Goal: Information Seeking & Learning: Find contact information

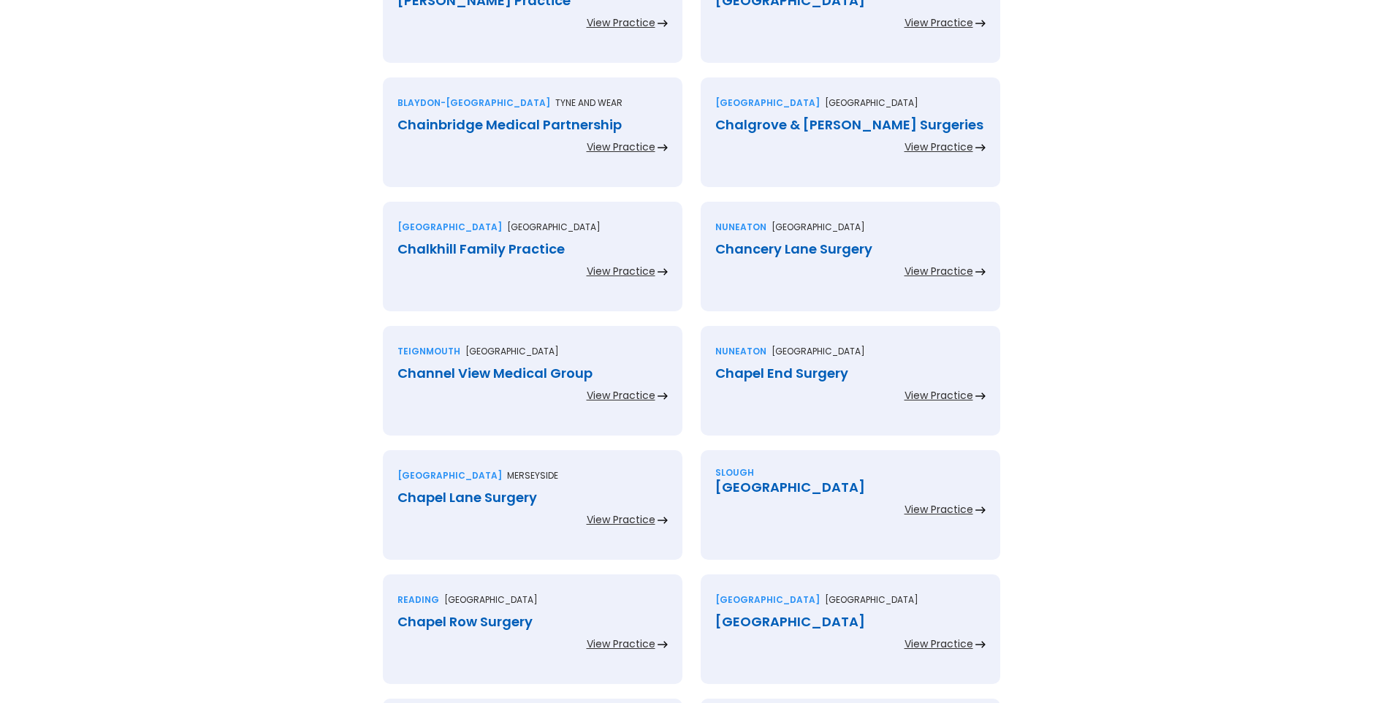
scroll to position [584, 0]
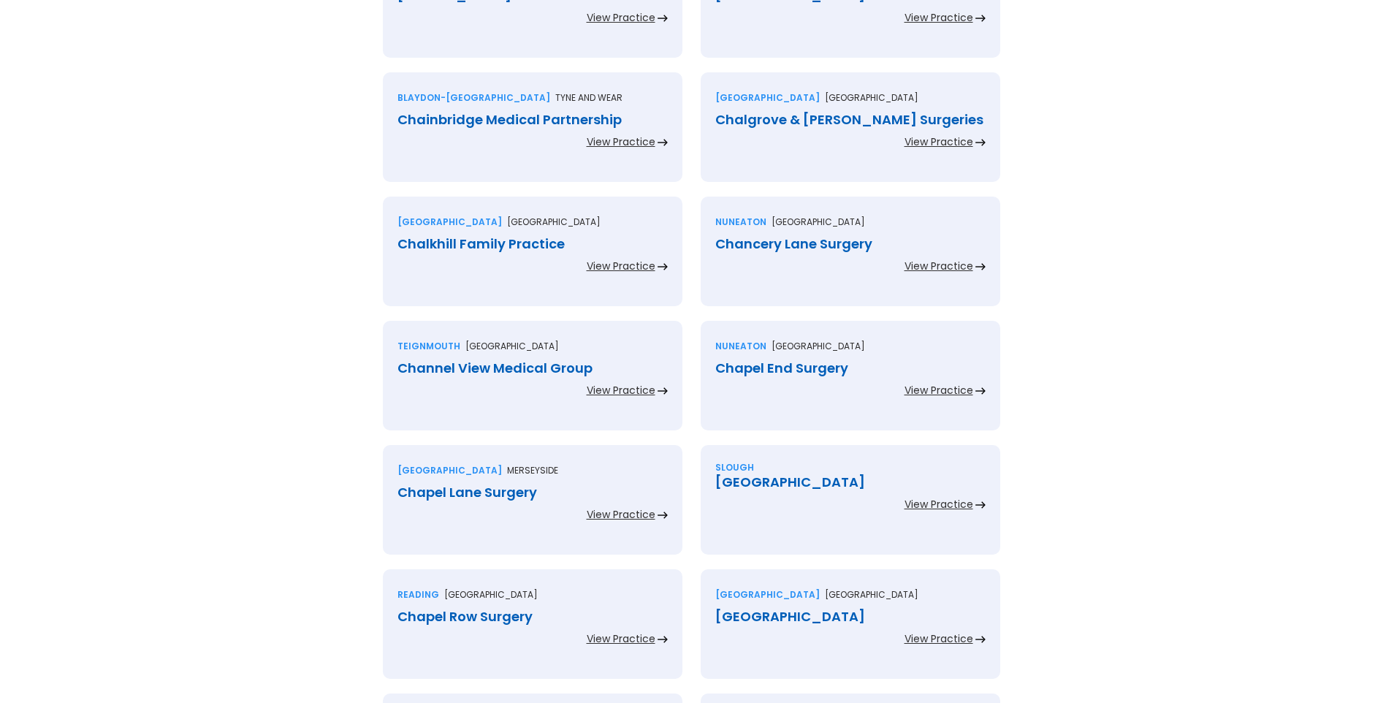
click at [557, 119] on div "Chainbridge Medical Partnership" at bounding box center [532, 119] width 270 height 15
click at [765, 123] on div "Chalgrove & Watlington Surgeries" at bounding box center [850, 119] width 270 height 15
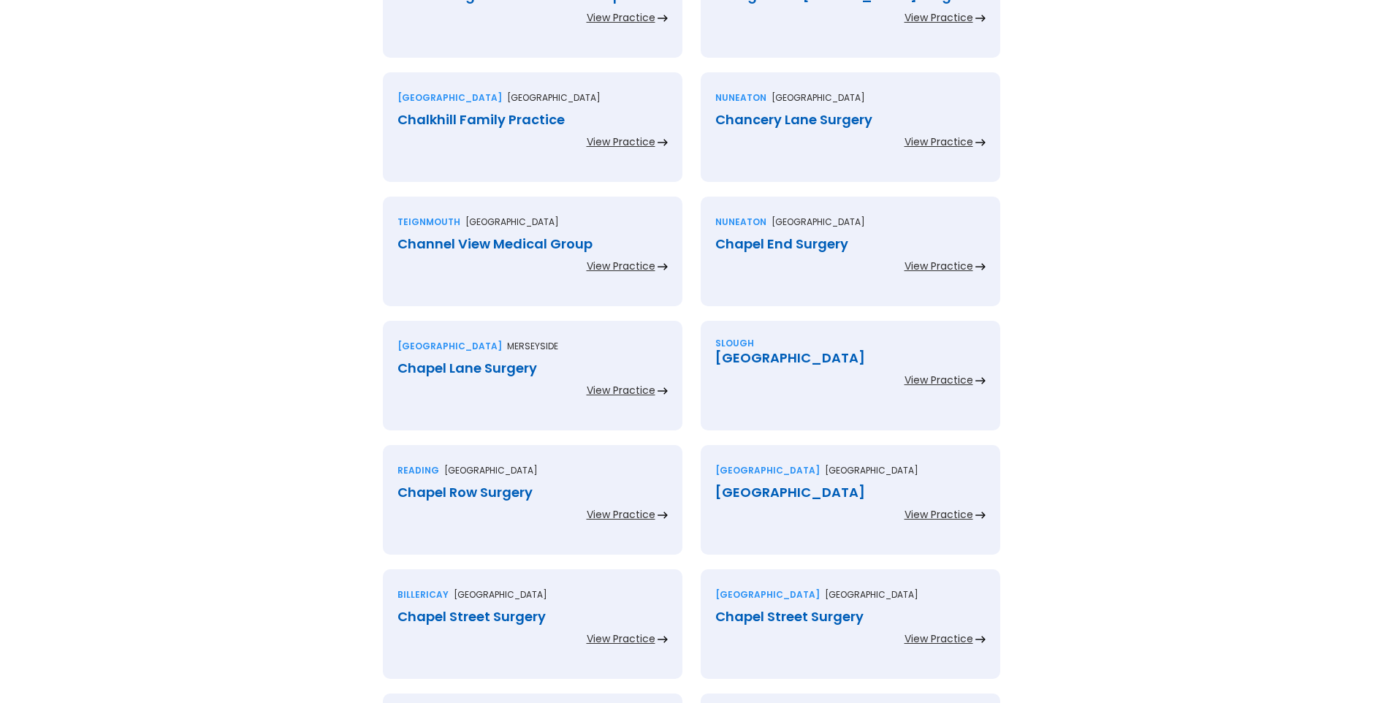
scroll to position [730, 0]
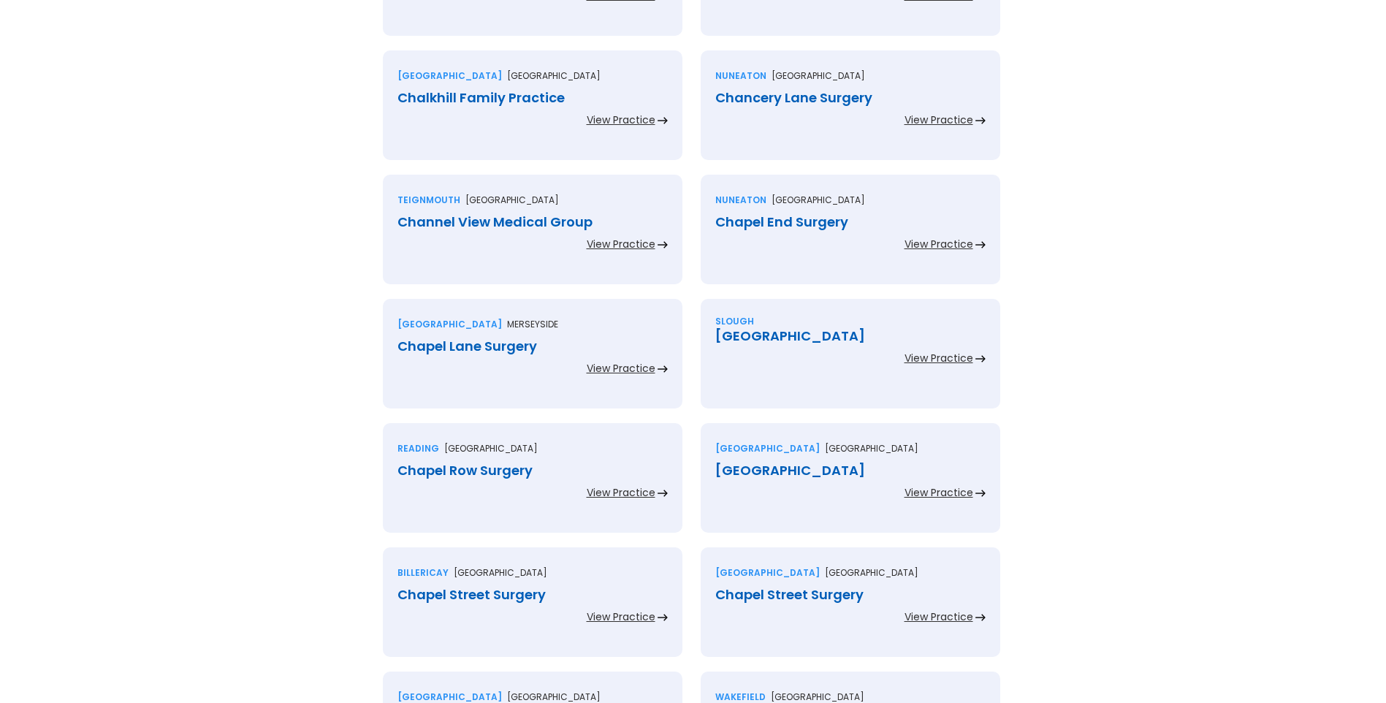
click at [502, 101] on div "Chalkhill Family Practice" at bounding box center [532, 98] width 270 height 15
click at [748, 100] on div "Chancery Lane Surgery" at bounding box center [850, 98] width 270 height 15
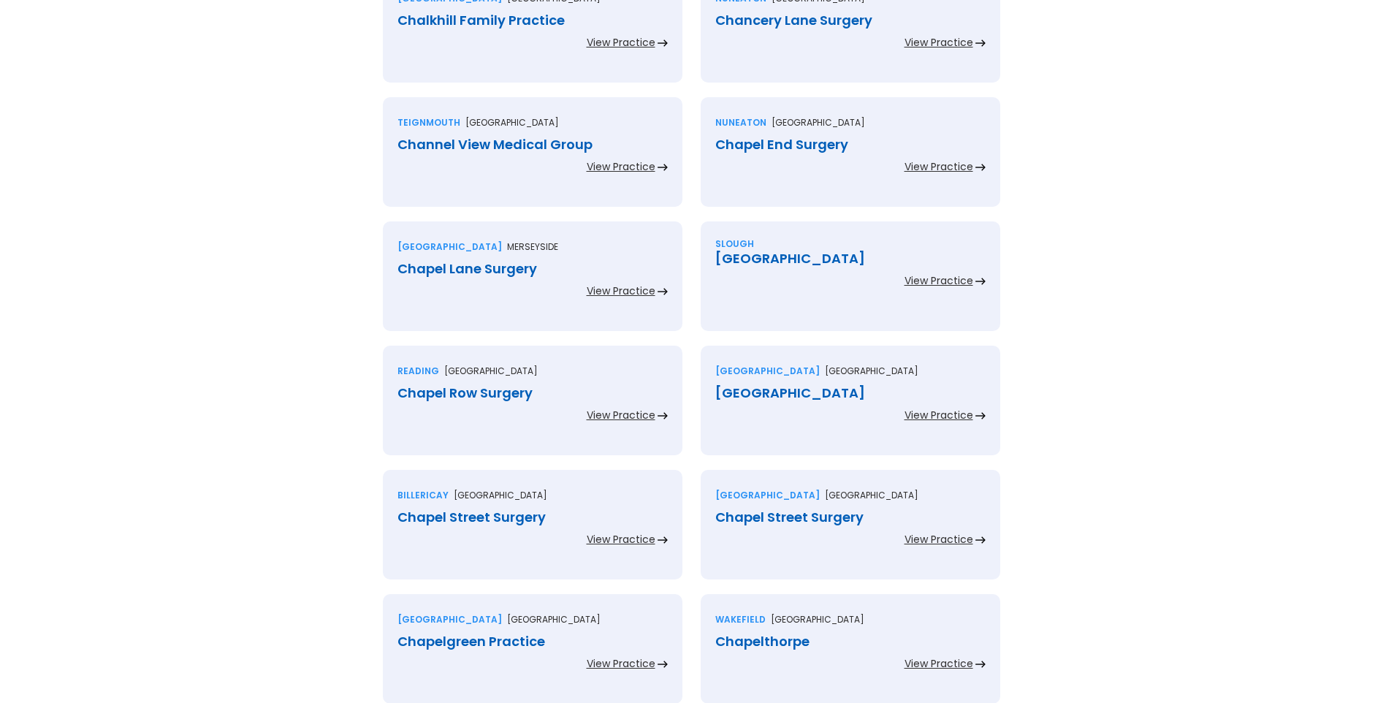
scroll to position [877, 0]
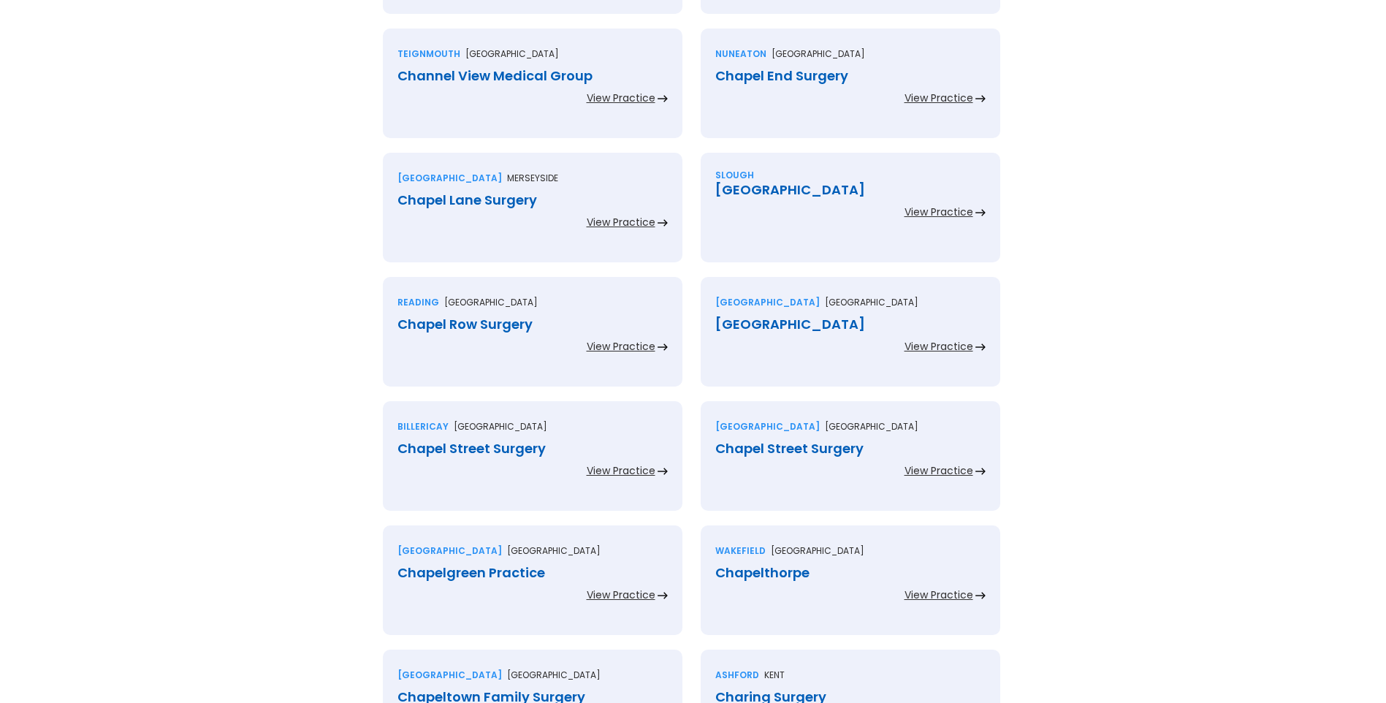
click at [529, 75] on div "Channel View Medical Group" at bounding box center [532, 76] width 270 height 15
click at [749, 77] on div "Chapel End Surgery" at bounding box center [850, 76] width 270 height 15
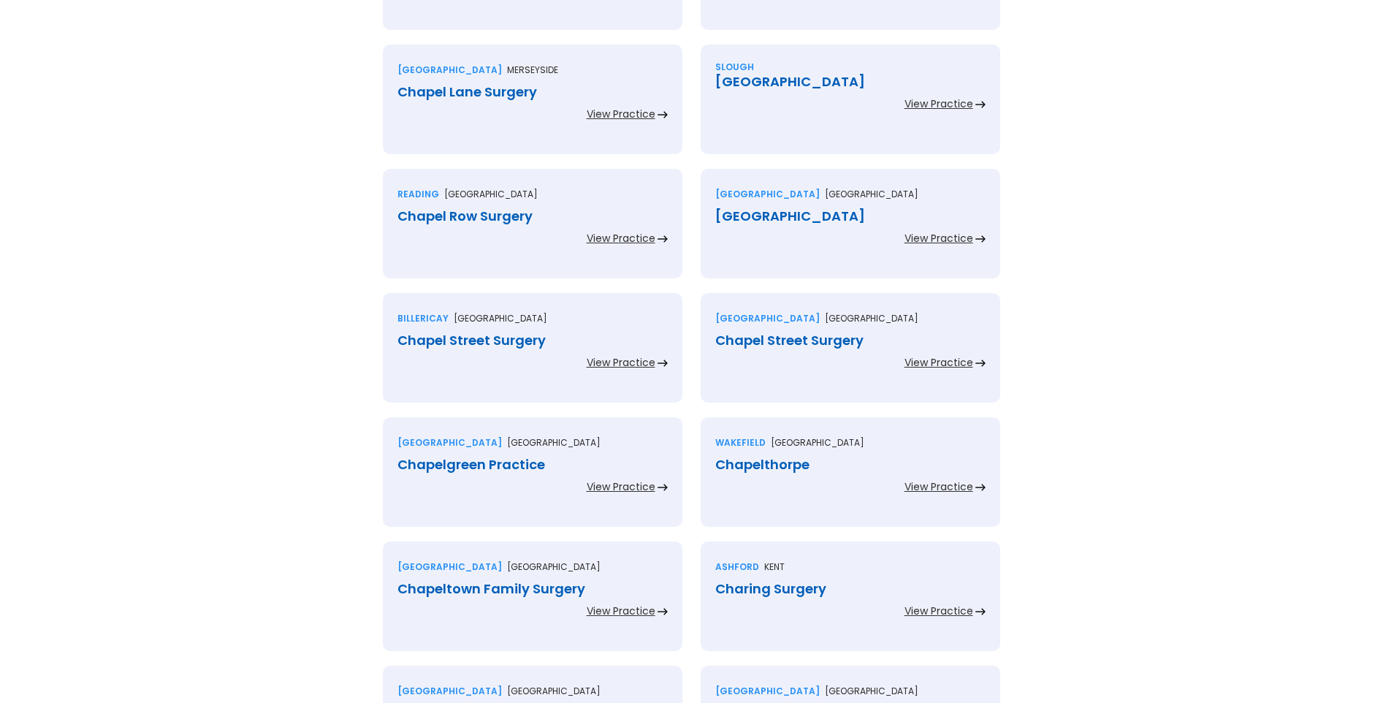
scroll to position [1023, 0]
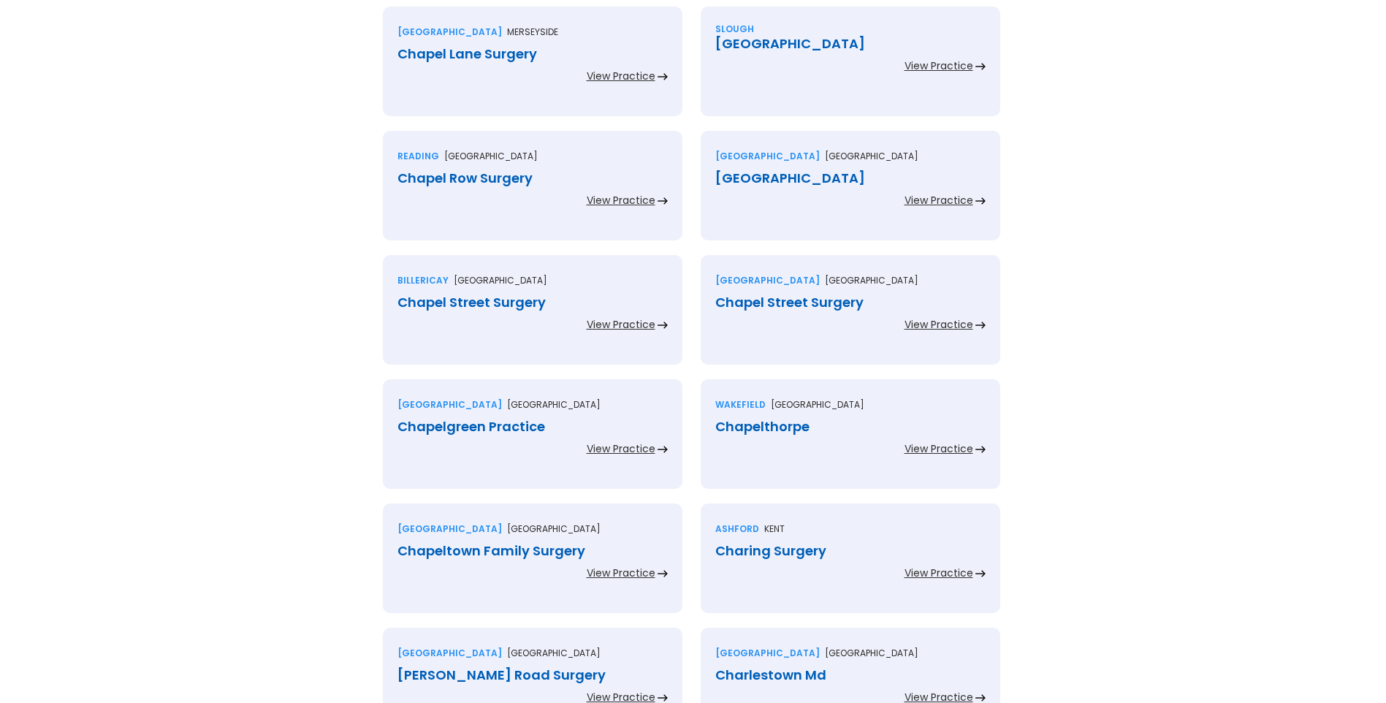
click at [487, 58] on div "Chapel Lane Surgery" at bounding box center [532, 54] width 270 height 15
click at [768, 47] on div "Chapel Medical Centre" at bounding box center [850, 44] width 270 height 15
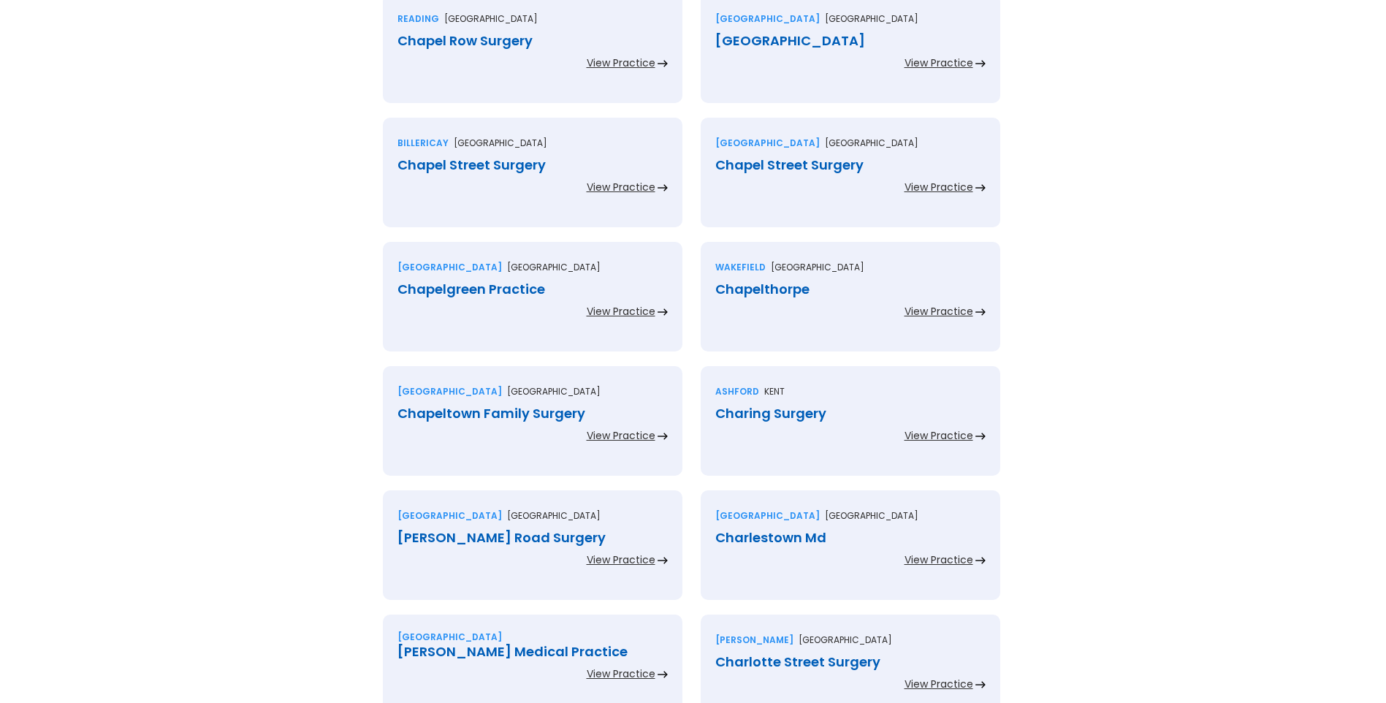
scroll to position [1169, 0]
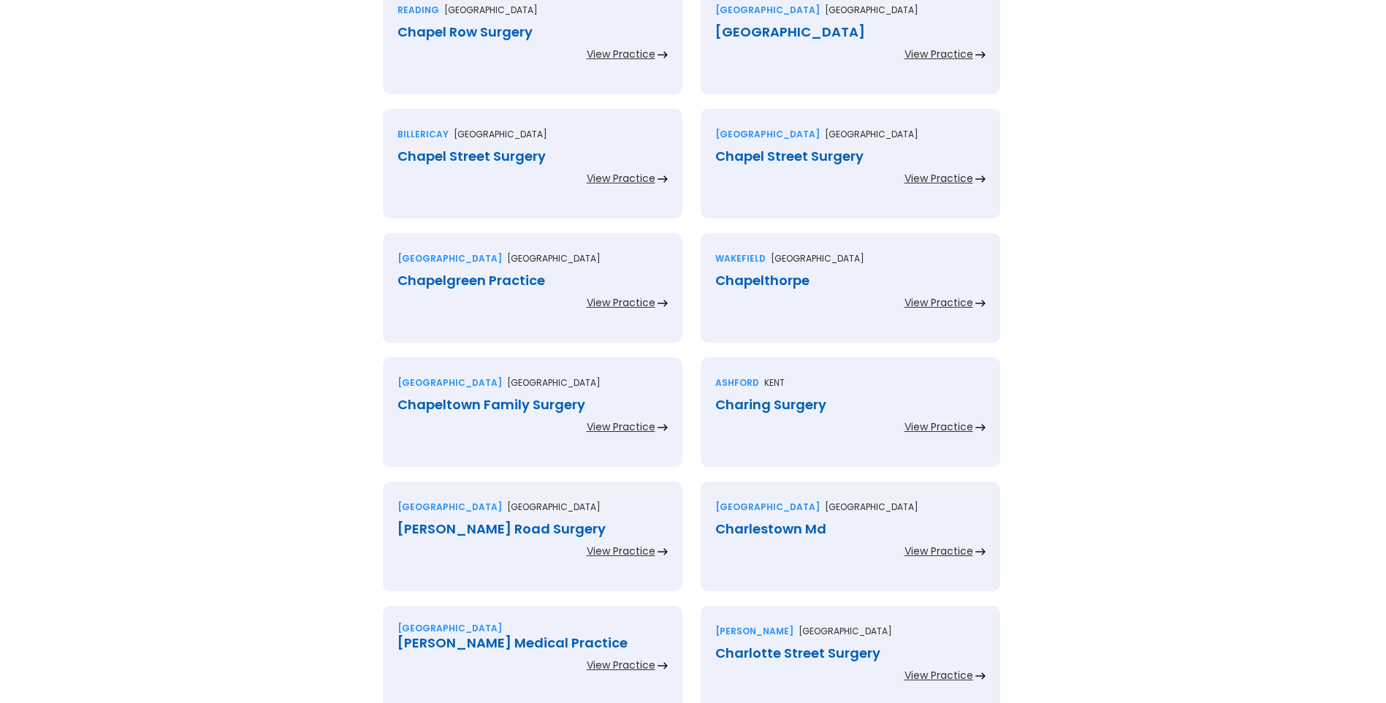
click at [505, 36] on div "Chapel Row Surgery" at bounding box center [532, 32] width 270 height 15
click at [751, 29] on div "Chapel Street Medical Centre" at bounding box center [850, 32] width 270 height 15
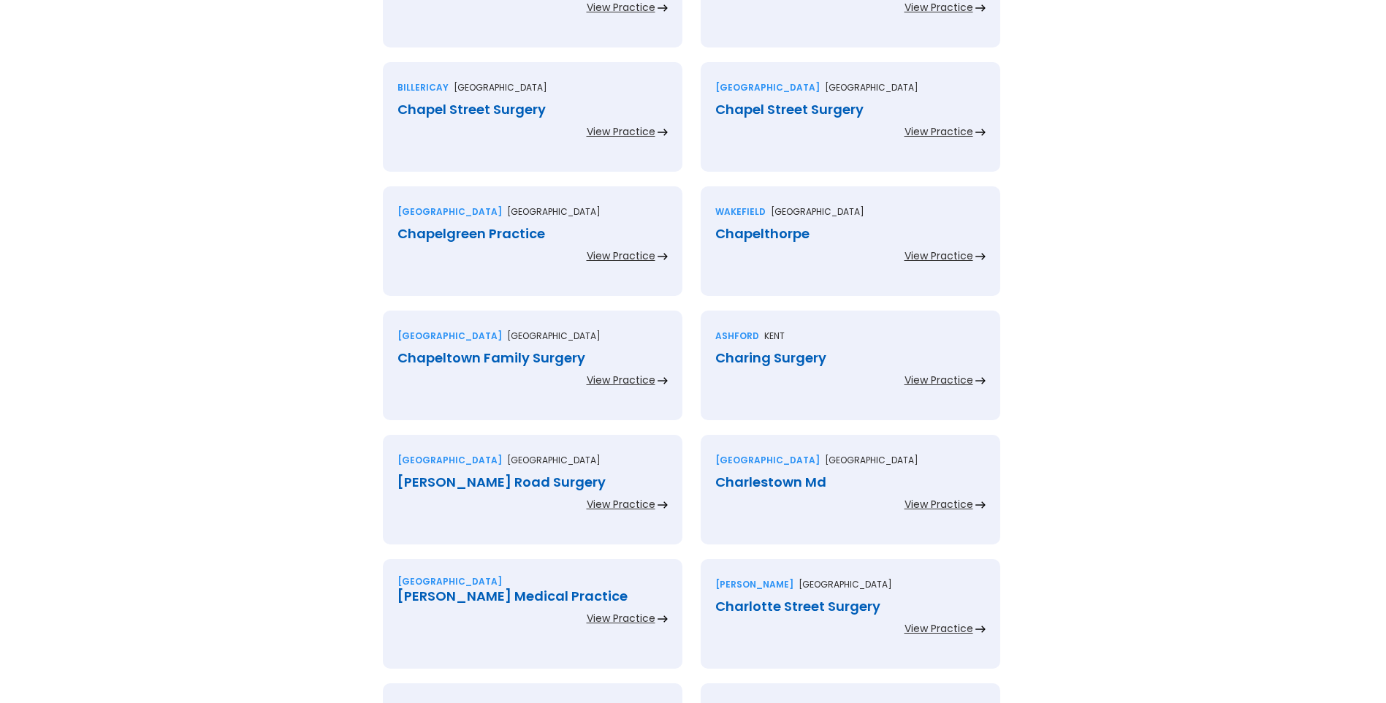
scroll to position [1242, 0]
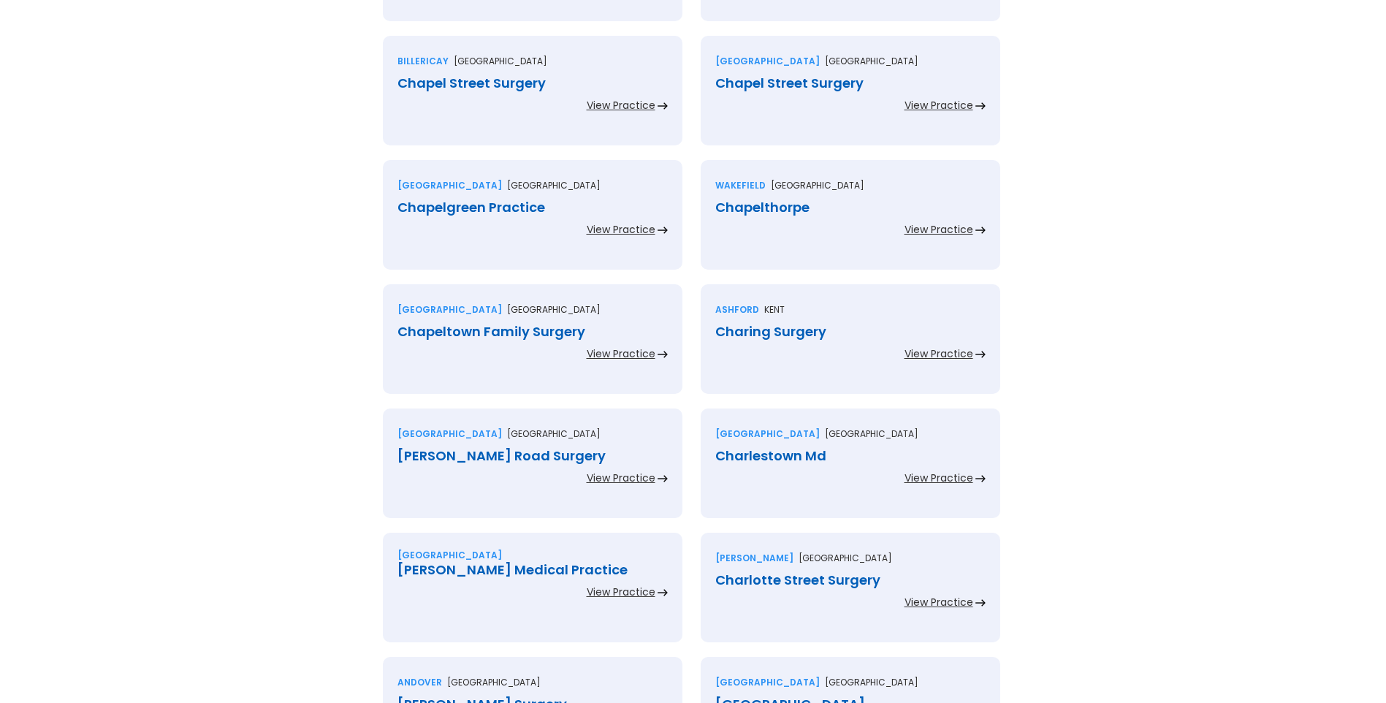
click at [495, 87] on div "Chapel Street Surgery" at bounding box center [532, 83] width 270 height 15
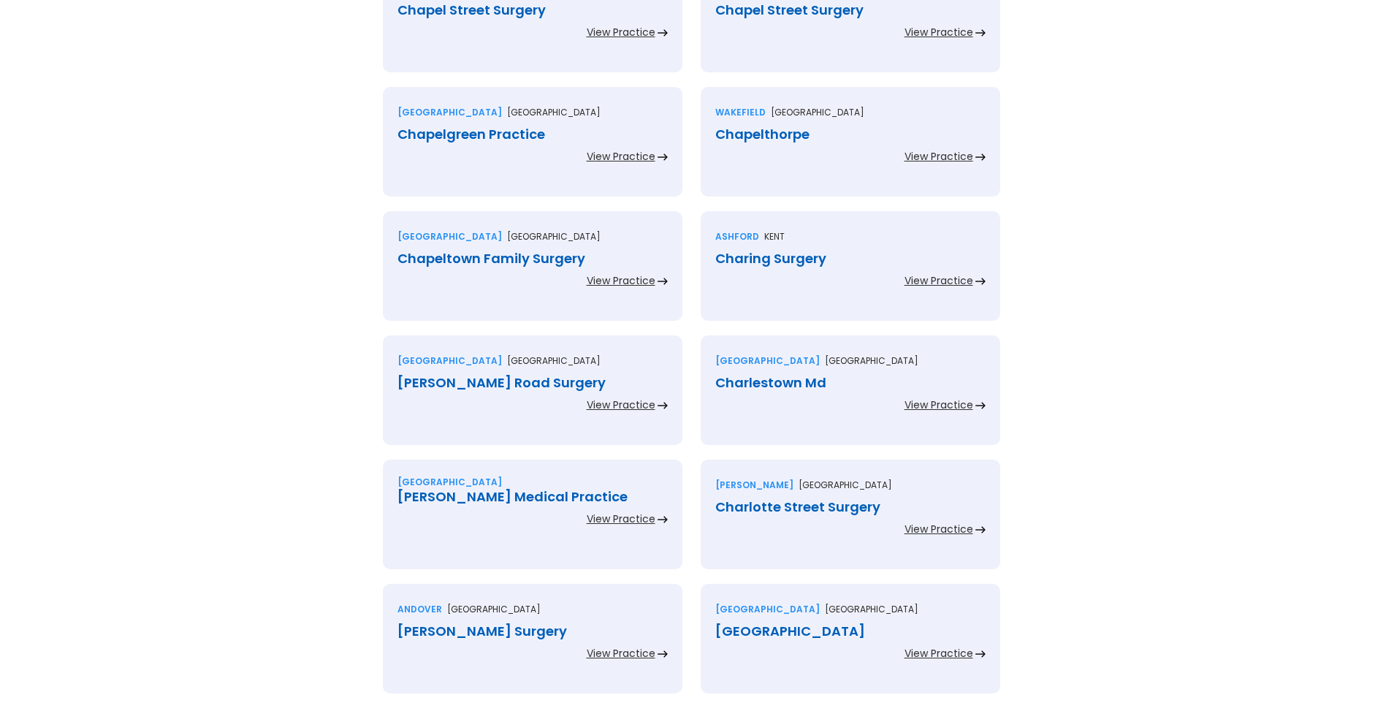
scroll to position [1388, 0]
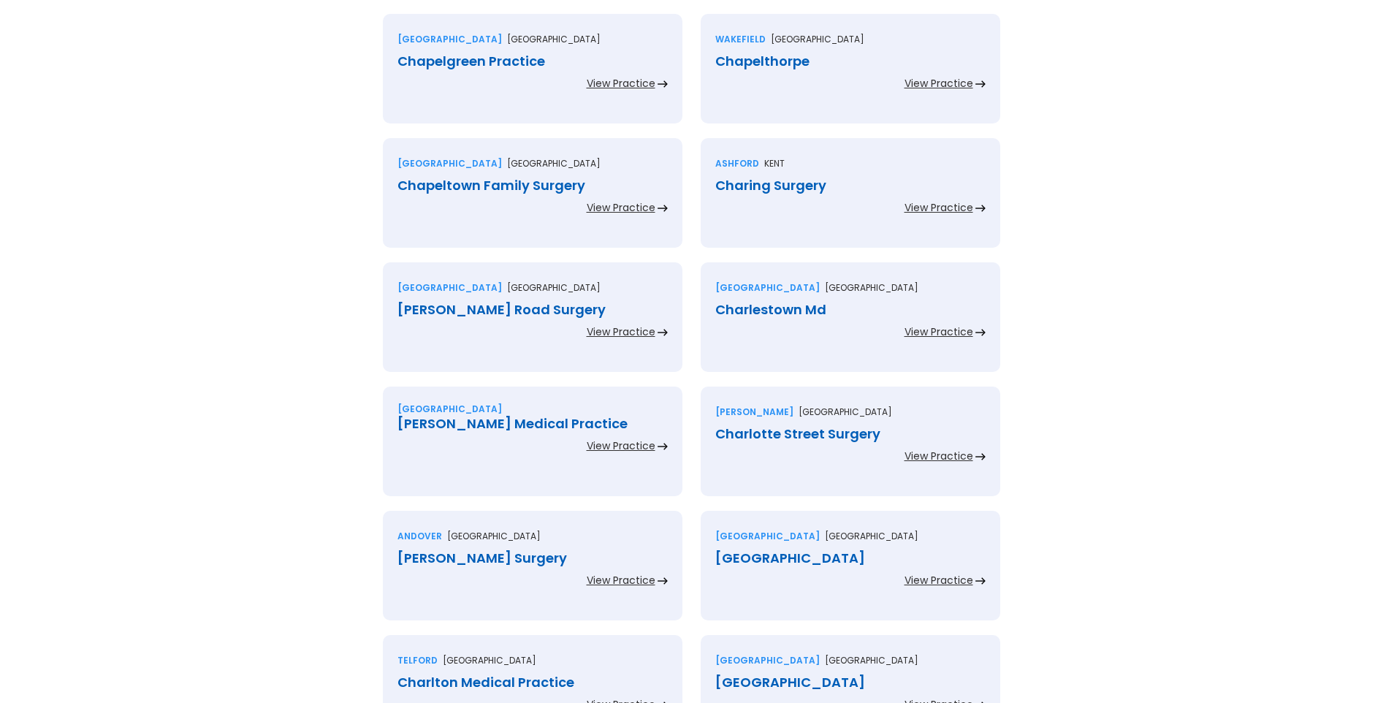
click at [504, 65] on div "Chapelgreen Practice" at bounding box center [532, 61] width 270 height 15
click at [747, 60] on div "Chapelthorpe" at bounding box center [850, 61] width 270 height 15
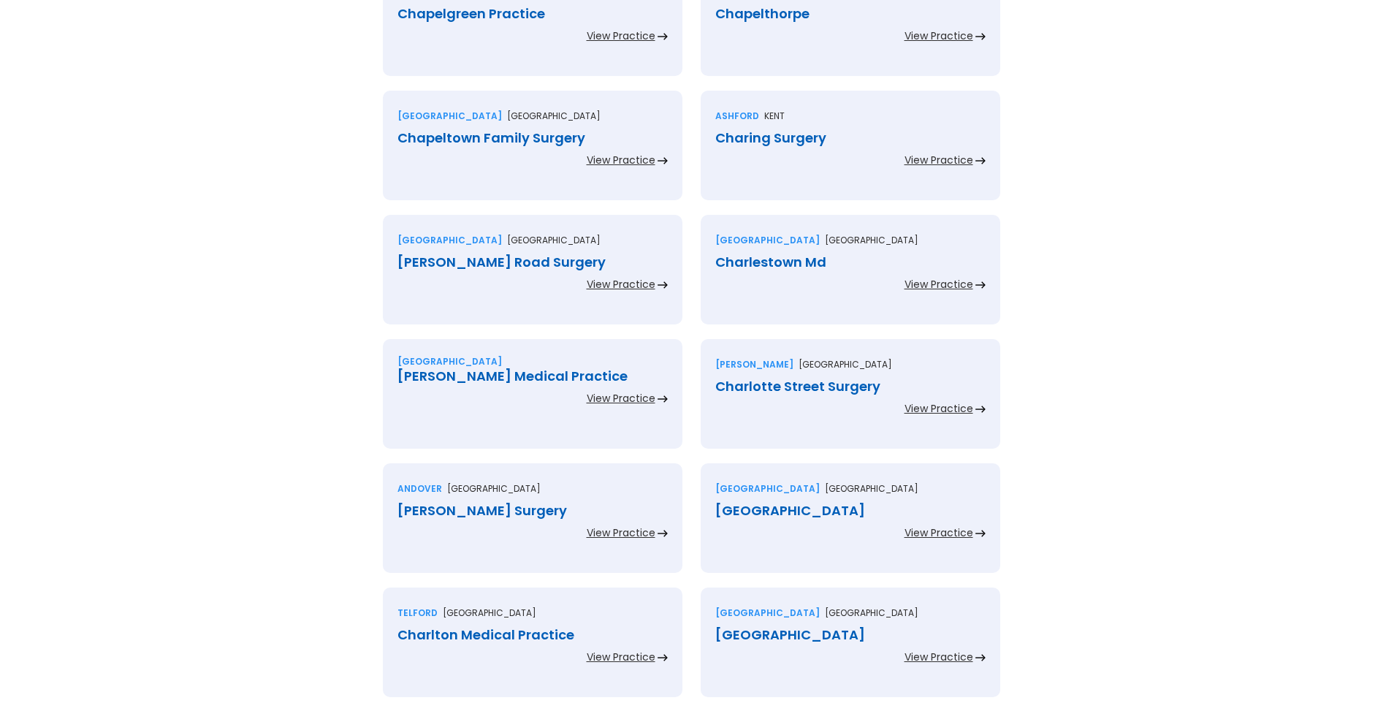
scroll to position [1461, 0]
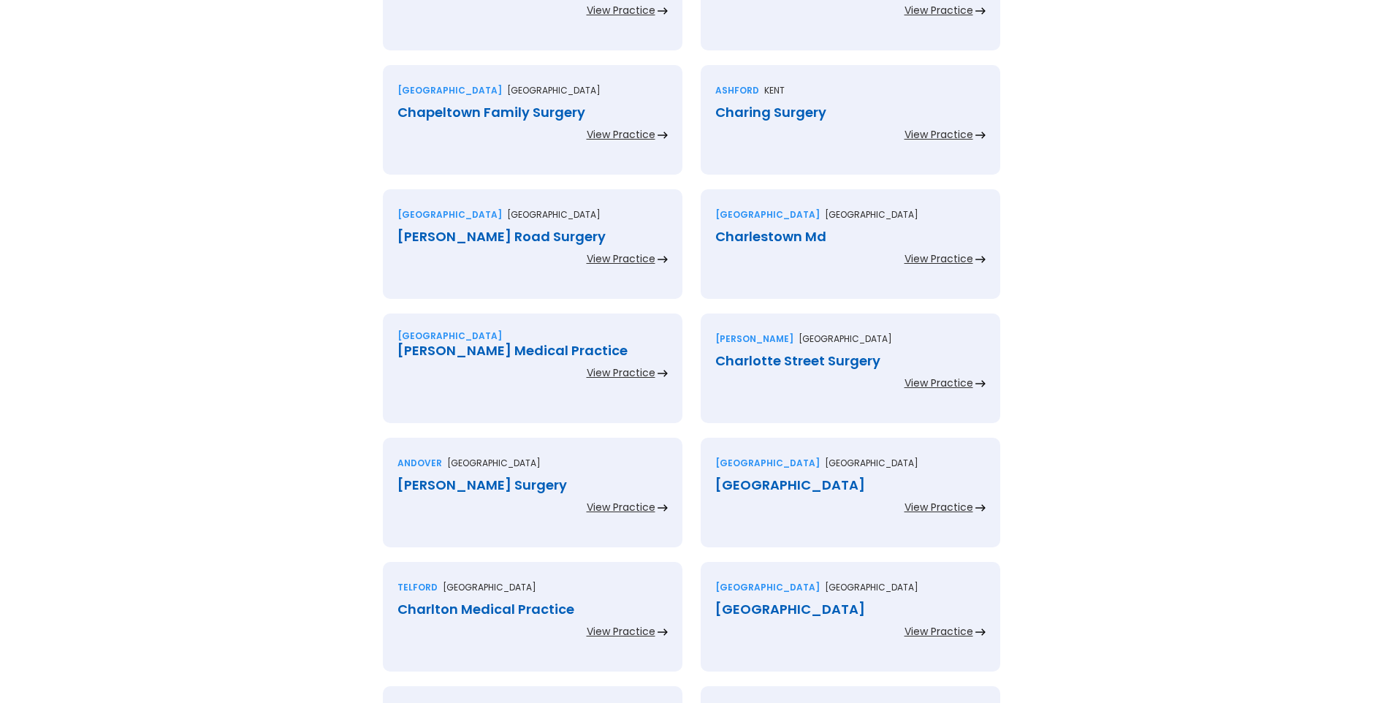
click at [518, 114] on div "Chapeltown Family Surgery" at bounding box center [532, 112] width 270 height 15
click at [760, 115] on div "Charing Surgery" at bounding box center [850, 112] width 270 height 15
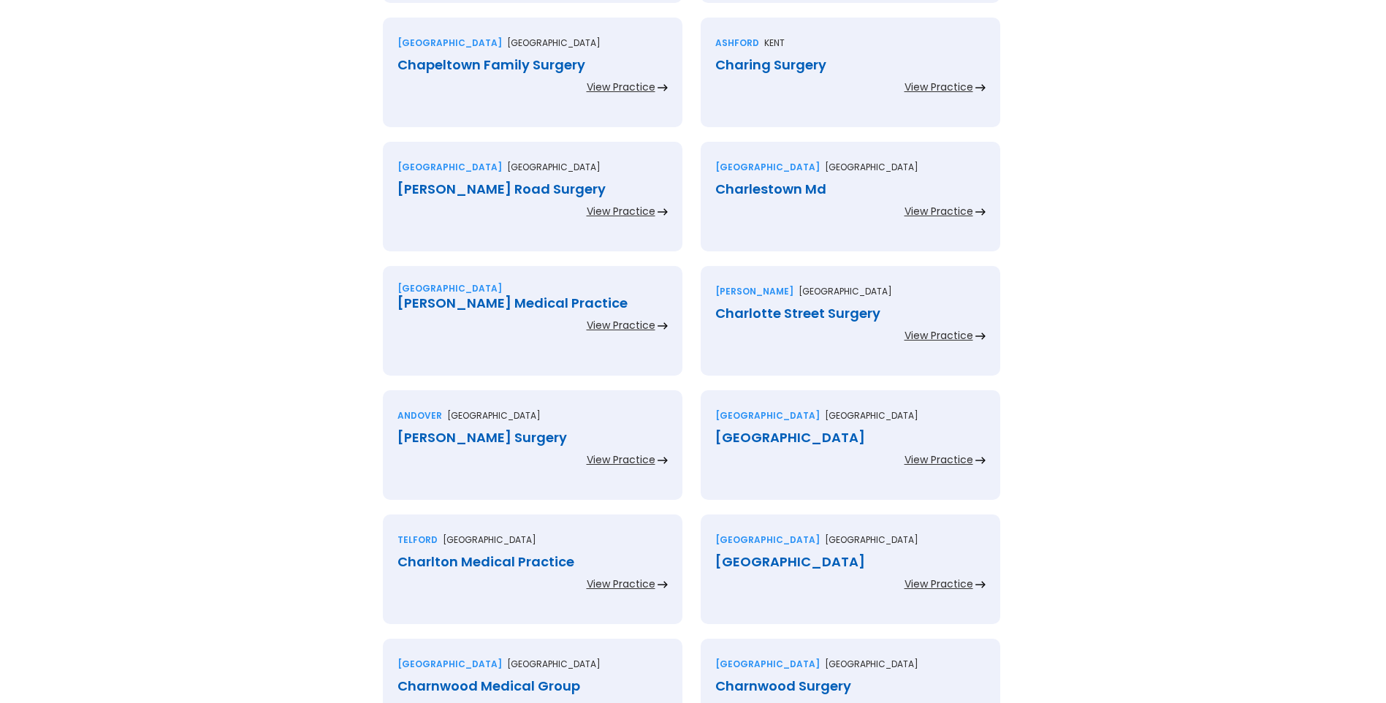
scroll to position [1607, 0]
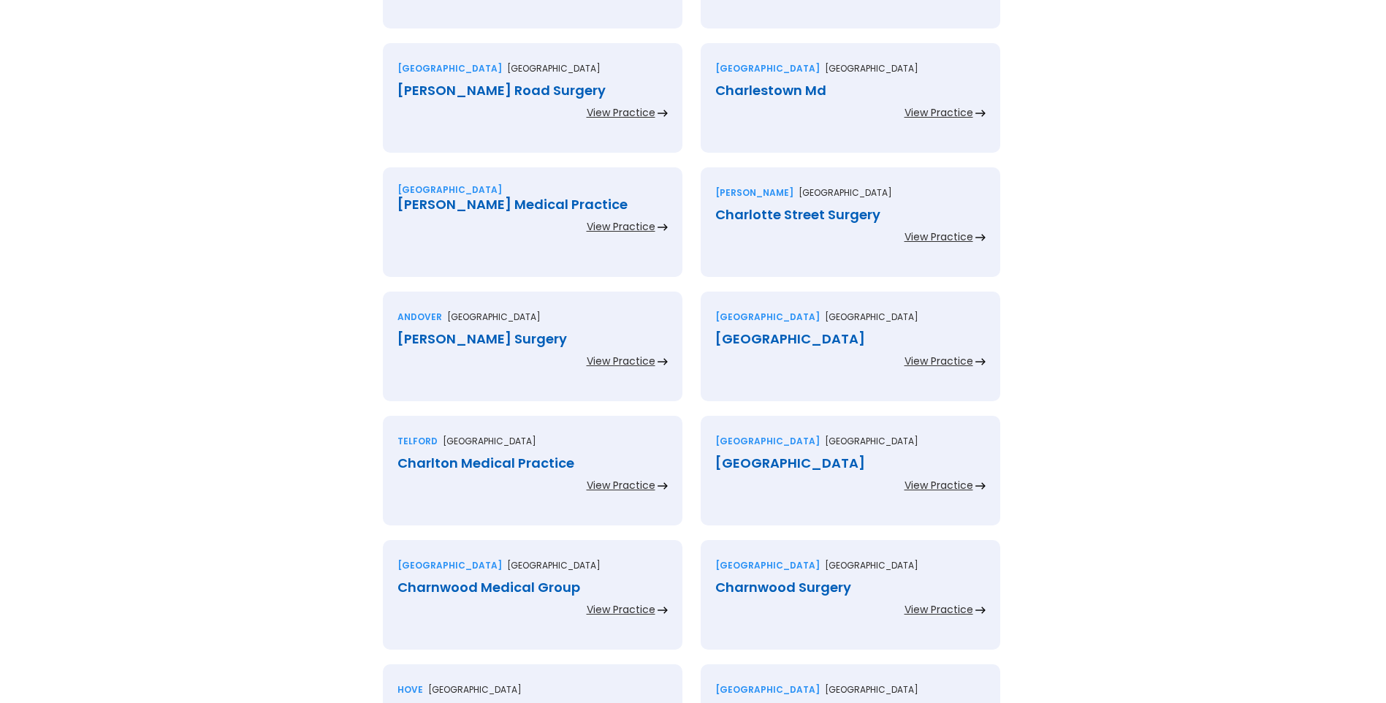
click at [491, 93] on div "Charles Road Surgery" at bounding box center [532, 90] width 270 height 15
click at [757, 91] on div "Charlestown Md" at bounding box center [850, 90] width 270 height 15
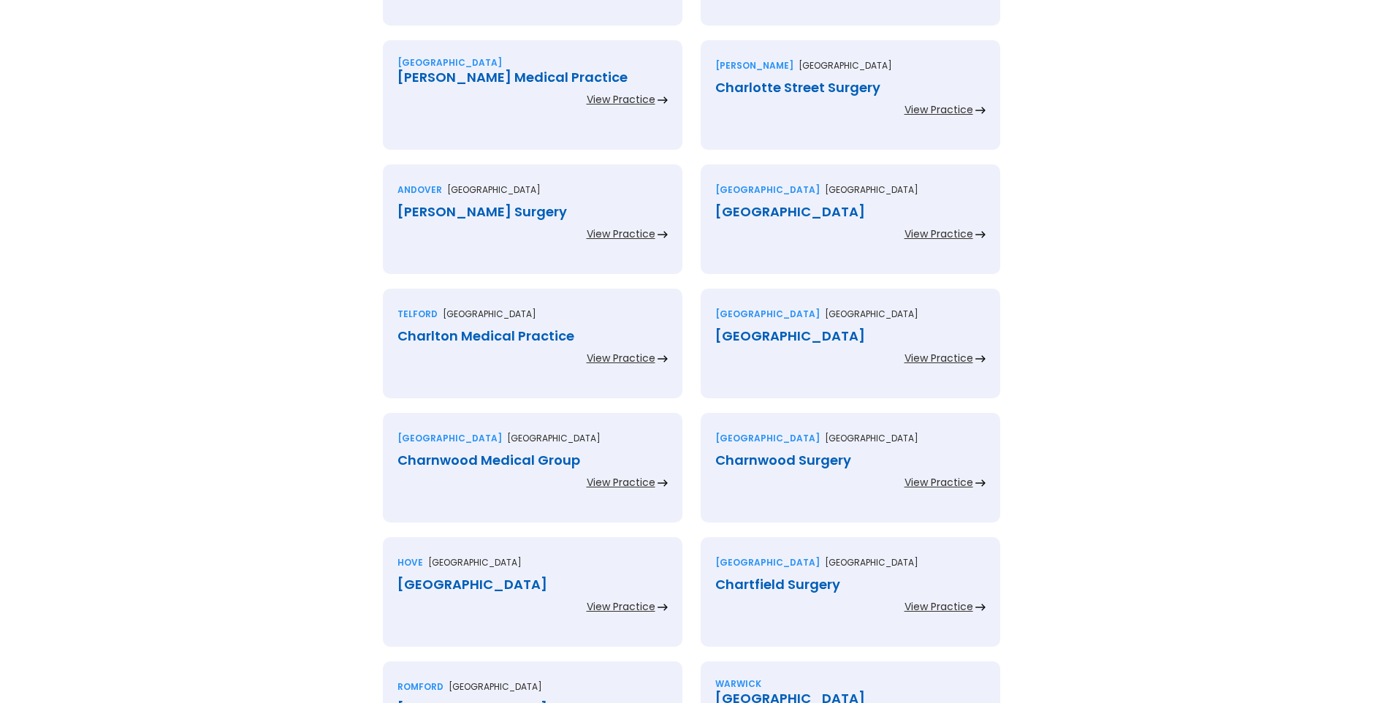
scroll to position [1753, 0]
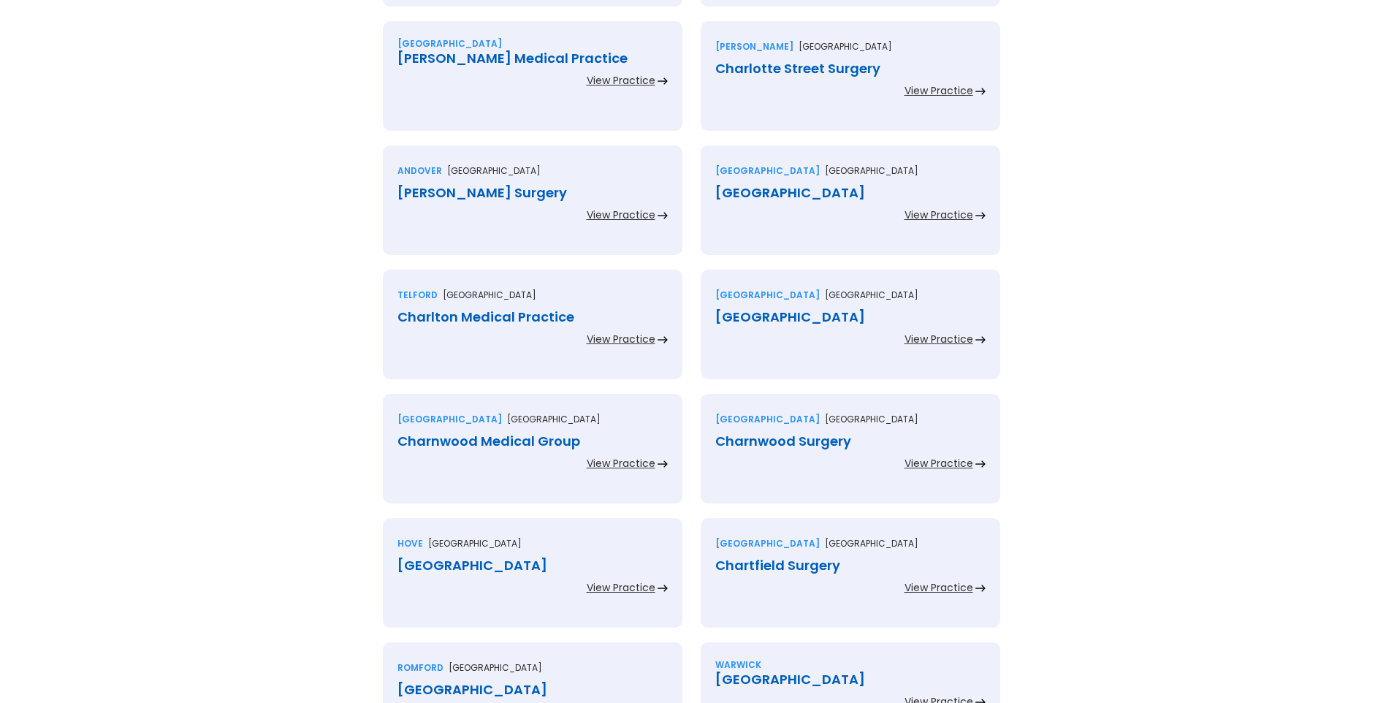
click at [530, 60] on div "Charlotte Keel Medical Practice" at bounding box center [532, 58] width 270 height 15
click at [752, 69] on div "Charlotte Street Surgery" at bounding box center [850, 68] width 270 height 15
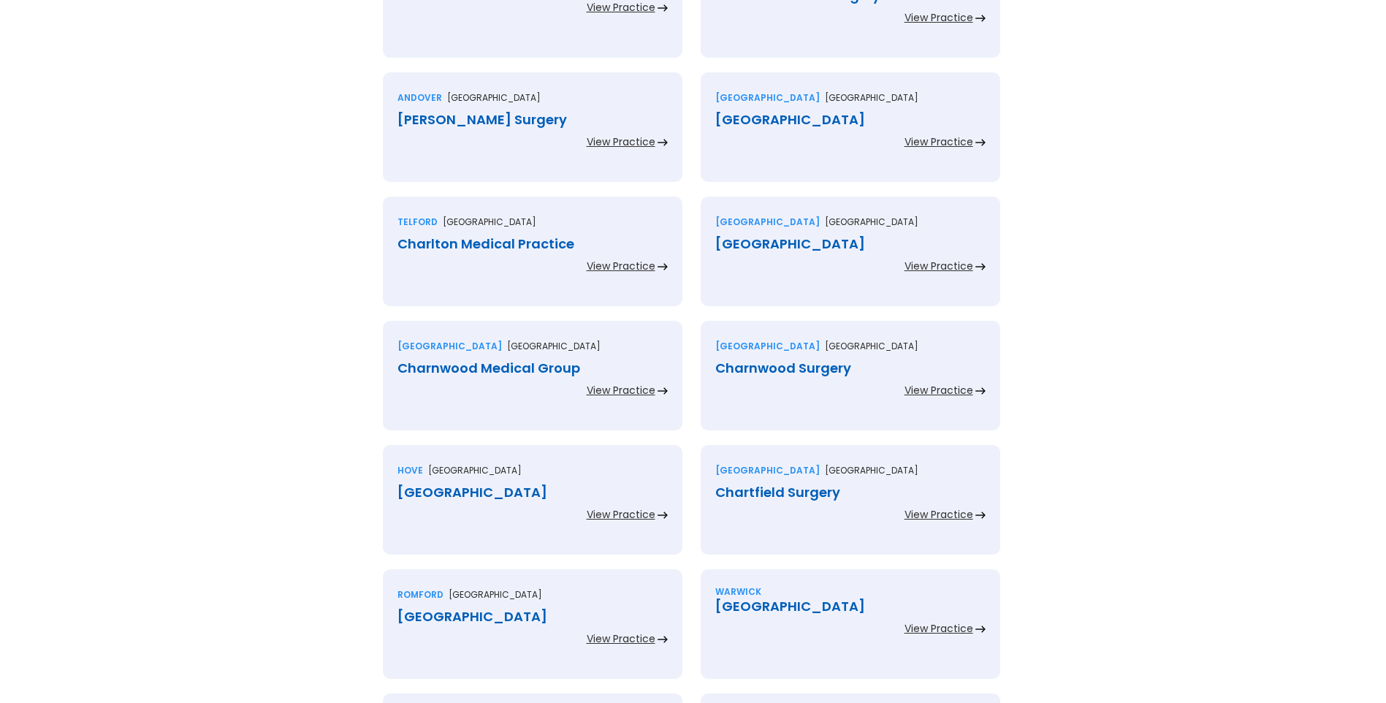
click at [516, 119] on div "Charlton Hill Surgery" at bounding box center [532, 119] width 270 height 15
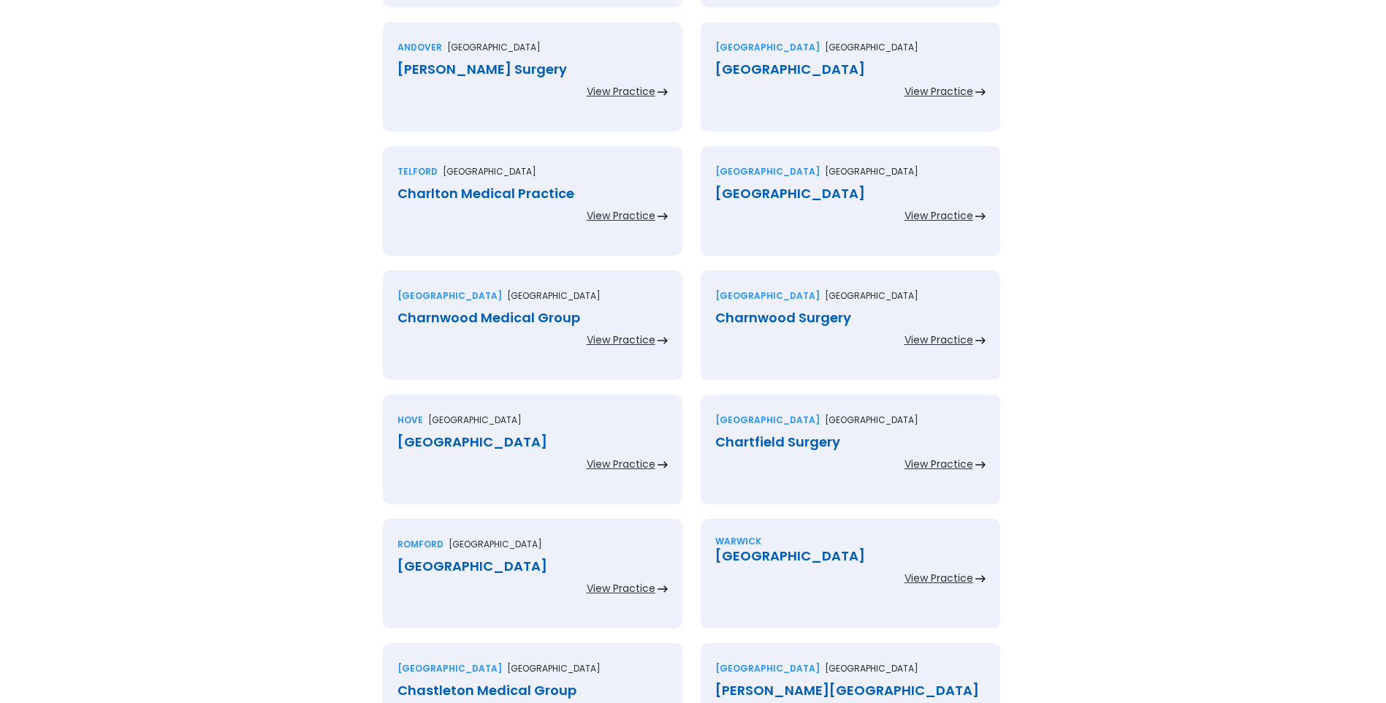
scroll to position [1899, 0]
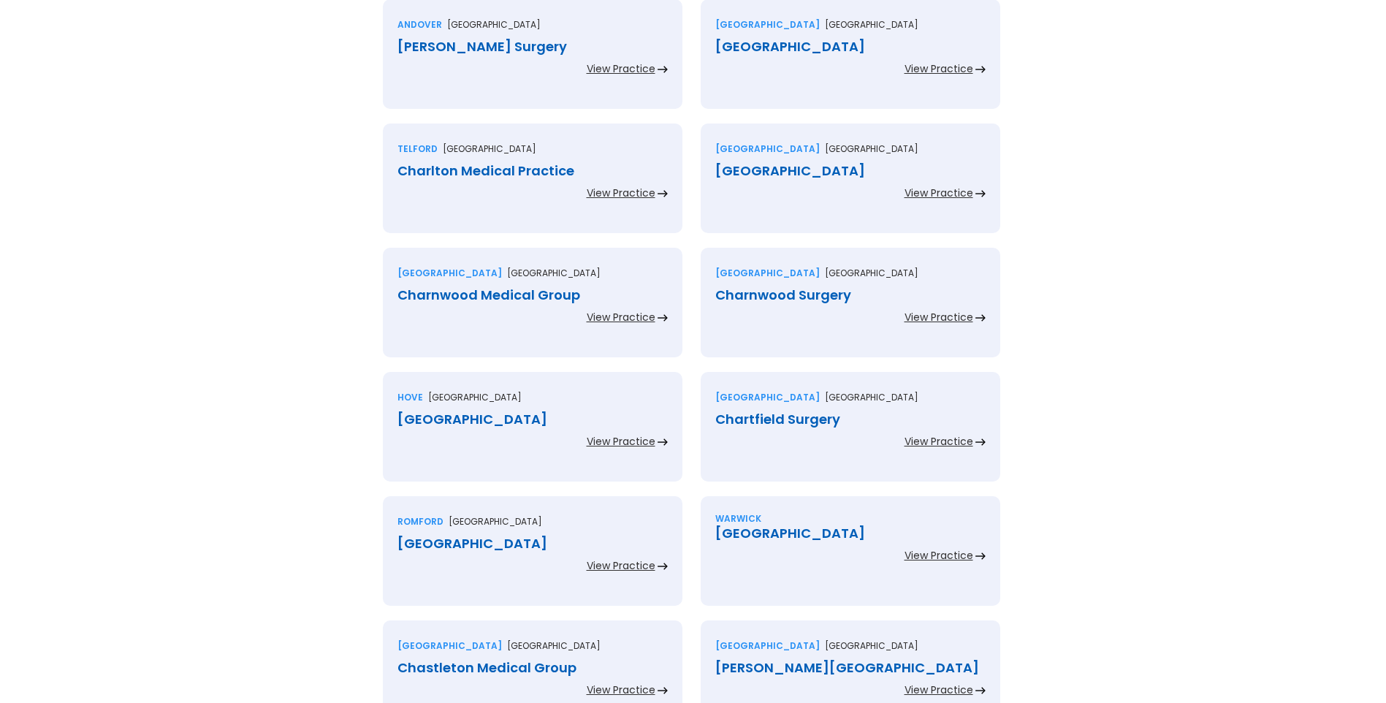
click at [764, 46] on div "Charlton House Medical Centre" at bounding box center [850, 46] width 270 height 15
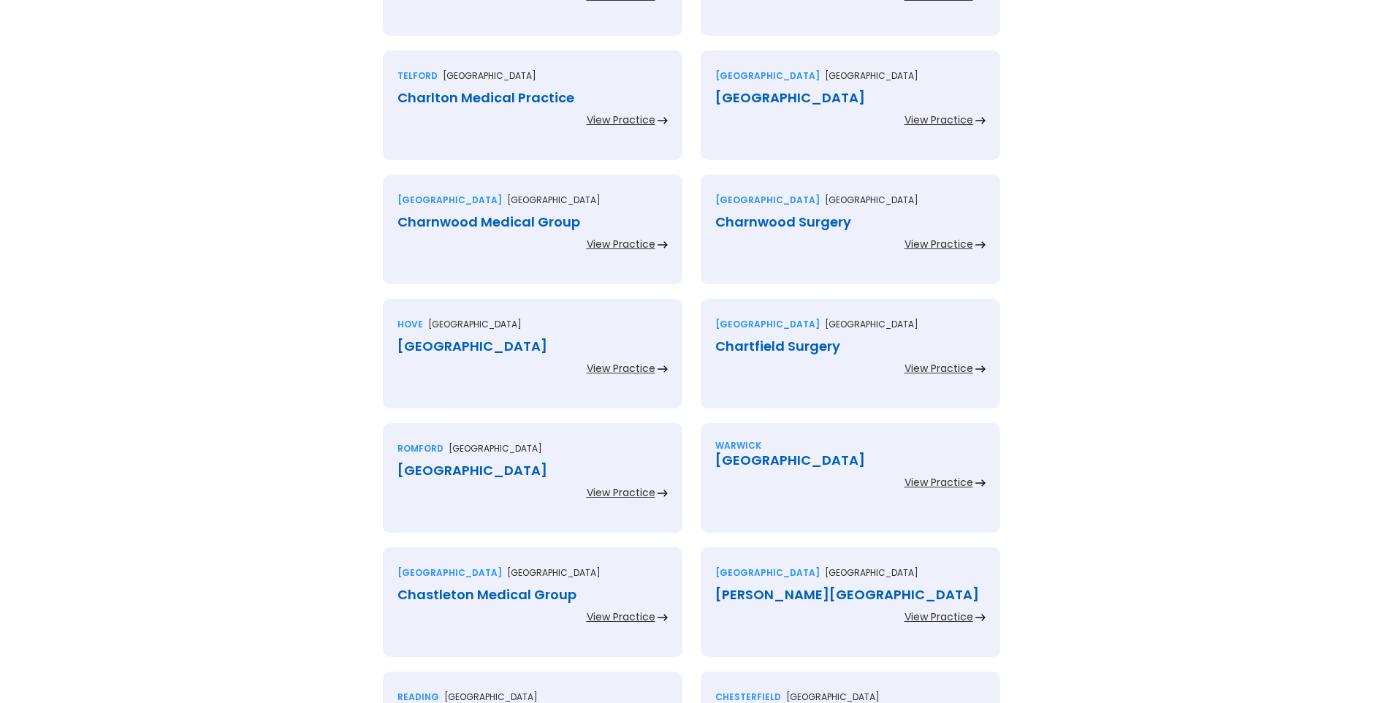
click at [499, 99] on div "Charlton Medical Practice" at bounding box center [532, 98] width 270 height 15
click at [757, 96] on div "Charnock Health Primary Care Centre" at bounding box center [850, 98] width 270 height 15
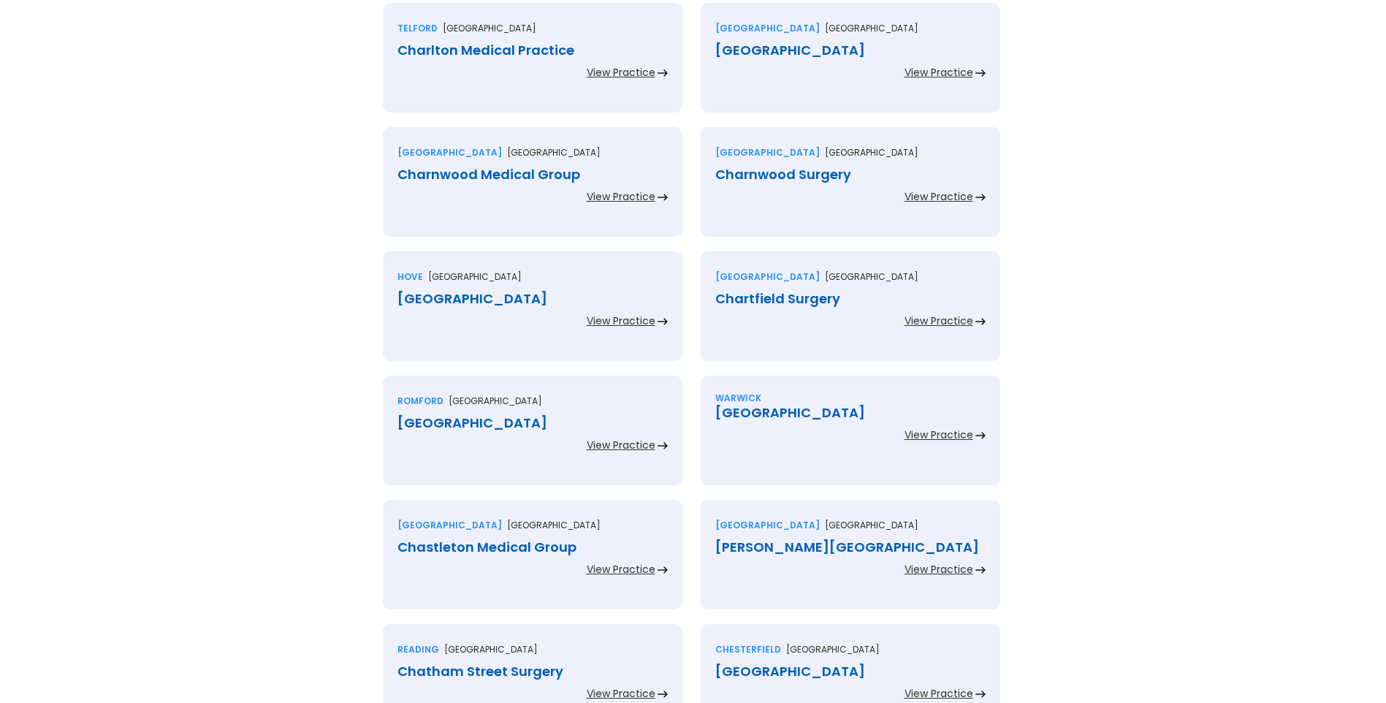
scroll to position [2045, 0]
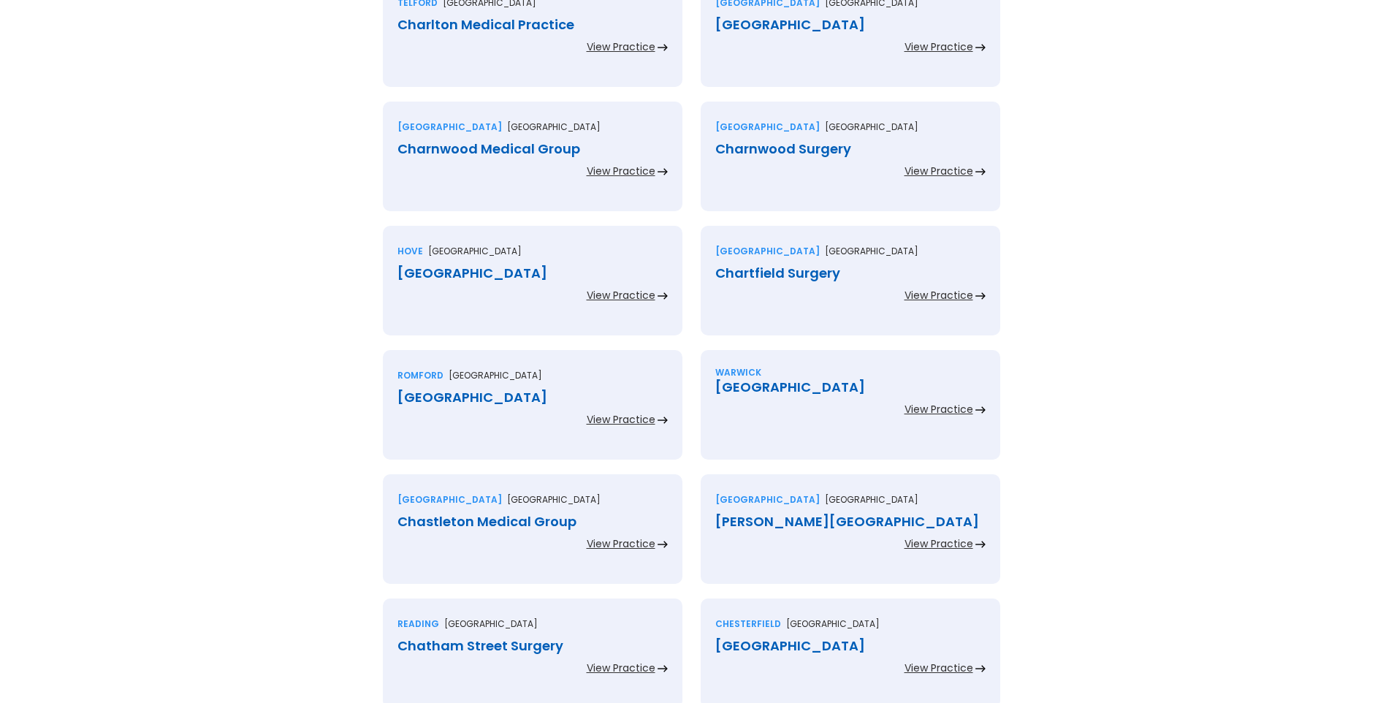
click at [532, 148] on div "Charnwood Medical Group" at bounding box center [532, 149] width 270 height 15
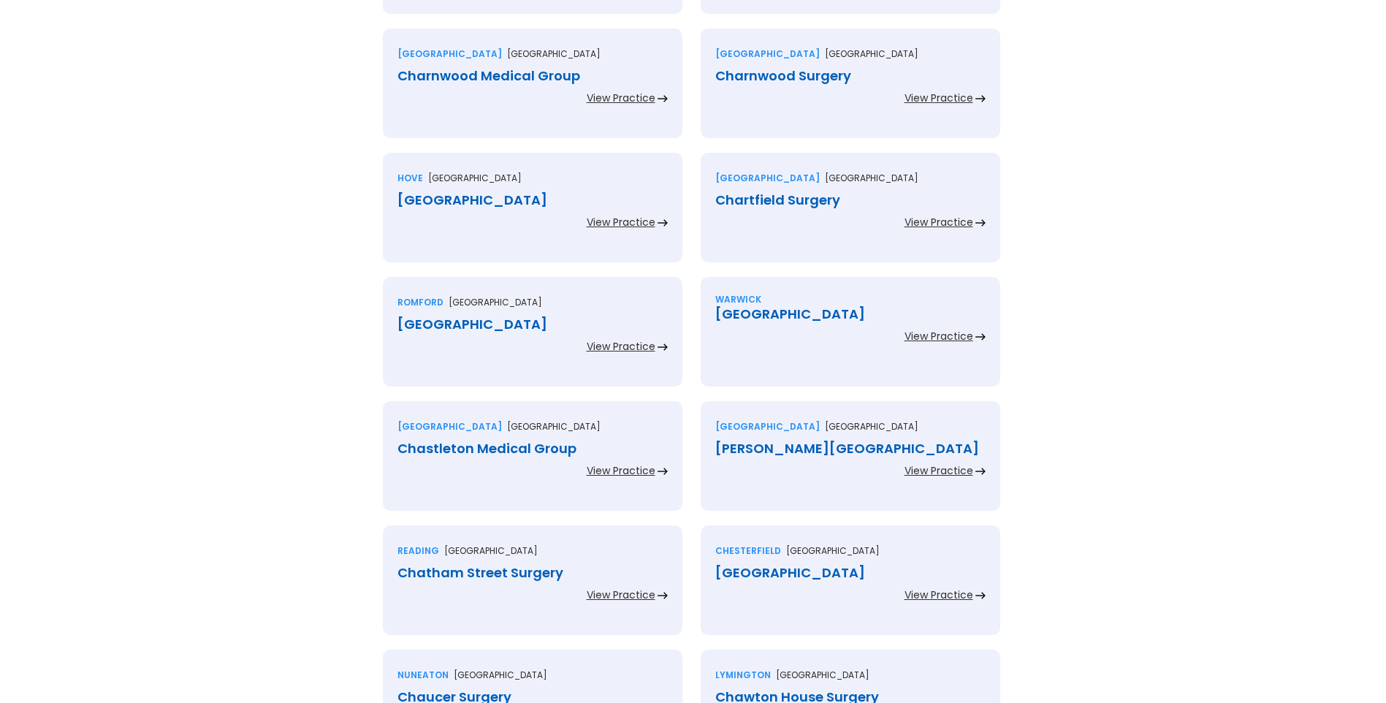
click at [782, 72] on div "Charnwood Surgery" at bounding box center [850, 76] width 270 height 15
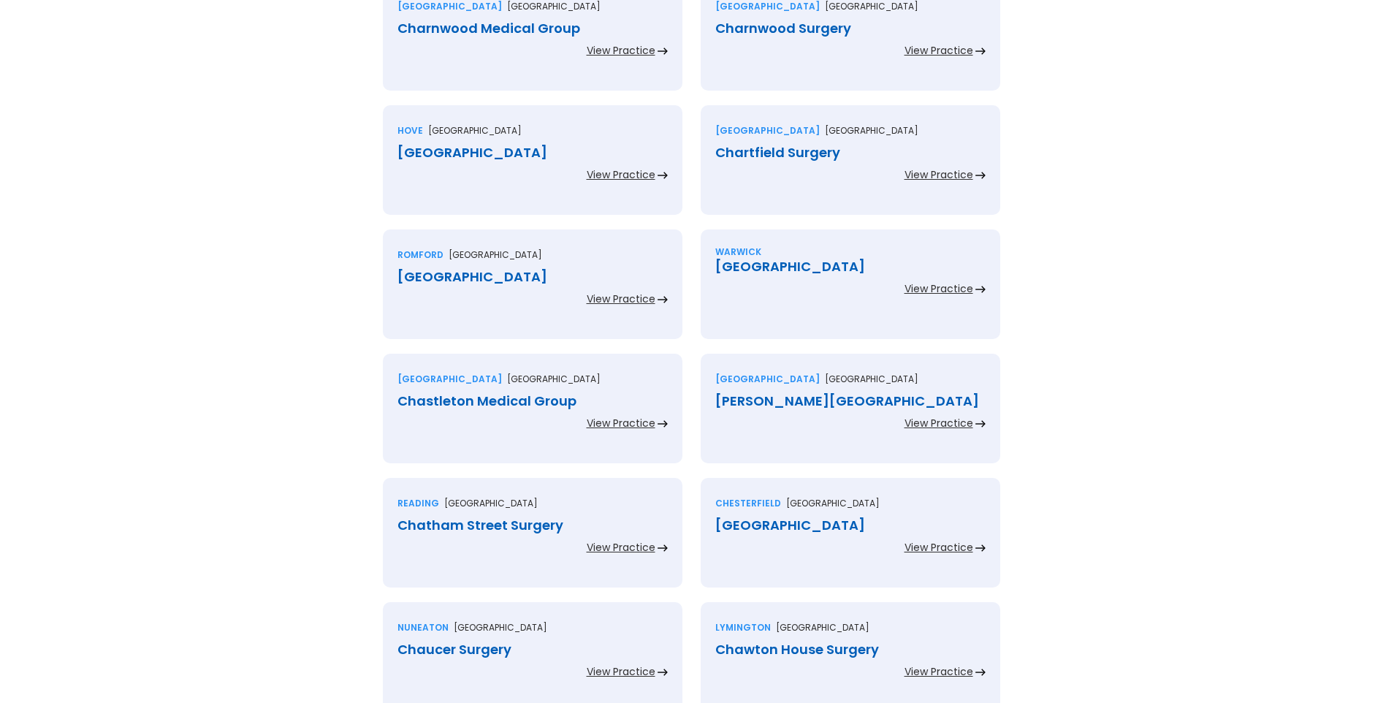
scroll to position [2191, 0]
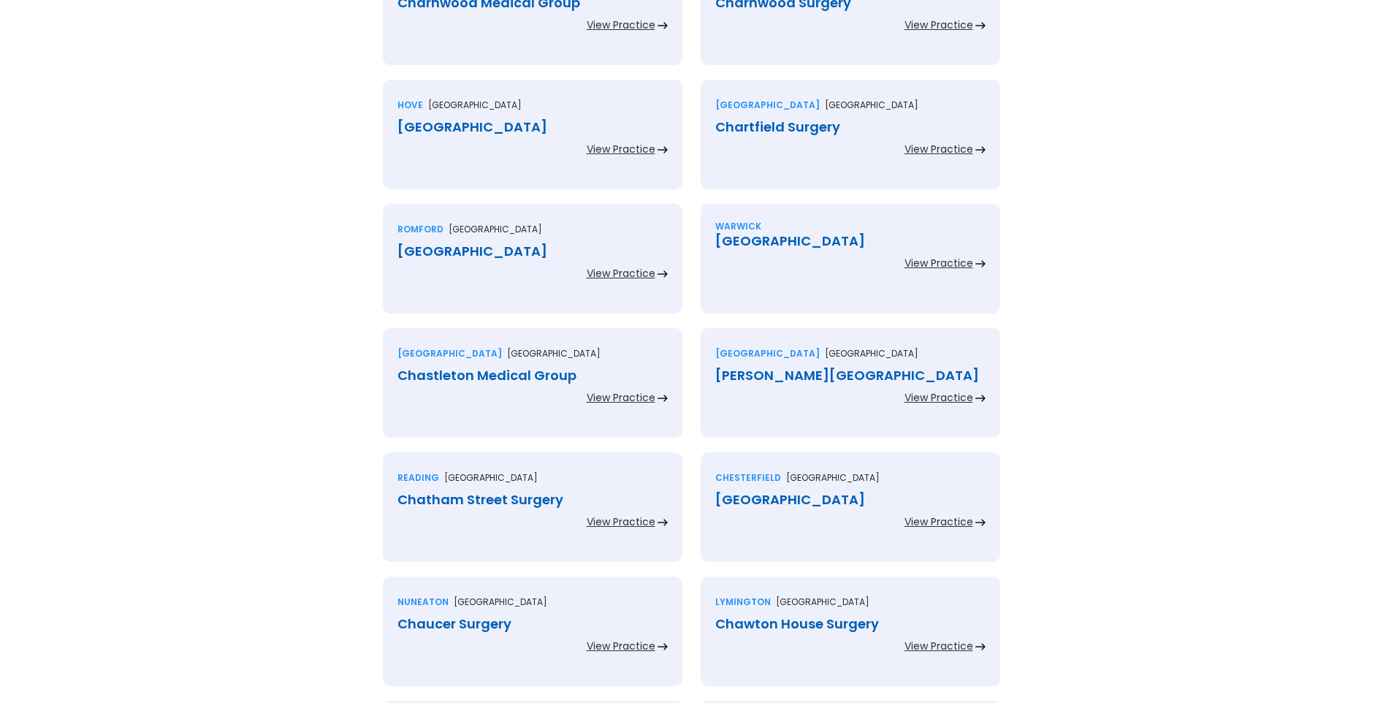
click at [497, 126] on div "Charter Medical Centre" at bounding box center [532, 127] width 270 height 15
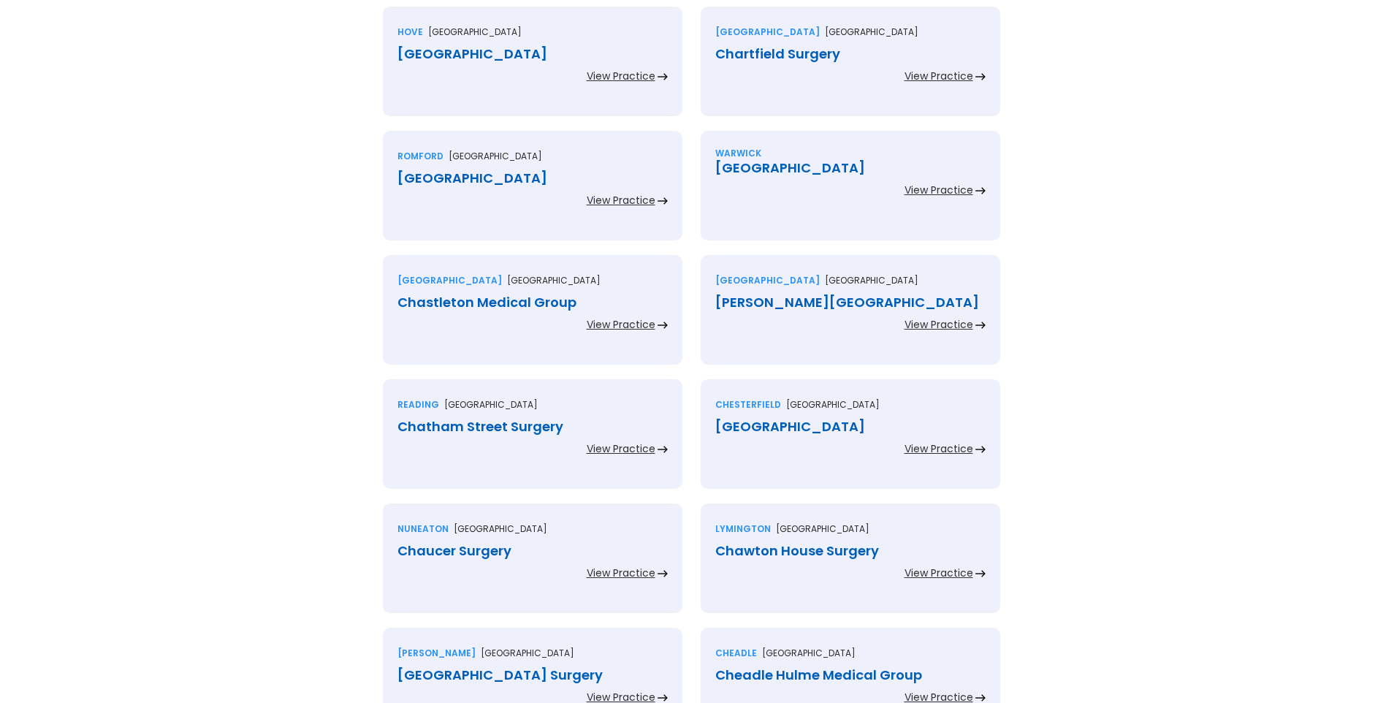
click at [760, 55] on div "Chartfield Surgery" at bounding box center [850, 54] width 270 height 15
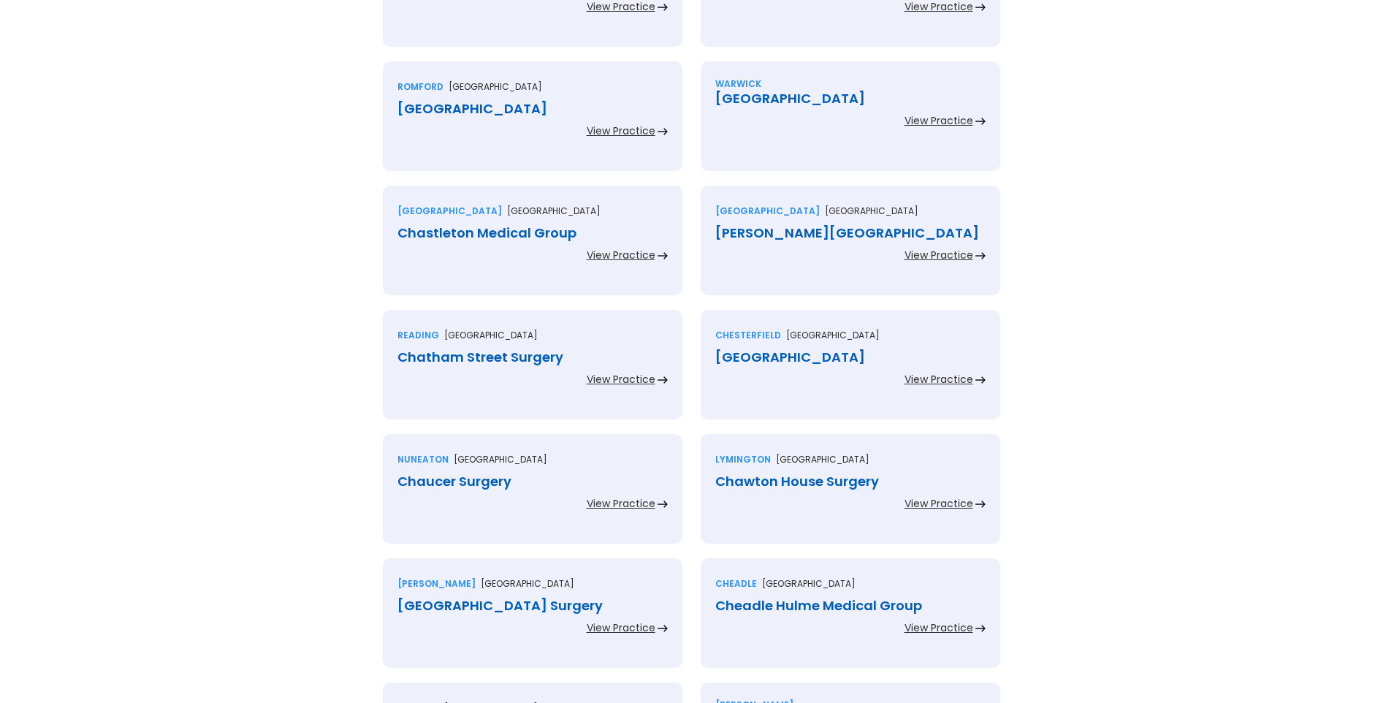
scroll to position [2337, 0]
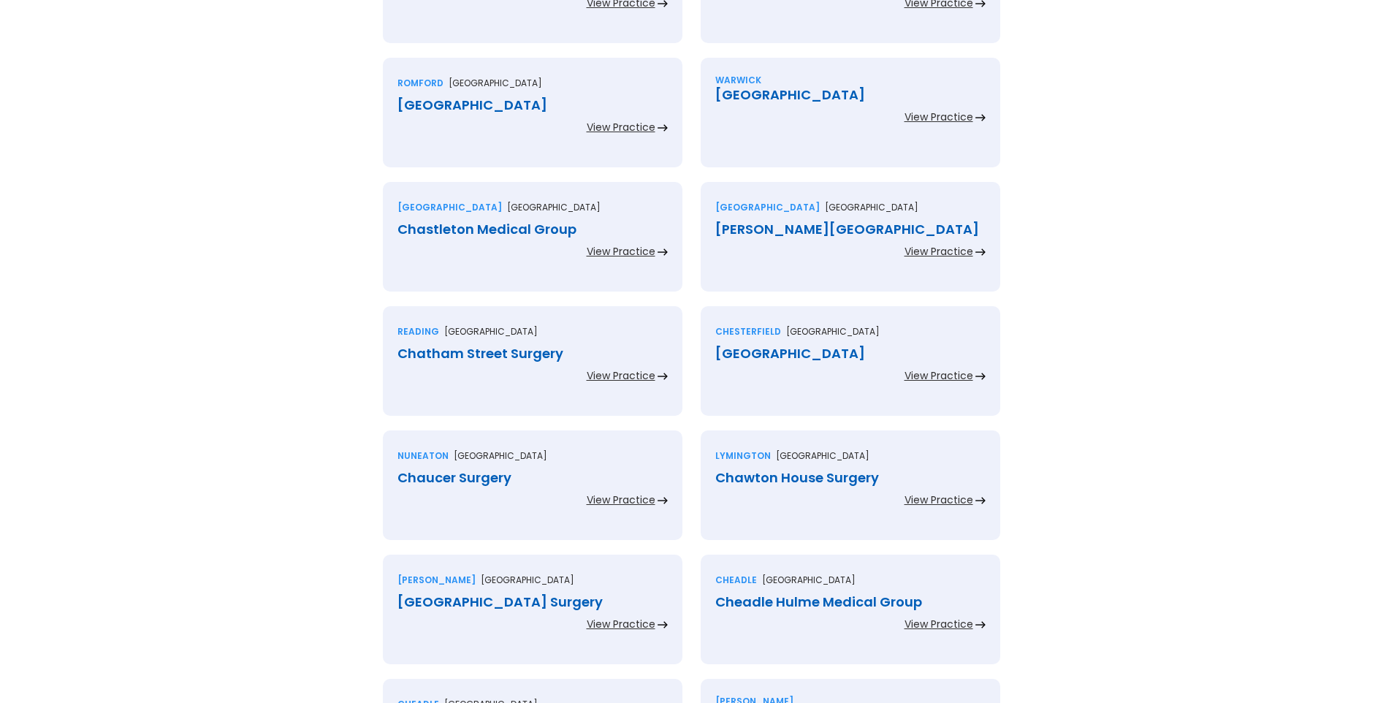
click at [513, 106] on div "Chase Cross Medical Centre" at bounding box center [532, 105] width 270 height 15
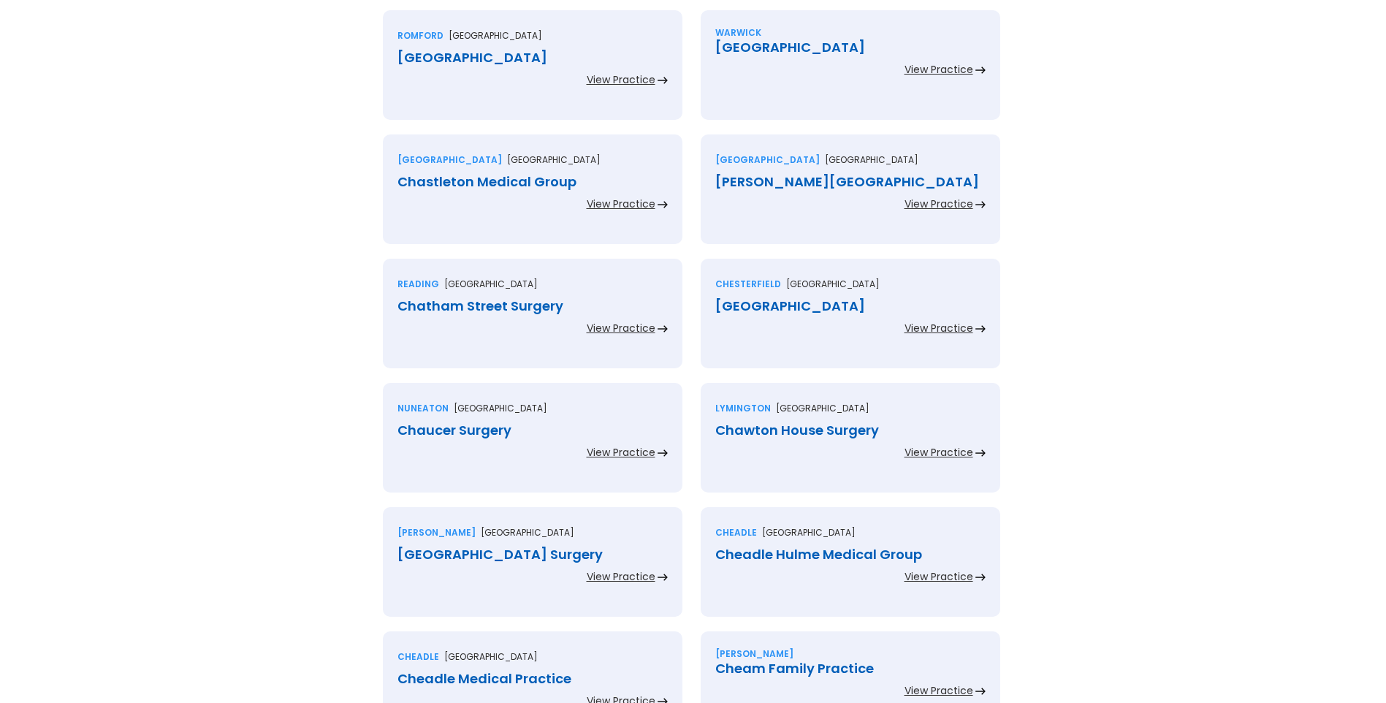
scroll to position [2410, 0]
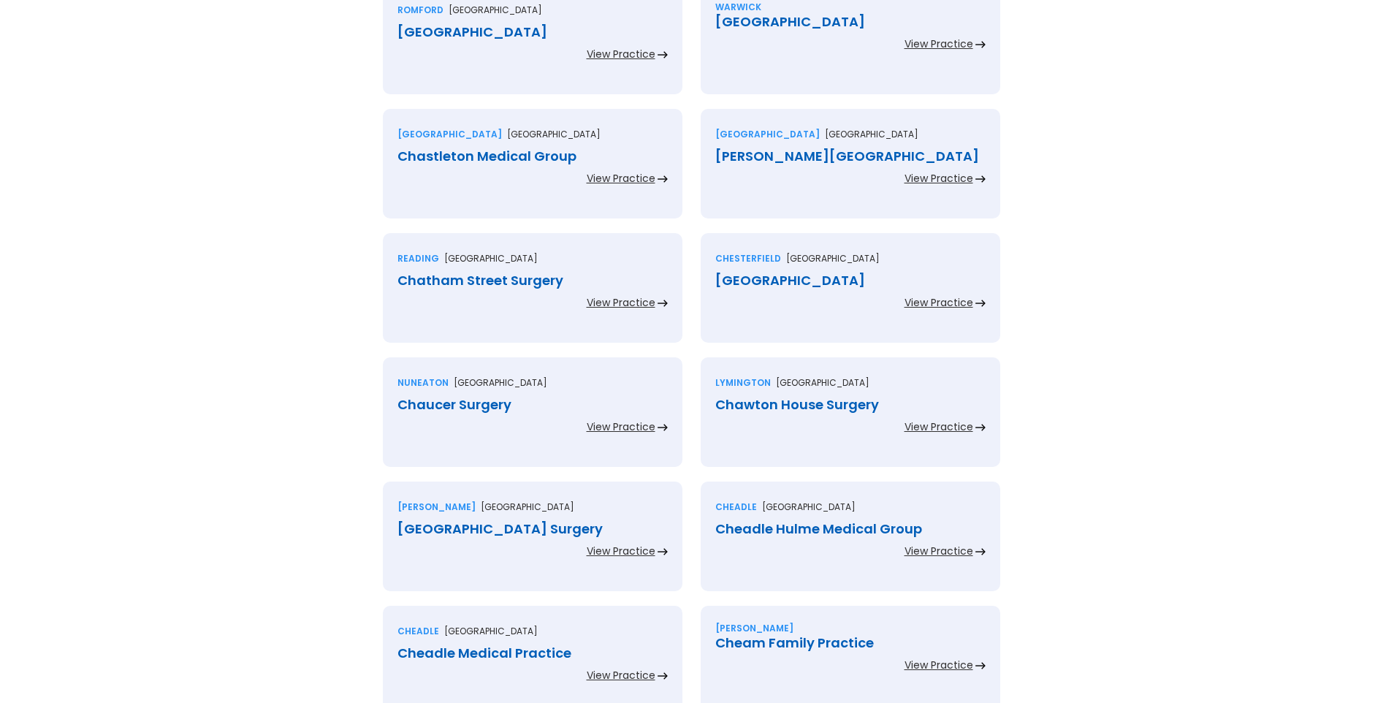
click at [778, 22] on div "Chase Meadow Health Centre" at bounding box center [850, 22] width 270 height 15
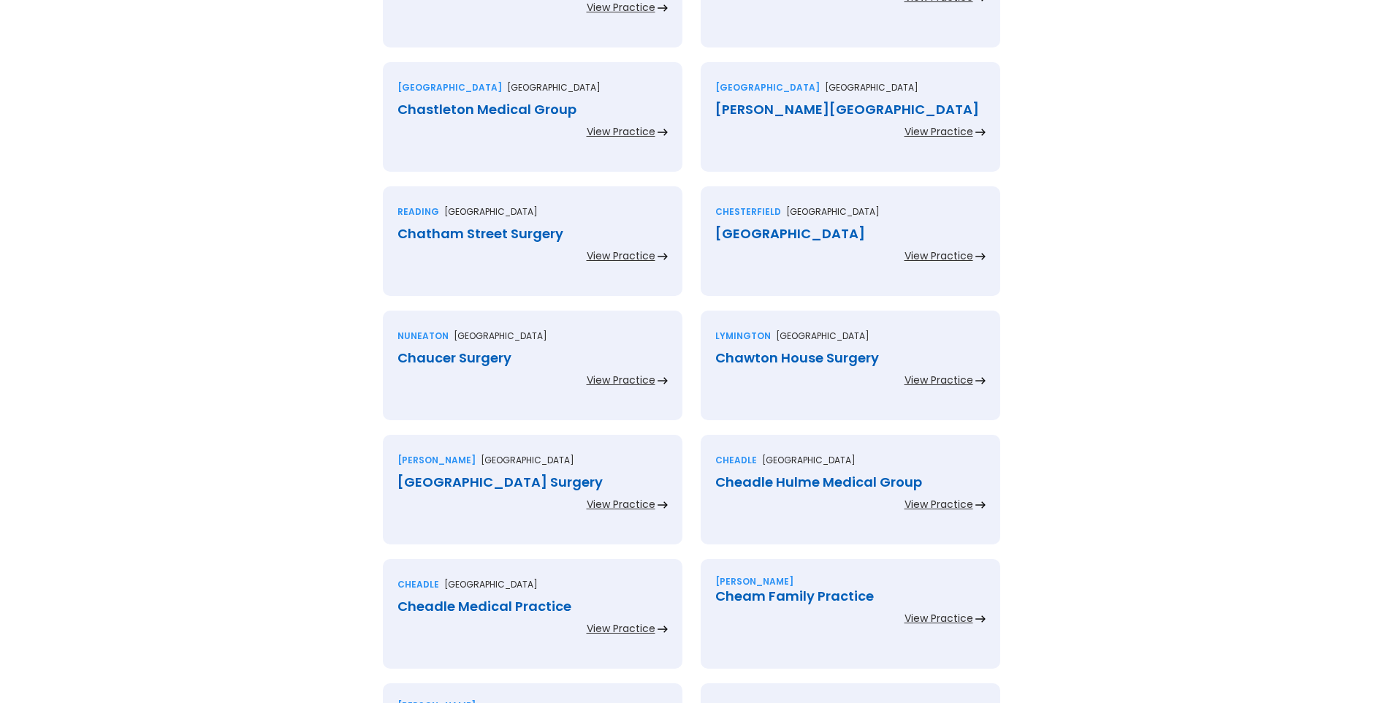
scroll to position [2483, 0]
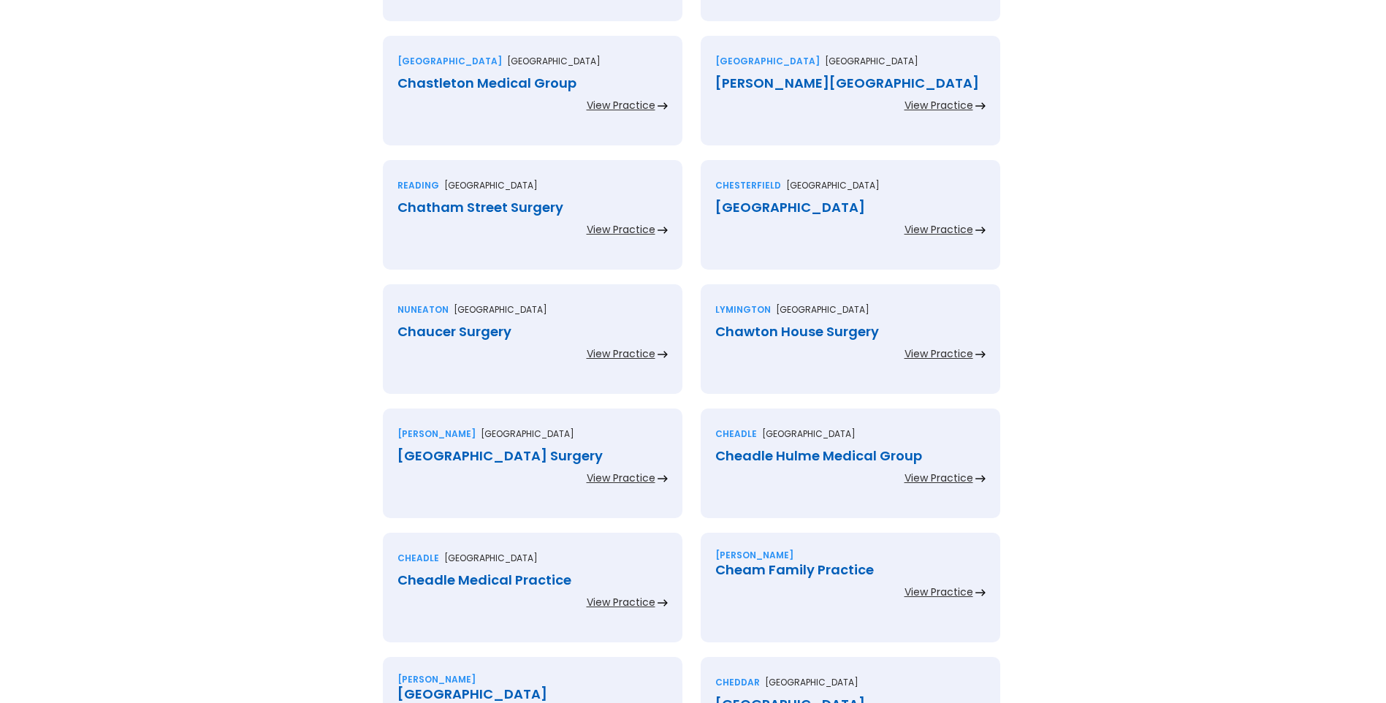
click at [504, 81] on div "Chastleton Medical Group" at bounding box center [532, 83] width 270 height 15
click at [763, 81] on div "Chatfield Medical Centre" at bounding box center [850, 83] width 270 height 15
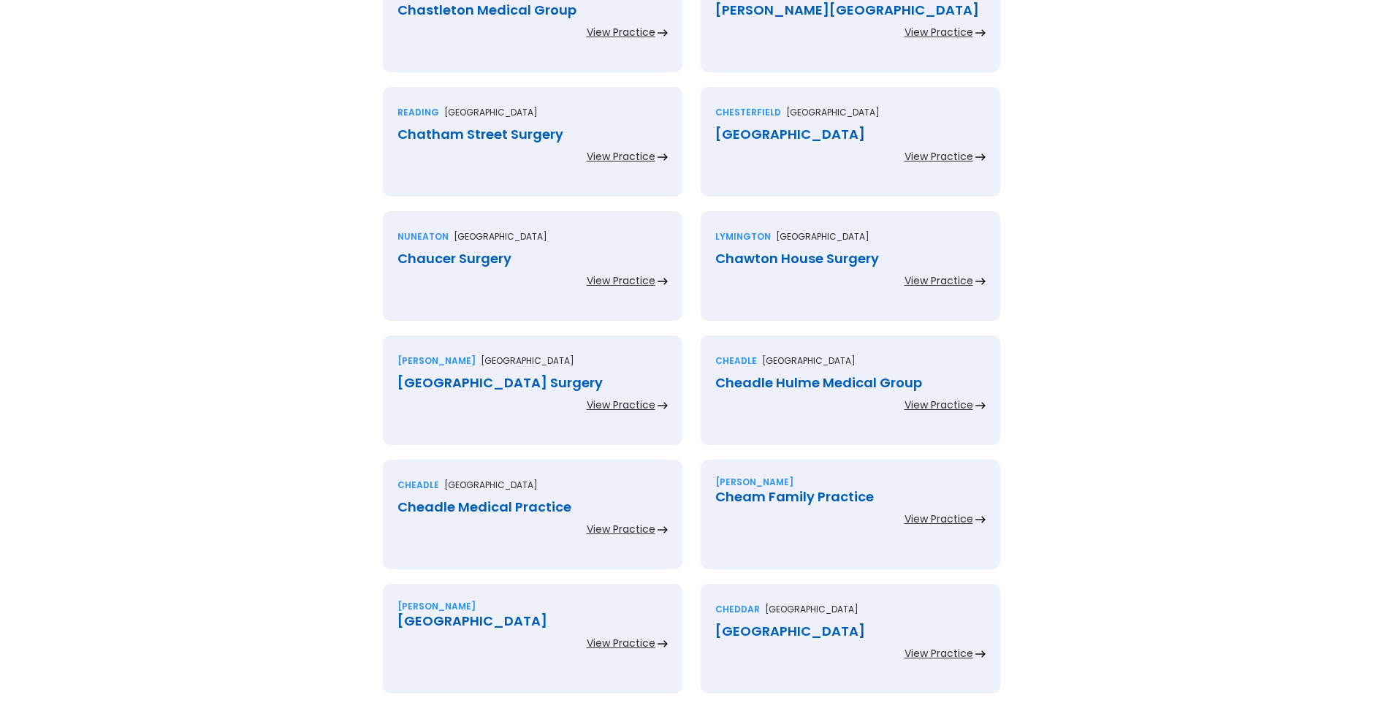
click at [522, 131] on div "Chatham Street Surgery" at bounding box center [532, 134] width 270 height 15
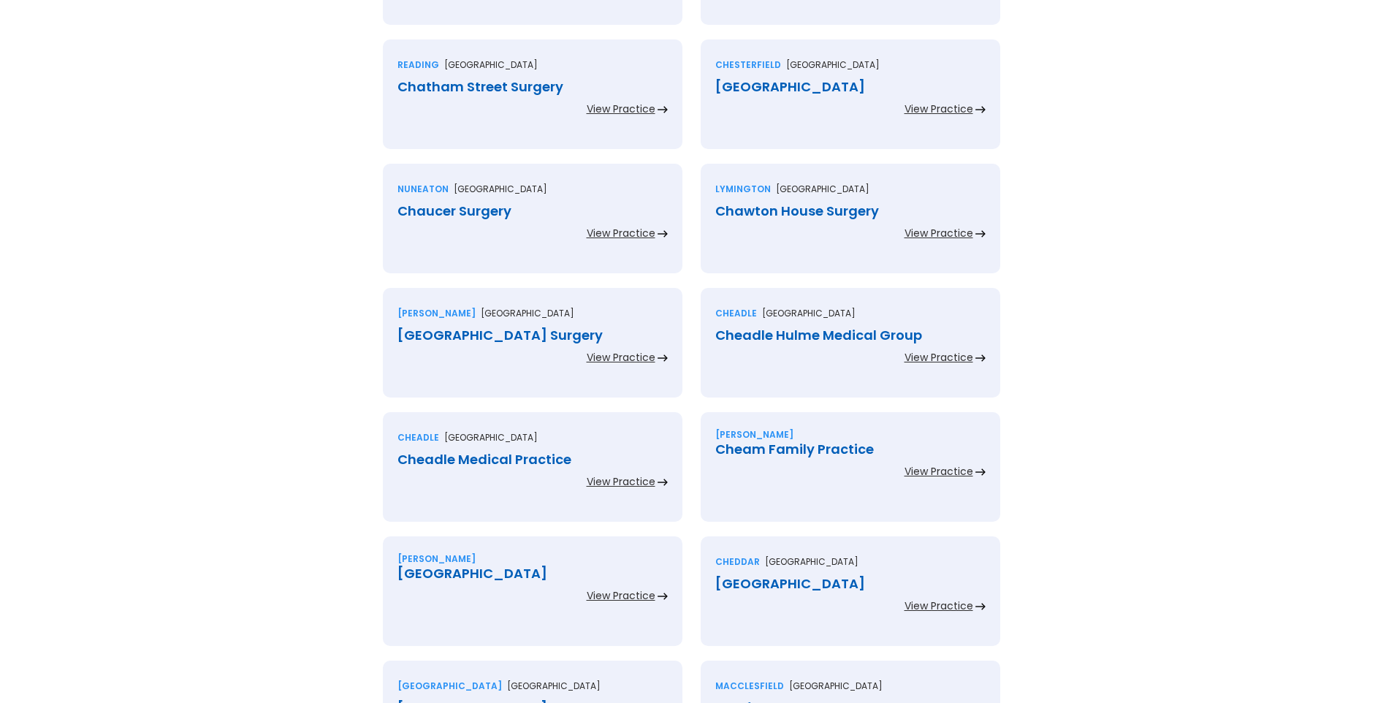
scroll to position [2630, 0]
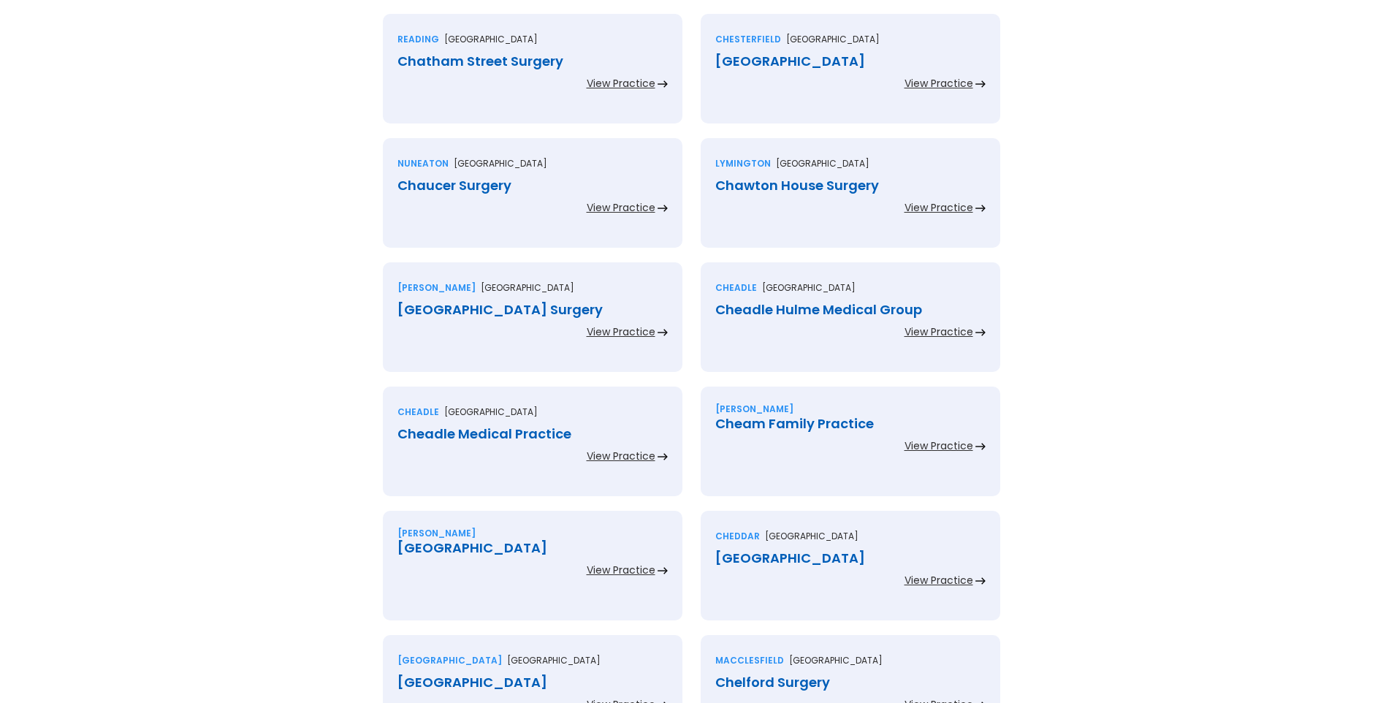
click at [763, 59] on div "Chatsworth Road Medical Centre" at bounding box center [850, 61] width 270 height 15
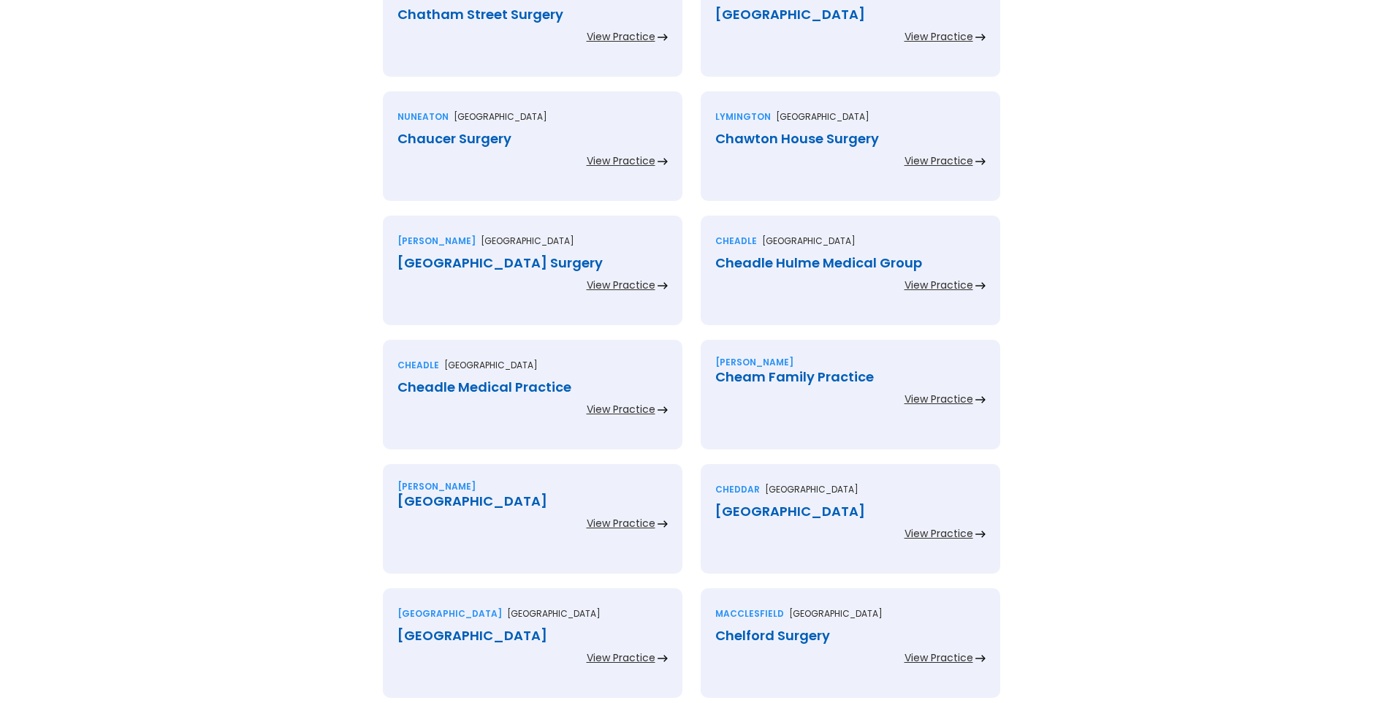
scroll to position [2703, 0]
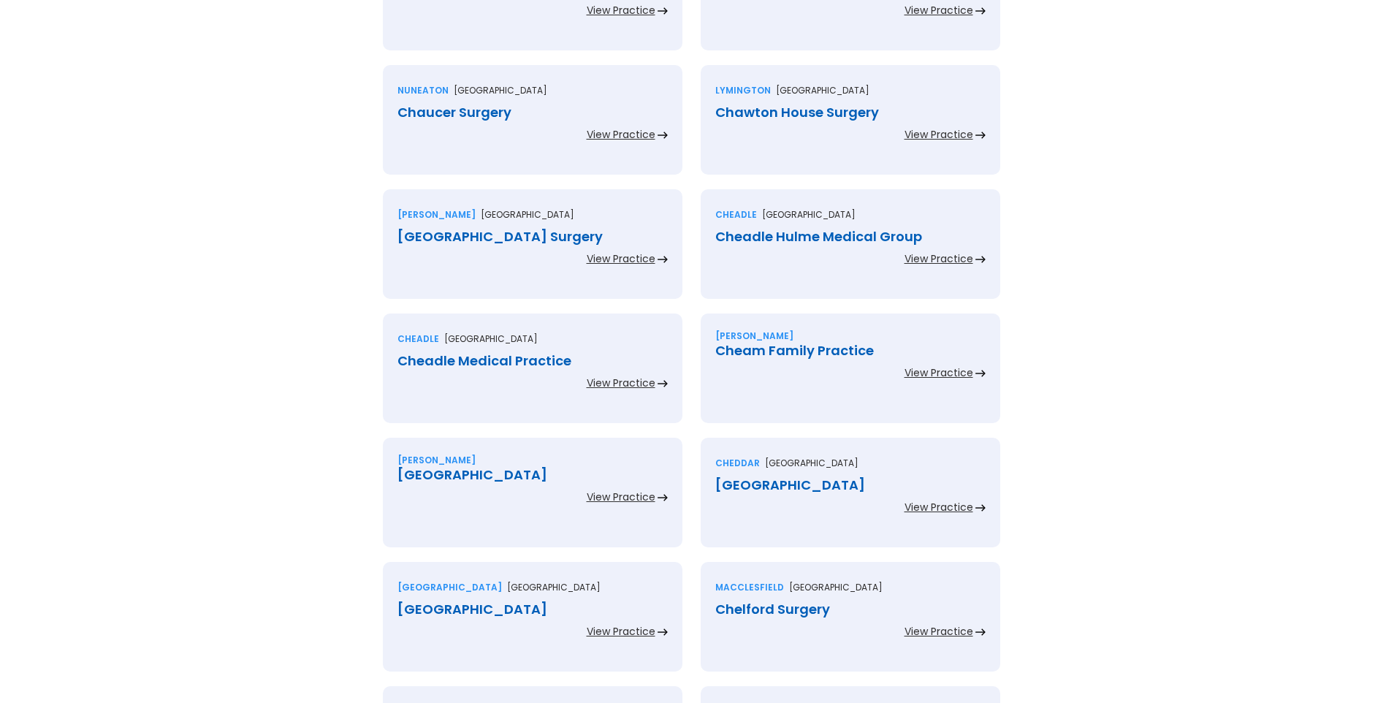
click at [479, 112] on div "Chaucer Surgery" at bounding box center [532, 112] width 270 height 15
click at [774, 115] on div "Chawton House Surgery" at bounding box center [850, 112] width 270 height 15
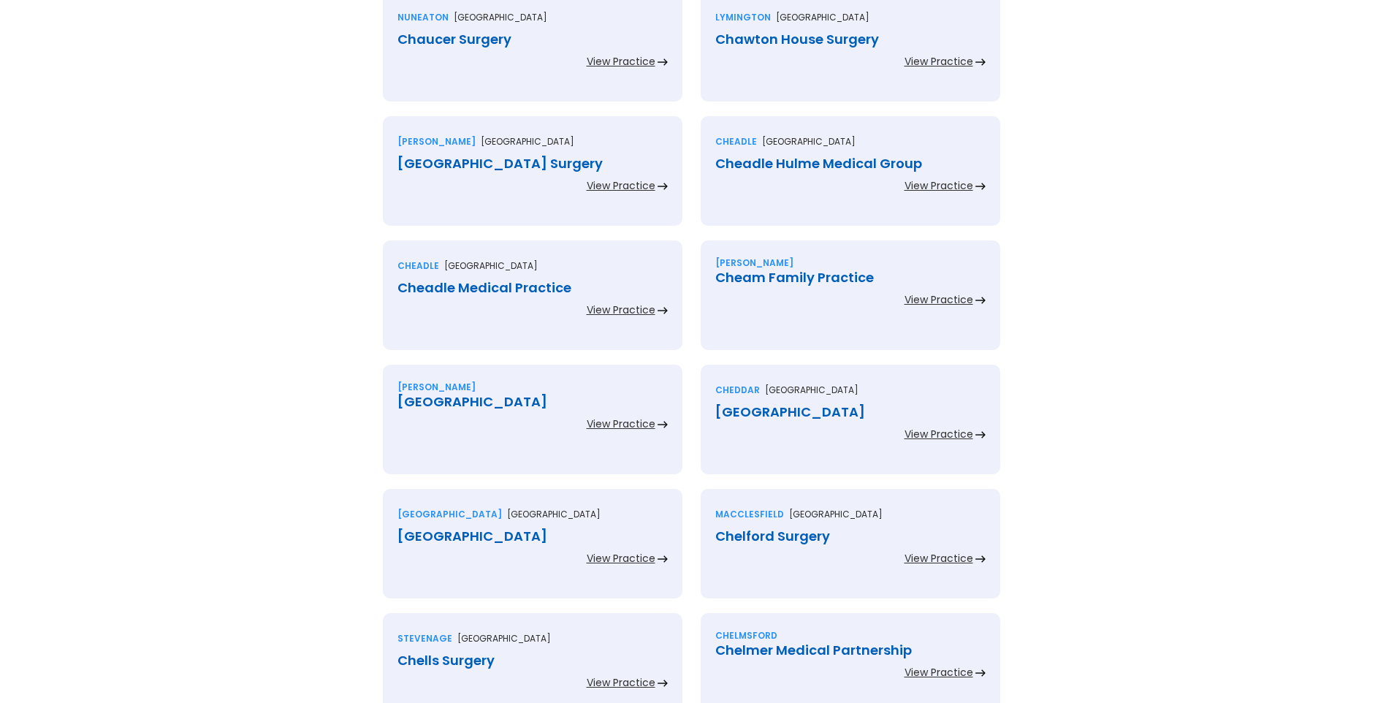
scroll to position [2849, 0]
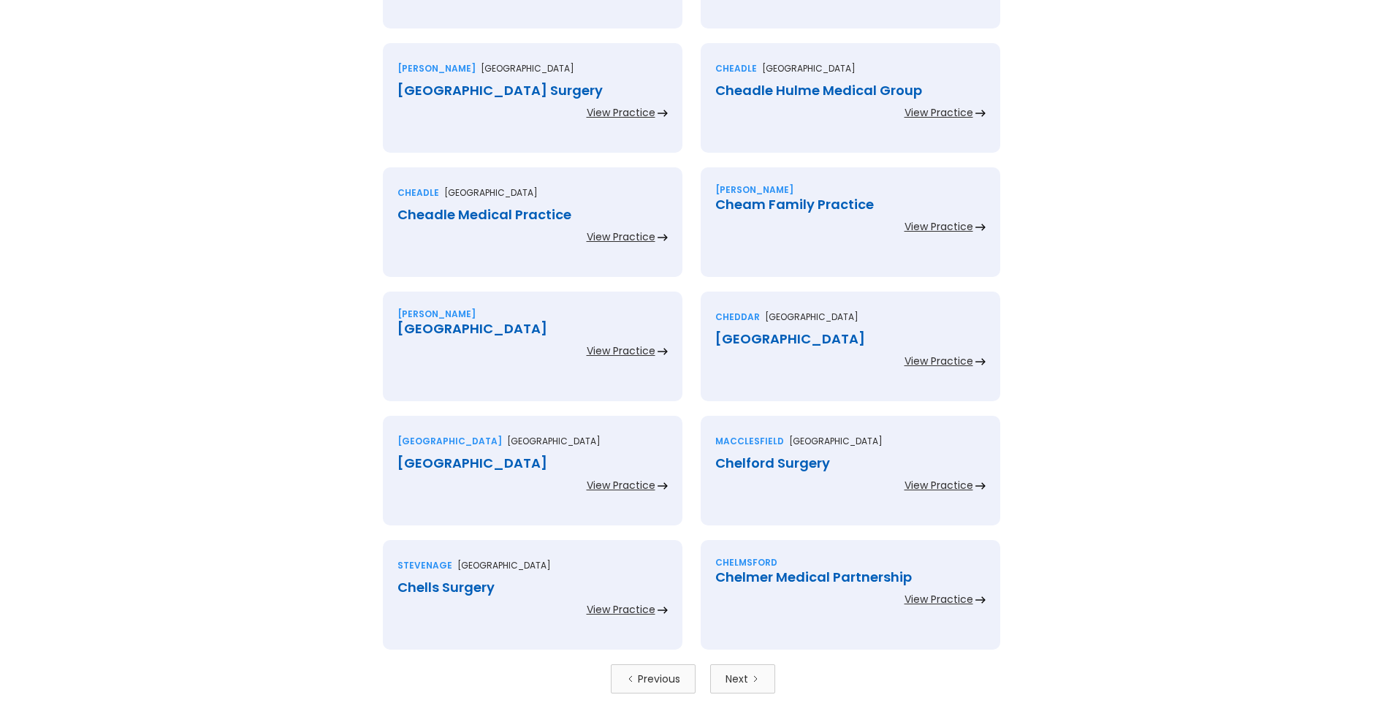
click at [506, 93] on div "Chawton Park Surgery" at bounding box center [532, 90] width 270 height 15
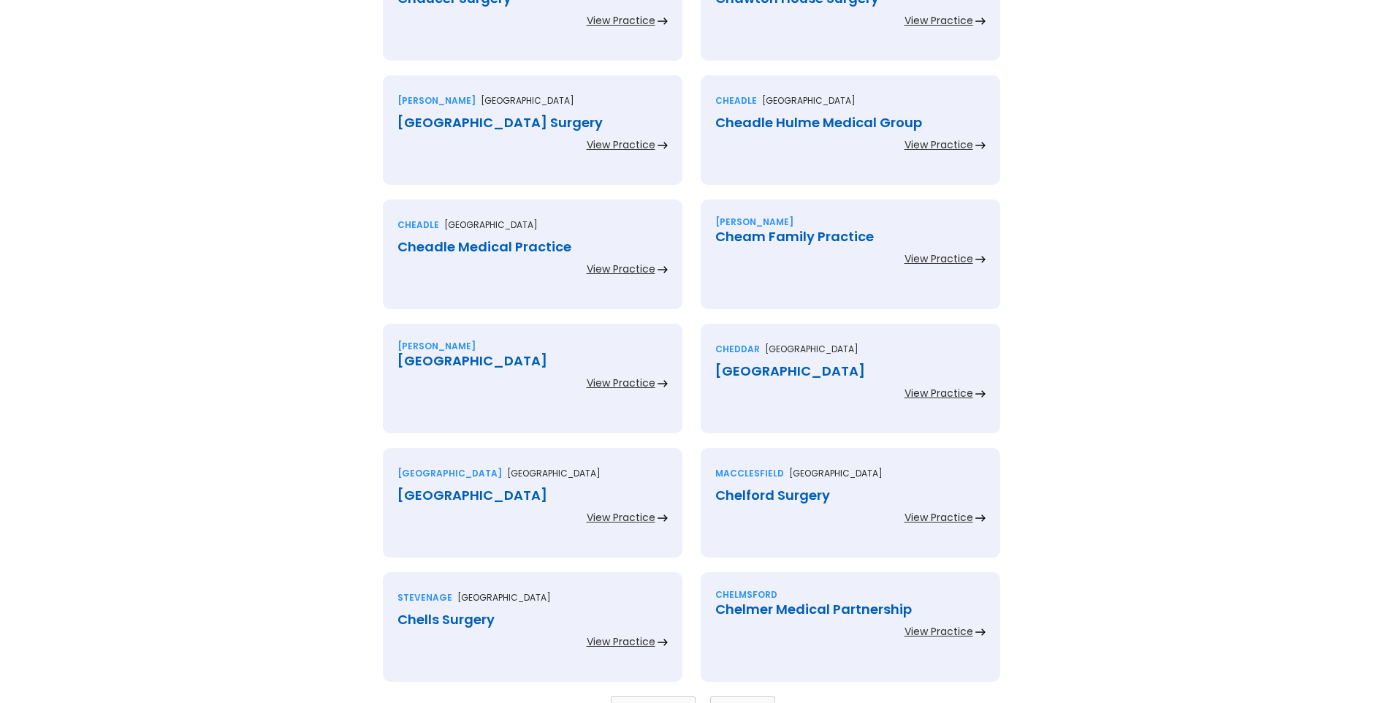
scroll to position [2914, 0]
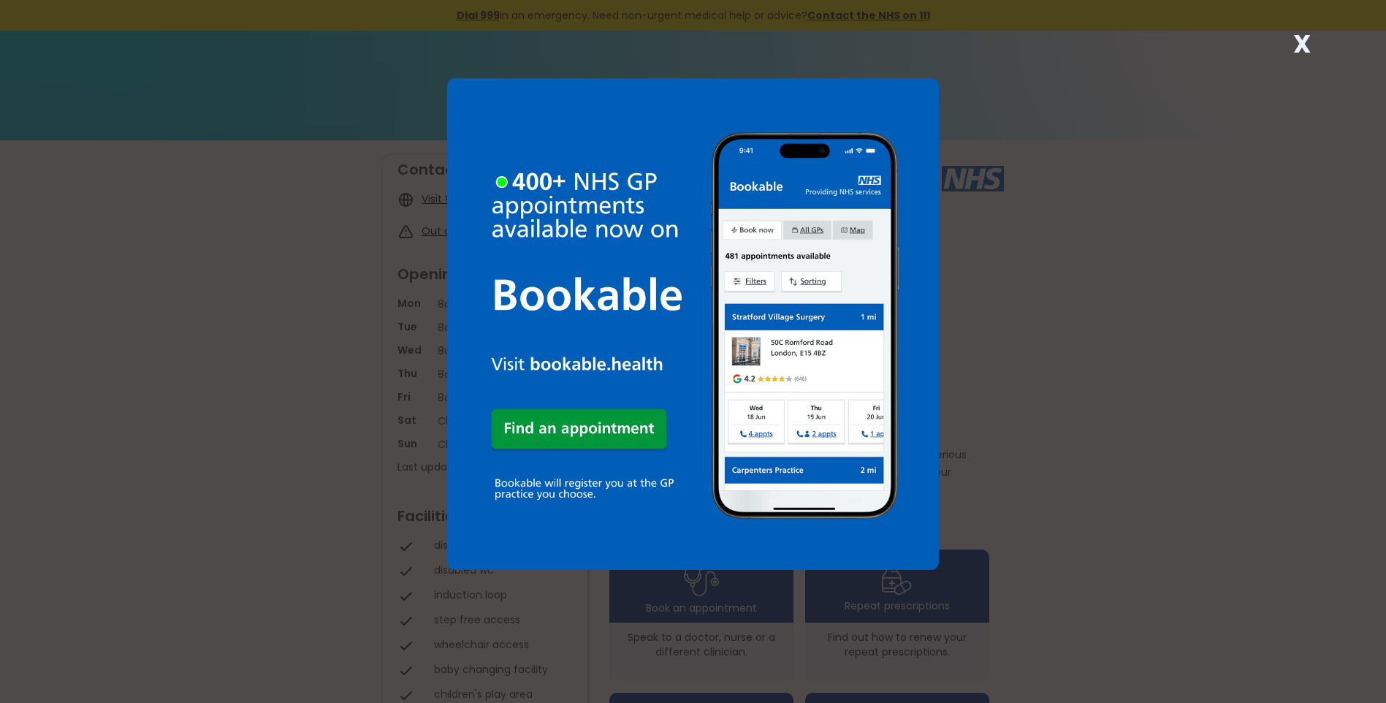
drag, startPoint x: 1304, startPoint y: 39, endPoint x: 1244, endPoint y: 66, distance: 66.0
click at [1303, 40] on strong "X" at bounding box center [1302, 43] width 18 height 35
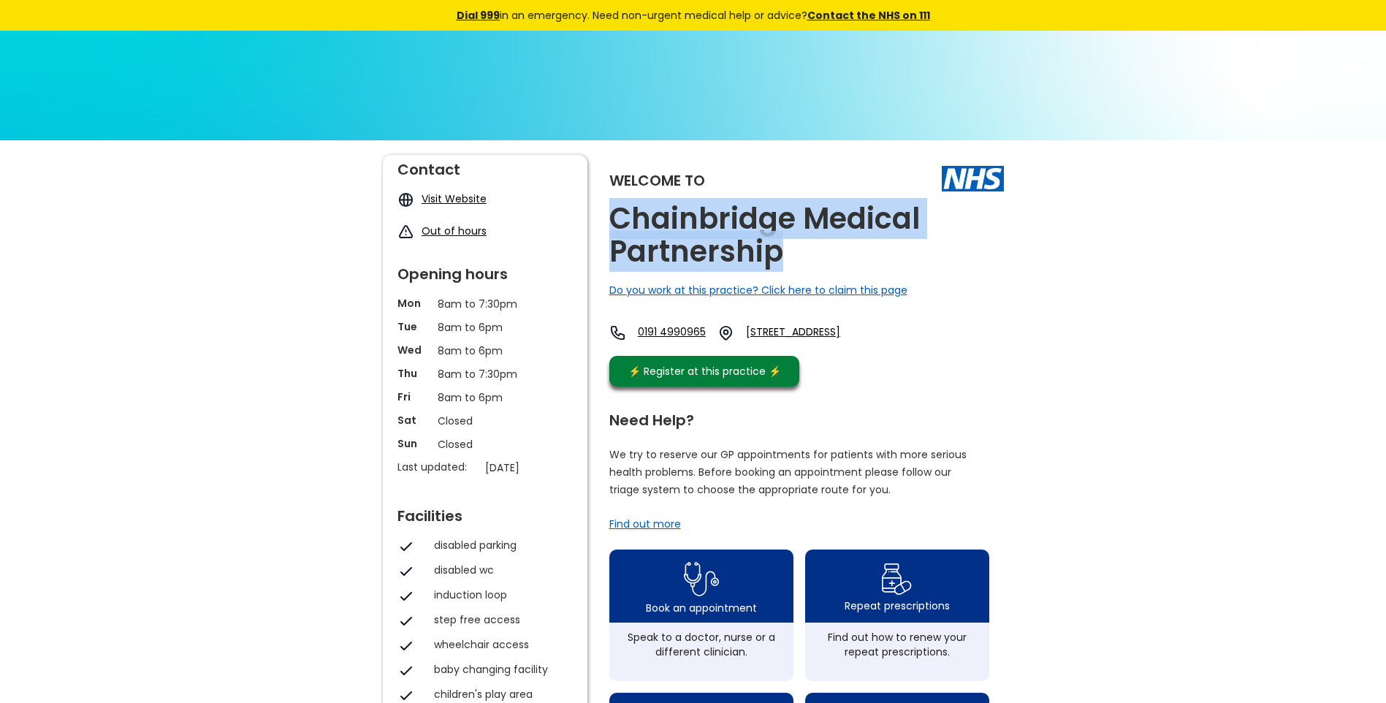
drag, startPoint x: 769, startPoint y: 258, endPoint x: 614, endPoint y: 218, distance: 159.8
click at [614, 218] on h2 "Chainbridge Medical Partnership" at bounding box center [806, 235] width 394 height 66
copy h2 "Chainbridge Medical Partnership"
click at [858, 331] on link "Shibdon Road, Blaydon-on-tyne, Tyne And Wear, Ne21 5ae, England" at bounding box center [814, 332] width 136 height 17
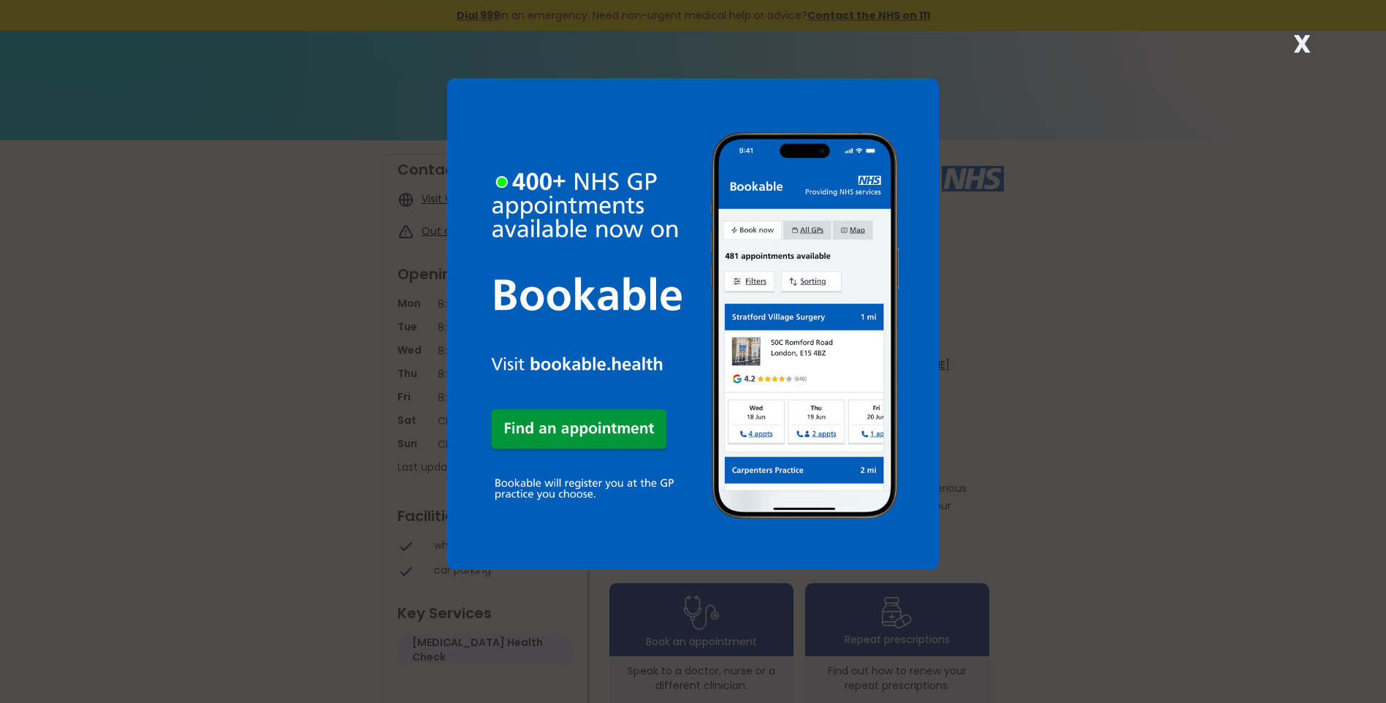
click at [1299, 42] on strong "X" at bounding box center [1302, 43] width 18 height 35
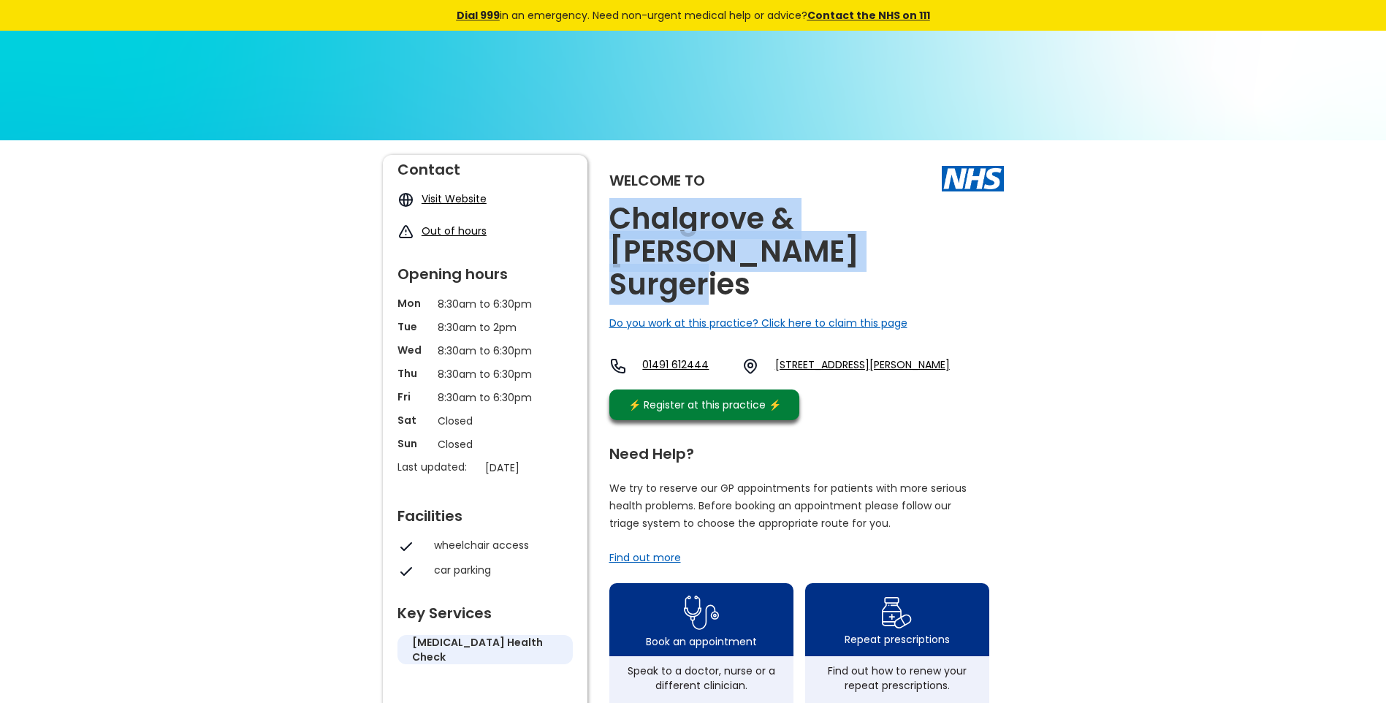
drag, startPoint x: 728, startPoint y: 246, endPoint x: 600, endPoint y: 208, distance: 133.4
copy h2 "Chalgrove & Watlington Surgeries"
click at [831, 357] on link "Hill Road, Watlington, Oxfordshire, Ox49 5af, England" at bounding box center [862, 366] width 175 height 18
drag, startPoint x: 795, startPoint y: 330, endPoint x: 814, endPoint y: 351, distance: 28.4
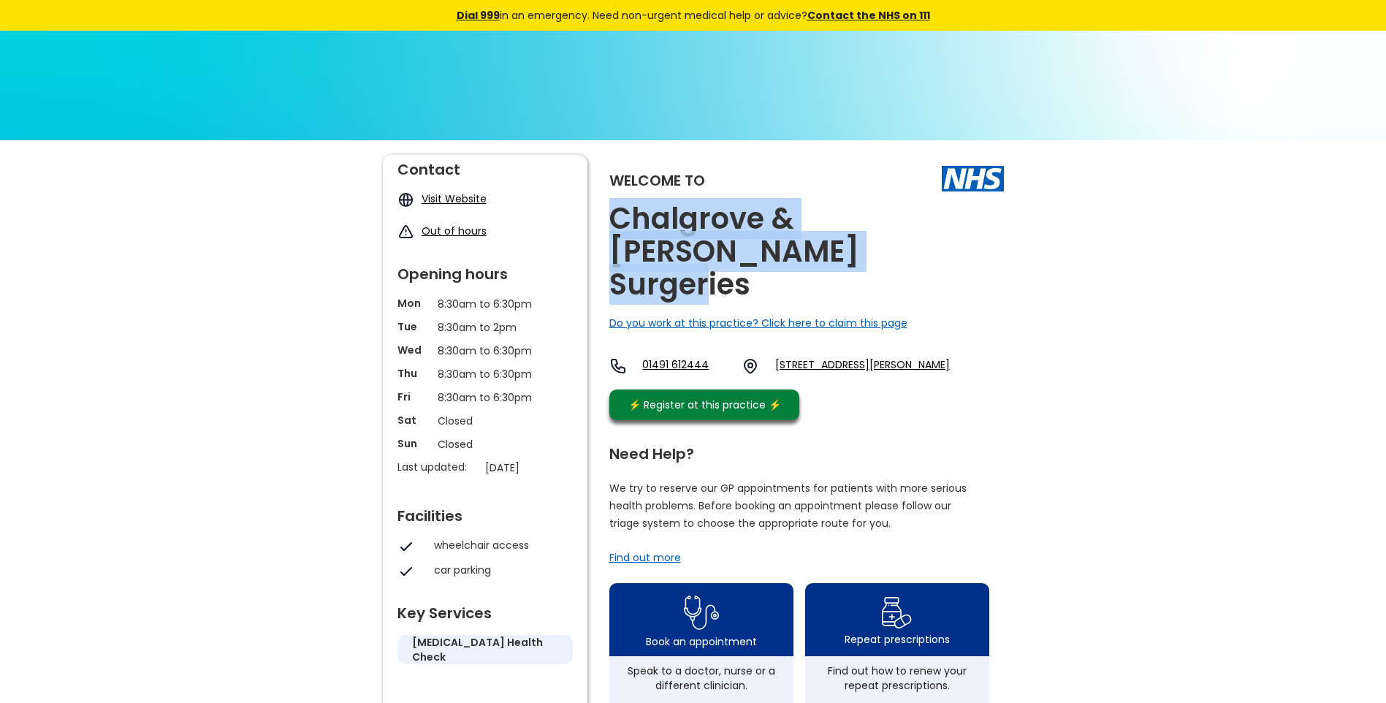
click at [814, 357] on div "01491 612444 Hill Road, Watlington, Oxfordshire, Ox49 5af, England" at bounding box center [779, 366] width 340 height 18
copy link "Hill Road, Watlington, Oxfordshire, Ox49 5af"
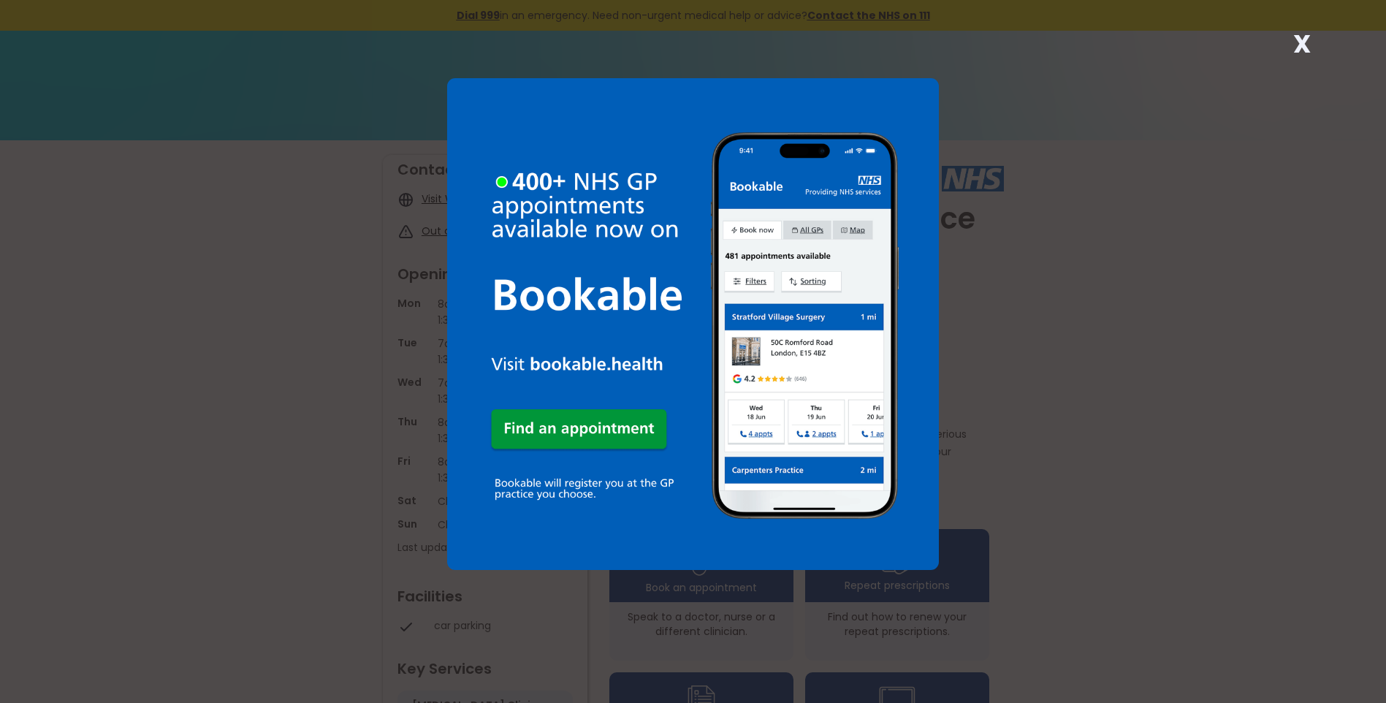
drag, startPoint x: 1302, startPoint y: 37, endPoint x: 1292, endPoint y: 43, distance: 11.1
click at [1298, 38] on strong "X" at bounding box center [1302, 43] width 18 height 35
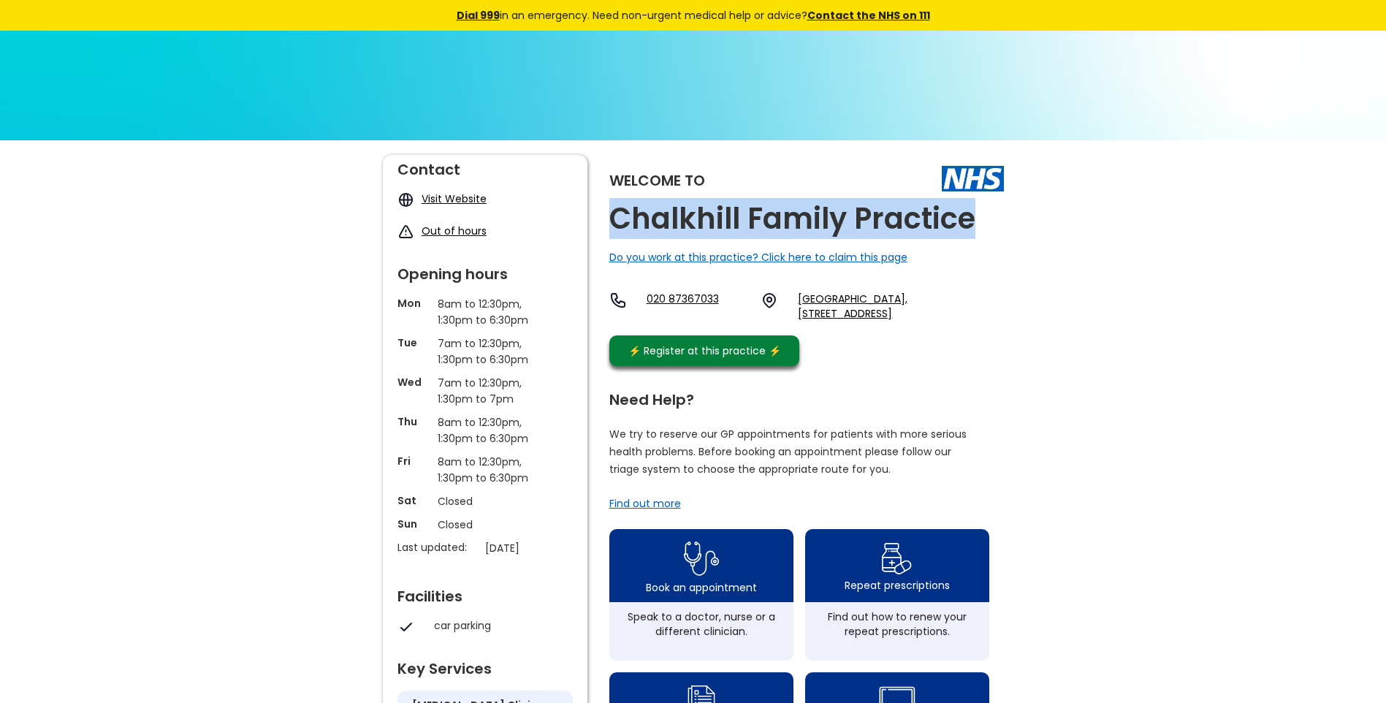
drag, startPoint x: 971, startPoint y: 219, endPoint x: 598, endPoint y: 219, distance: 372.5
click at [598, 219] on div "Welcome to Chalkhill Family Practice Do you work at this practice? Click here t…" at bounding box center [693, 696] width 621 height 1082
copy h2 "Chalkhill Family Practice"
click at [813, 300] on link "Welford Centre, 113 Chalkhill Road, Wembley, Middlesex, Ha9 9fx, England" at bounding box center [900, 305] width 205 height 29
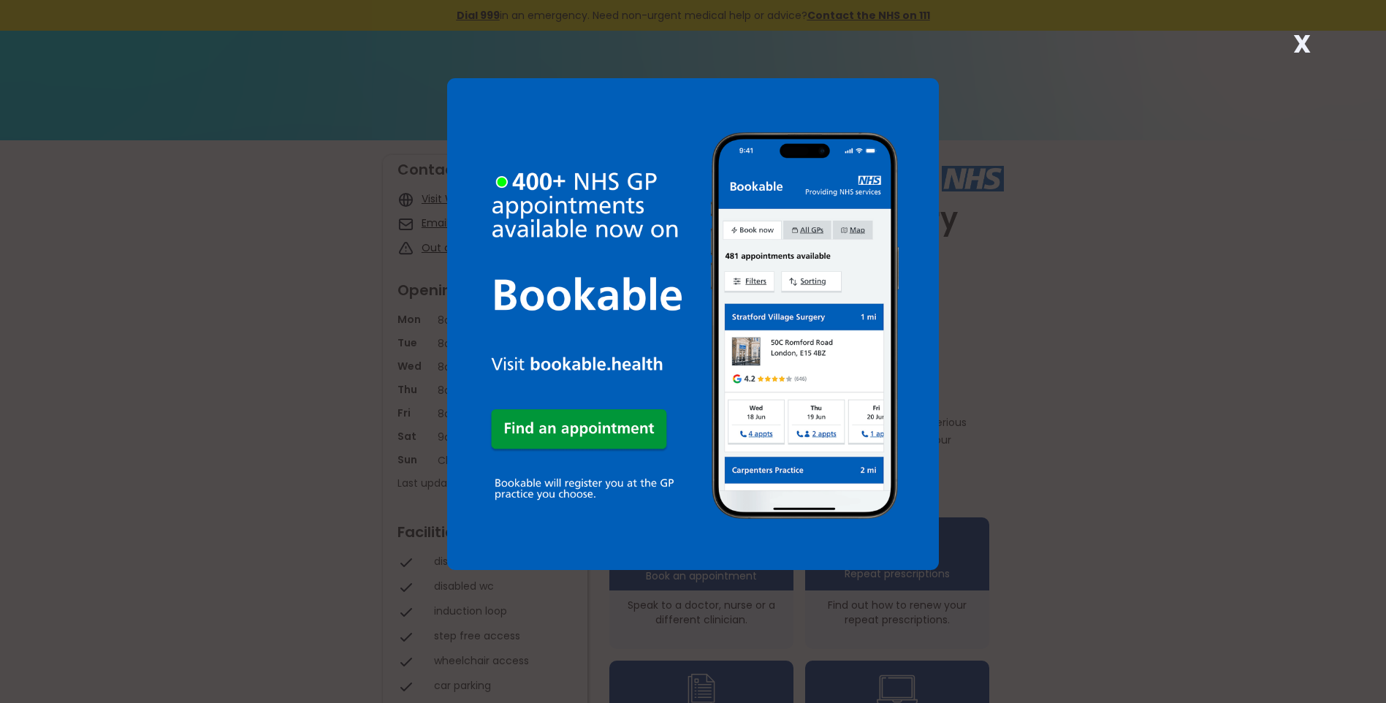
drag, startPoint x: 1299, startPoint y: 39, endPoint x: 1229, endPoint y: 108, distance: 98.1
click at [1296, 40] on strong "X" at bounding box center [1302, 43] width 18 height 35
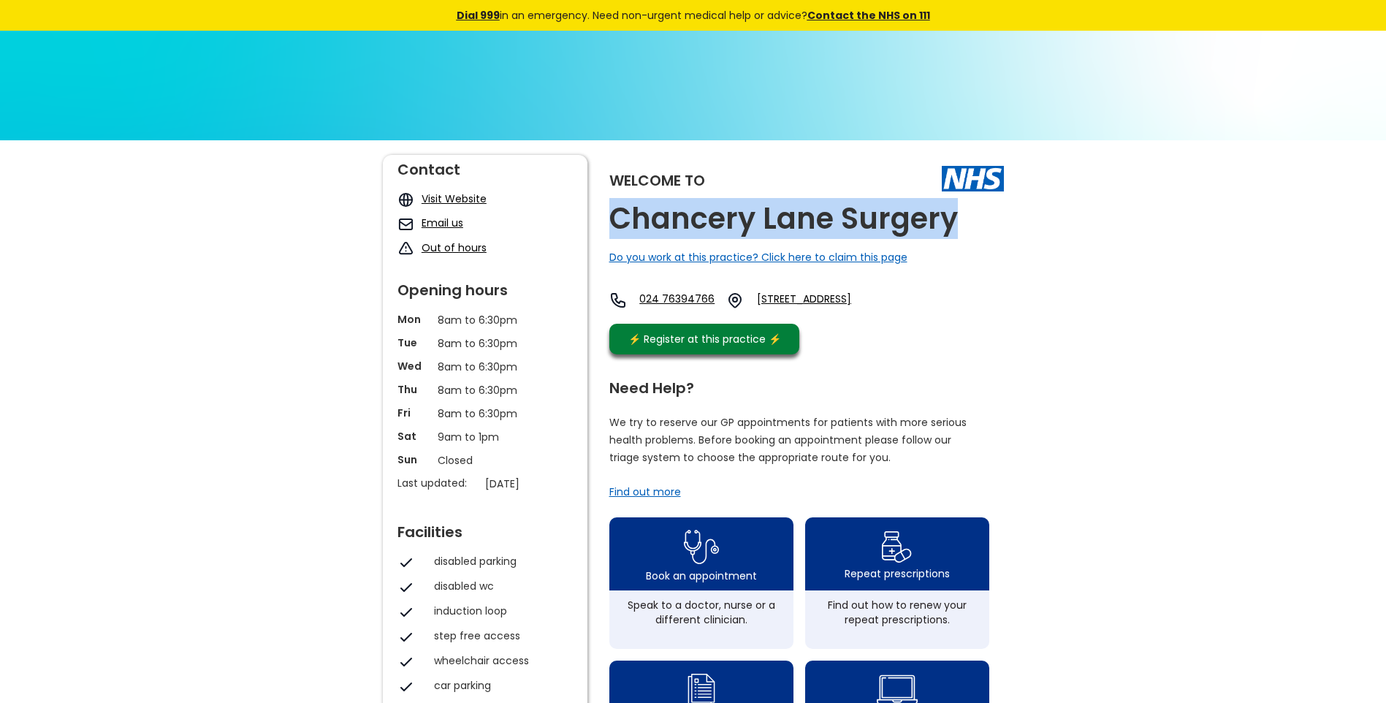
drag, startPoint x: 954, startPoint y: 221, endPoint x: 616, endPoint y: 228, distance: 338.3
click at [616, 228] on h2 "Chancery Lane Surgery" at bounding box center [783, 218] width 348 height 33
copy h2 "Chancery Lane Surgery"
click at [825, 300] on link "[STREET_ADDRESS]" at bounding box center [832, 300] width 150 height 18
drag, startPoint x: 798, startPoint y: 299, endPoint x: 915, endPoint y: 324, distance: 118.8
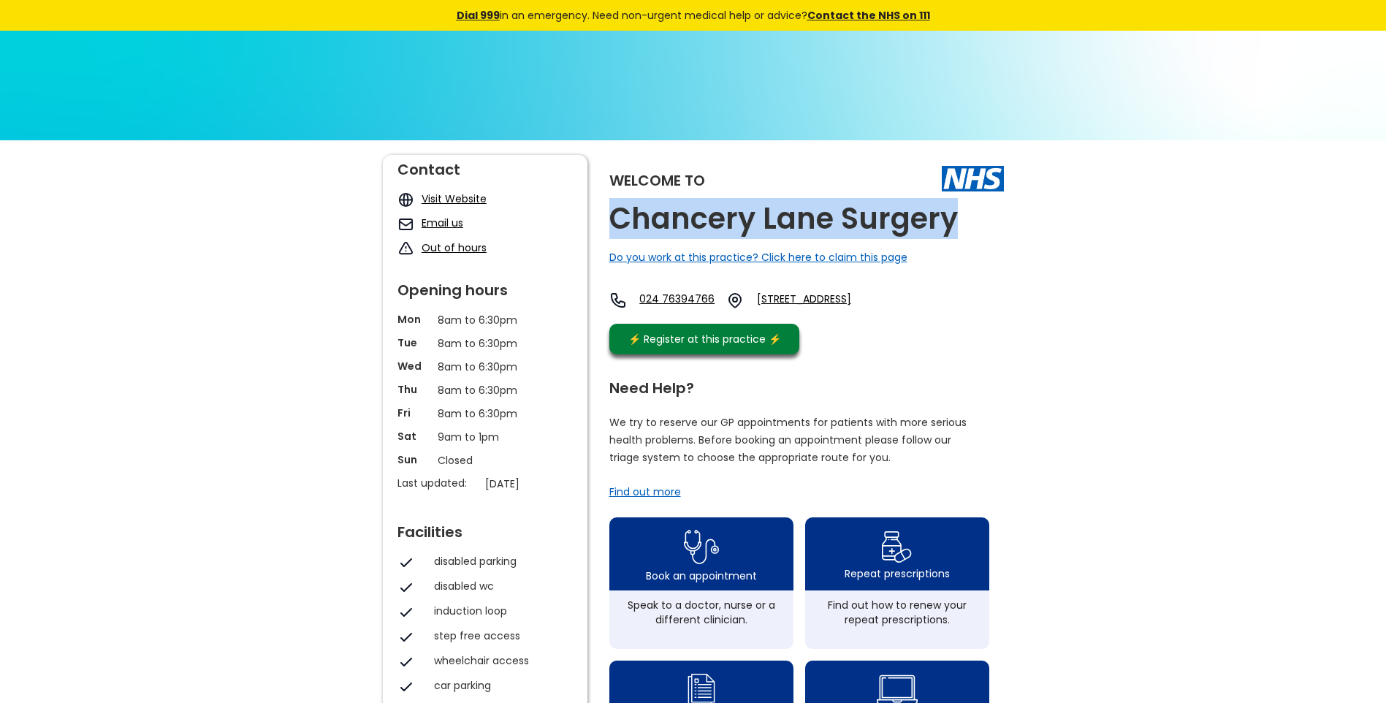
click at [908, 316] on div "024 [STREET_ADDRESS]" at bounding box center [758, 303] width 299 height 25
copy link "[STREET_ADDRESS]"
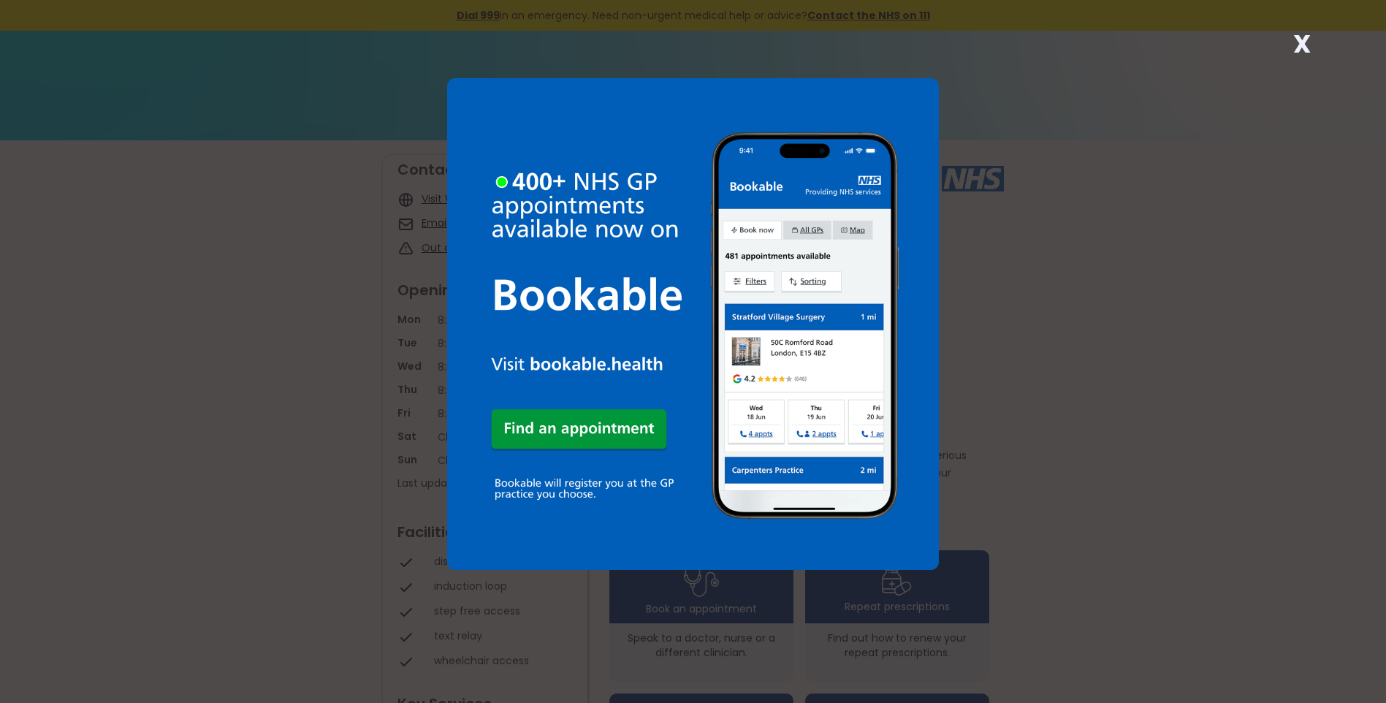
drag, startPoint x: 1301, startPoint y: 48, endPoint x: 1237, endPoint y: 91, distance: 77.0
click at [1299, 48] on strong "X" at bounding box center [1302, 43] width 18 height 35
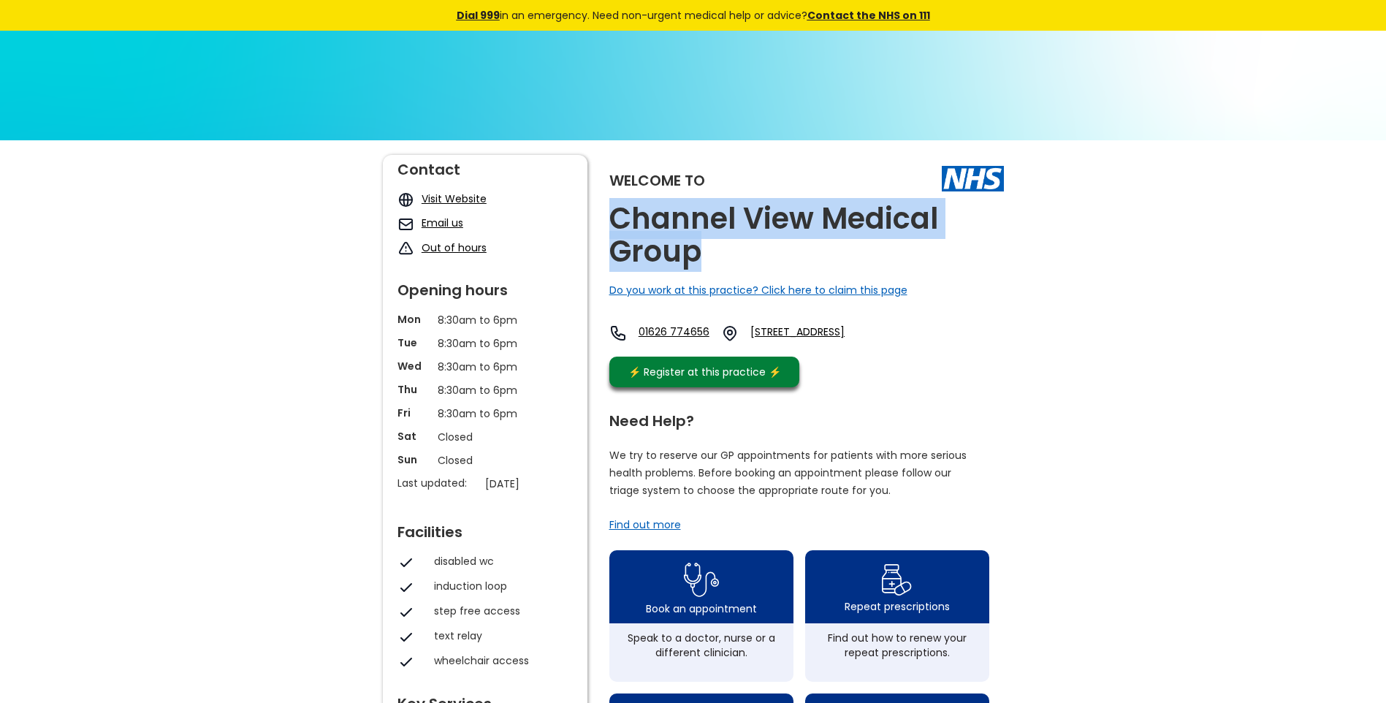
drag, startPoint x: 715, startPoint y: 257, endPoint x: 607, endPoint y: 226, distance: 112.4
click at [607, 226] on div "Welcome to Channel View Medical Group Do you work at this practice? Click here …" at bounding box center [693, 706] width 621 height 1103
copy h2 "Channel View Medical Group"
click at [816, 336] on link "[STREET_ADDRESS]" at bounding box center [821, 333] width 142 height 18
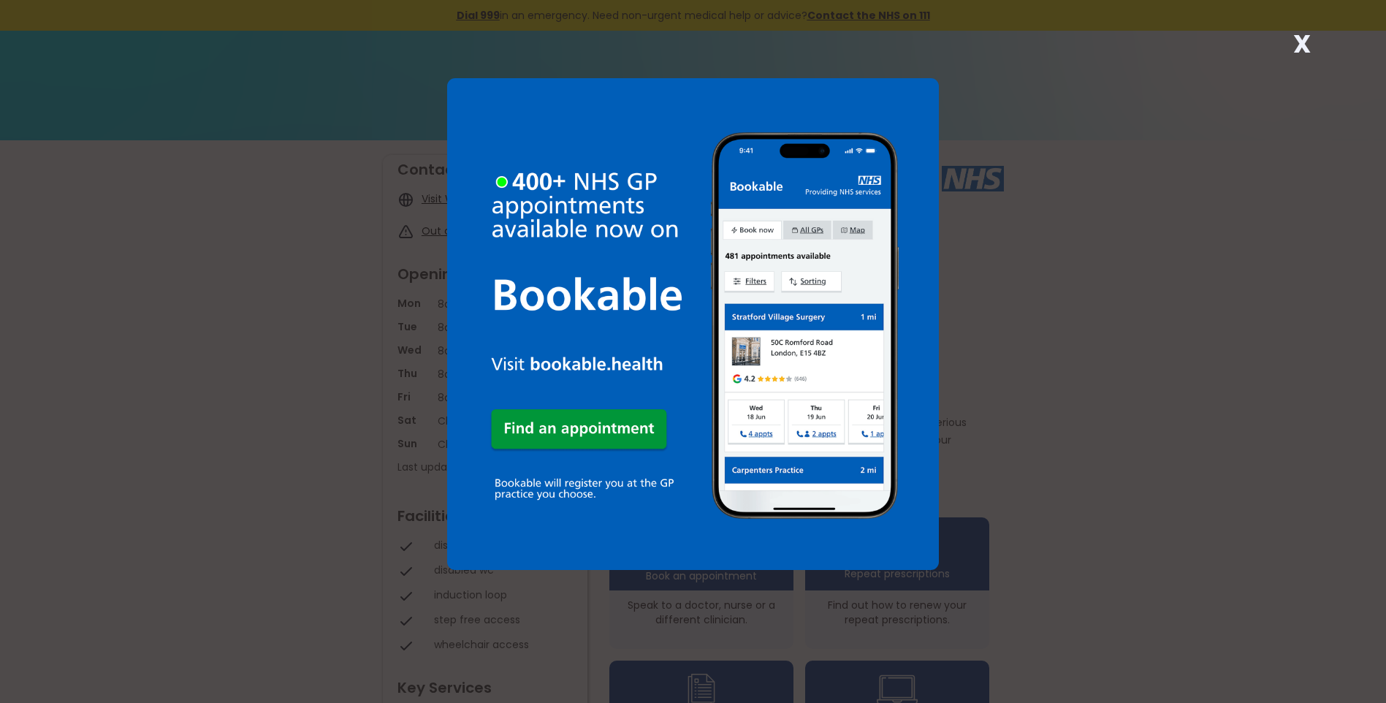
click at [1297, 45] on strong "X" at bounding box center [1302, 43] width 18 height 35
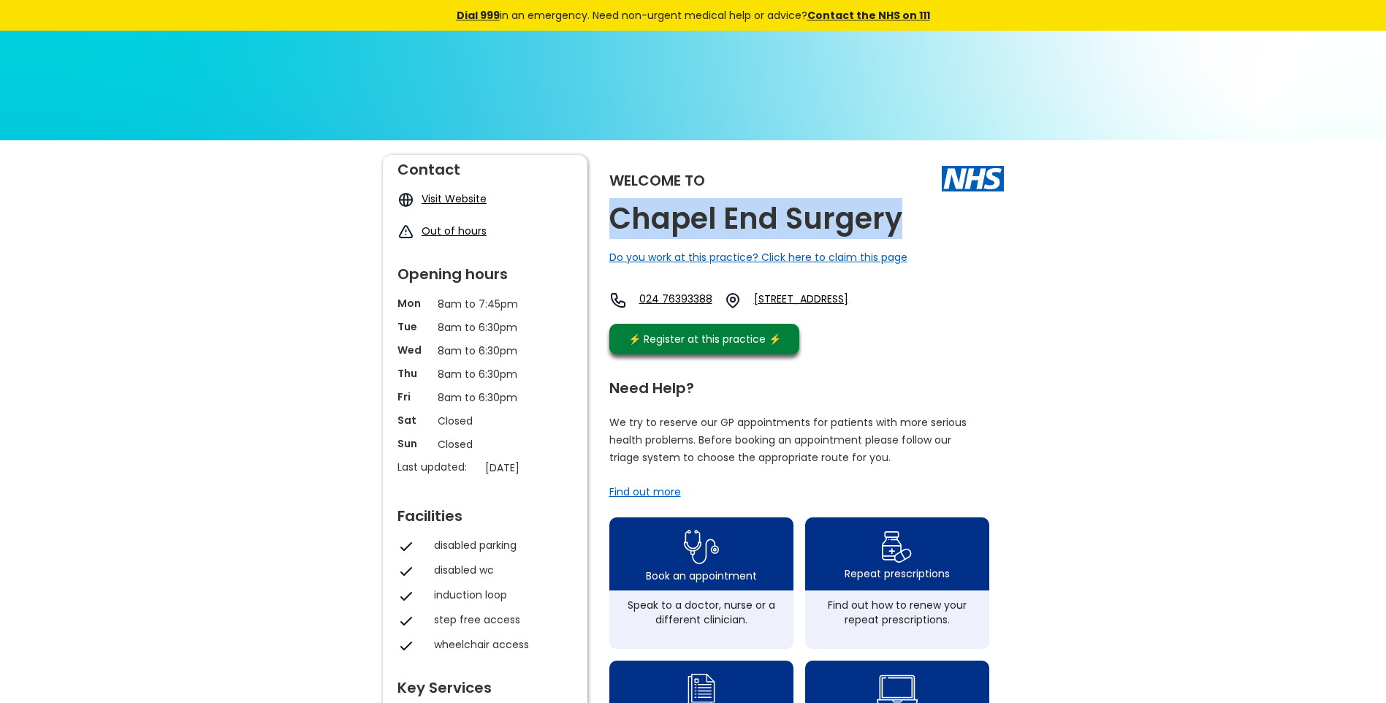
drag, startPoint x: 906, startPoint y: 218, endPoint x: 607, endPoint y: 215, distance: 299.5
click at [607, 215] on div "Welcome to Chapel End Surgery Do you work at this practice? Click here to claim…" at bounding box center [693, 690] width 621 height 1070
copy h2 "Chapel End Surgery"
click at [809, 296] on link "10 Camp Hill Road, Nuneaton, Warwickshire, Cv10 0jh, England" at bounding box center [827, 300] width 146 height 18
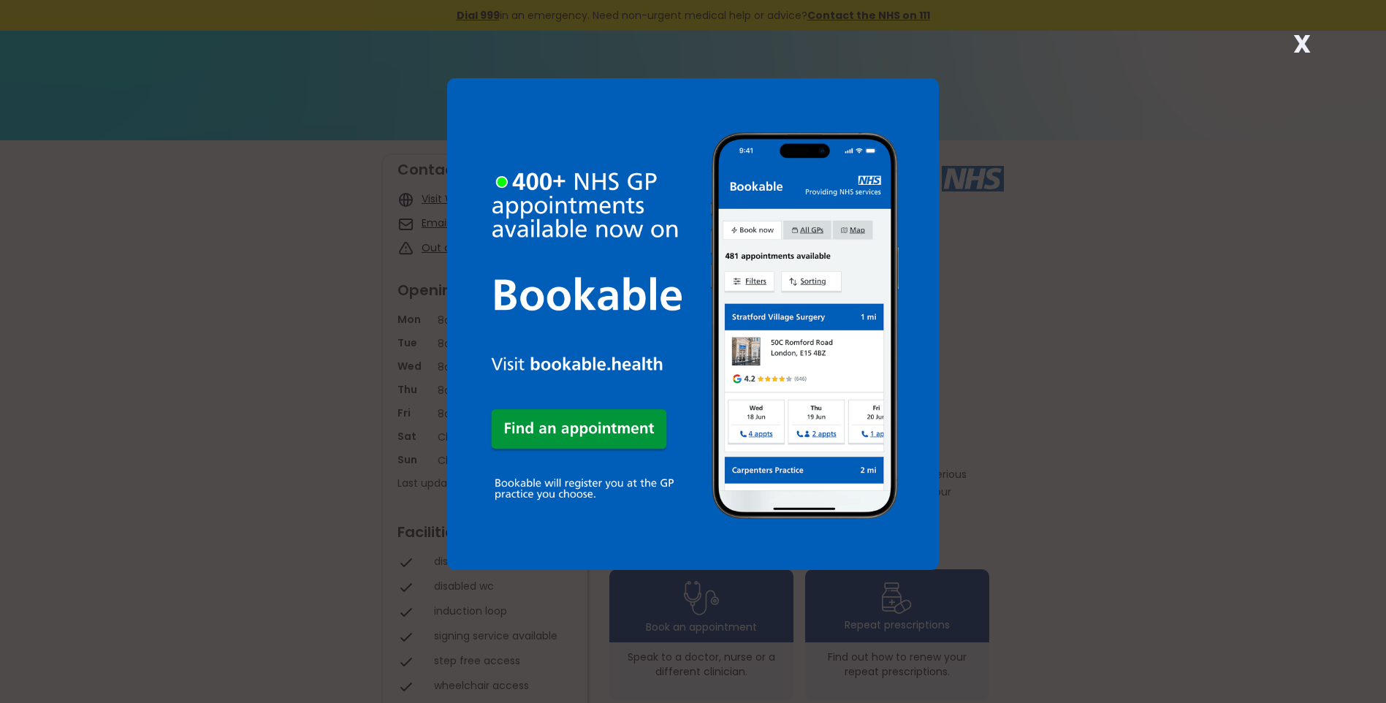
click at [1302, 45] on strong "X" at bounding box center [1302, 43] width 18 height 35
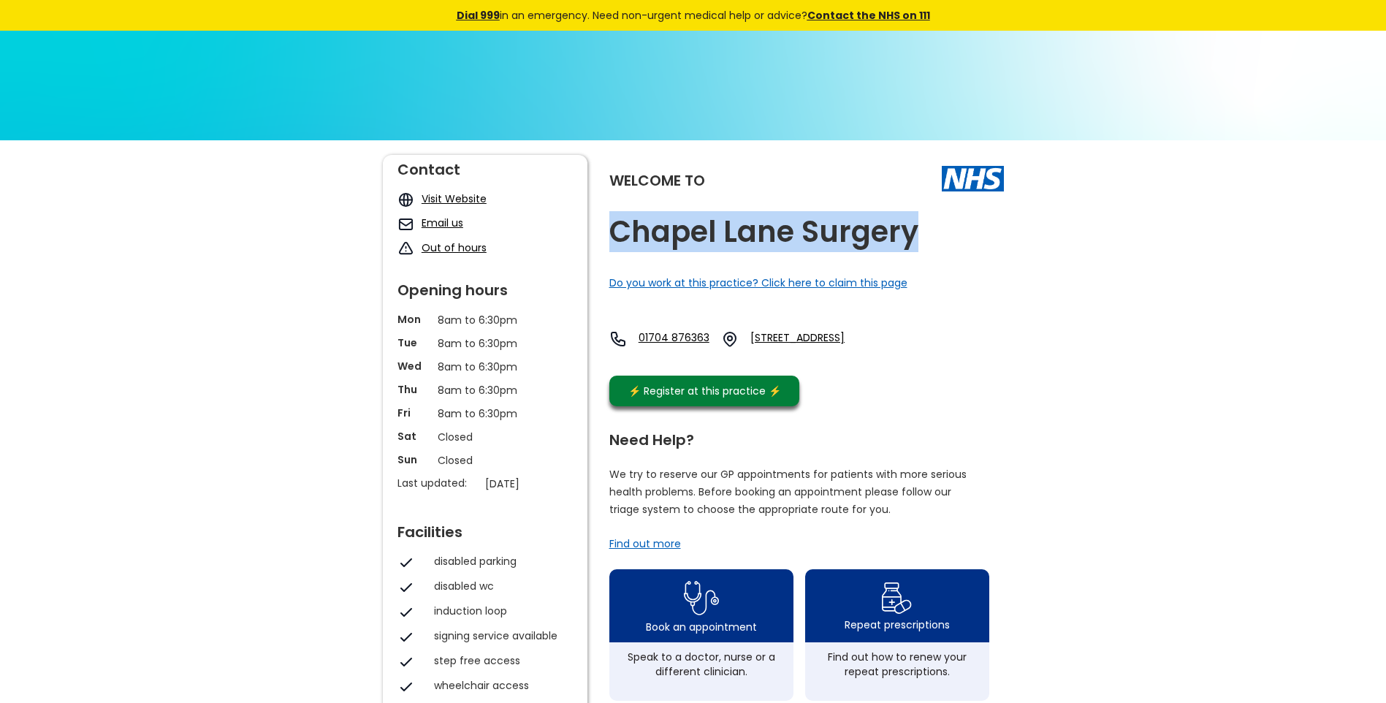
drag, startPoint x: 932, startPoint y: 232, endPoint x: 606, endPoint y: 221, distance: 326.7
copy h2 "Chapel Lane Surgery"
click at [830, 333] on link "13 Chapel Lane, Formby, Liverpool, Merseyside, L37 4dl, England" at bounding box center [821, 339] width 142 height 18
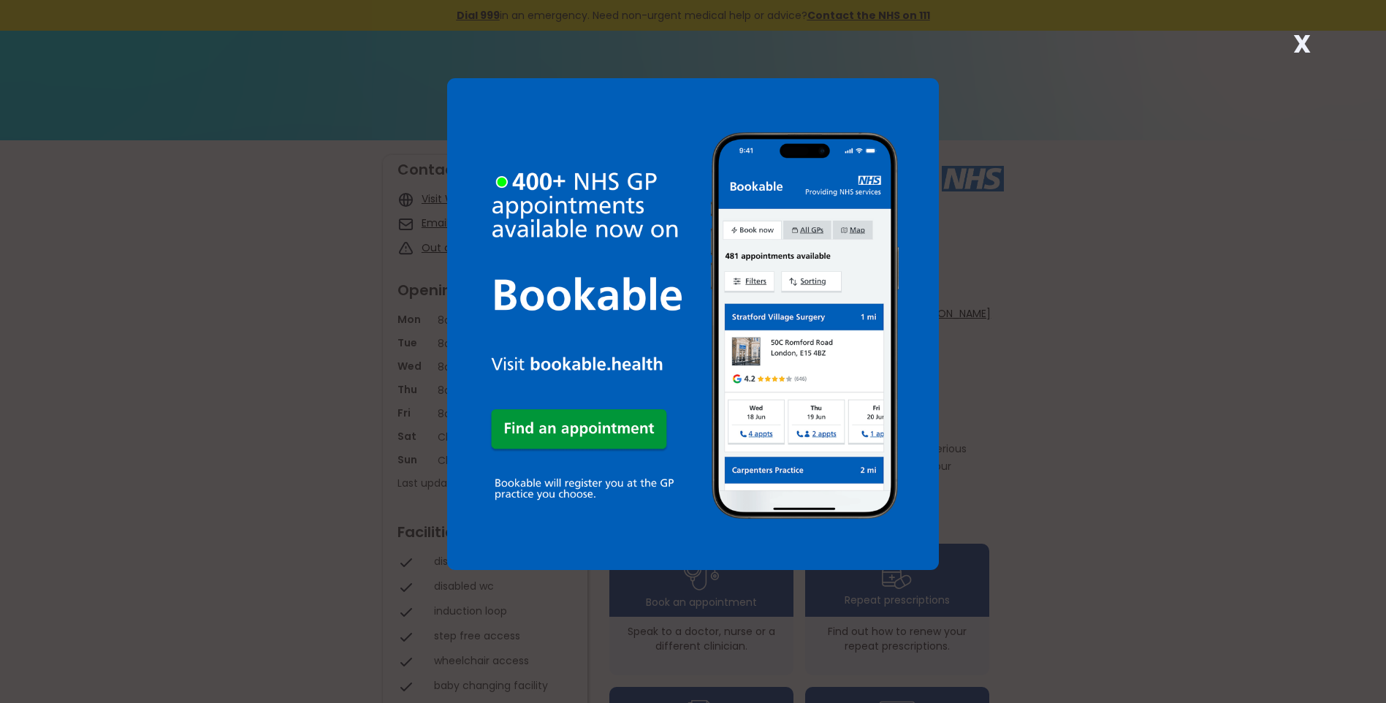
click at [1297, 53] on strong "X" at bounding box center [1302, 43] width 18 height 35
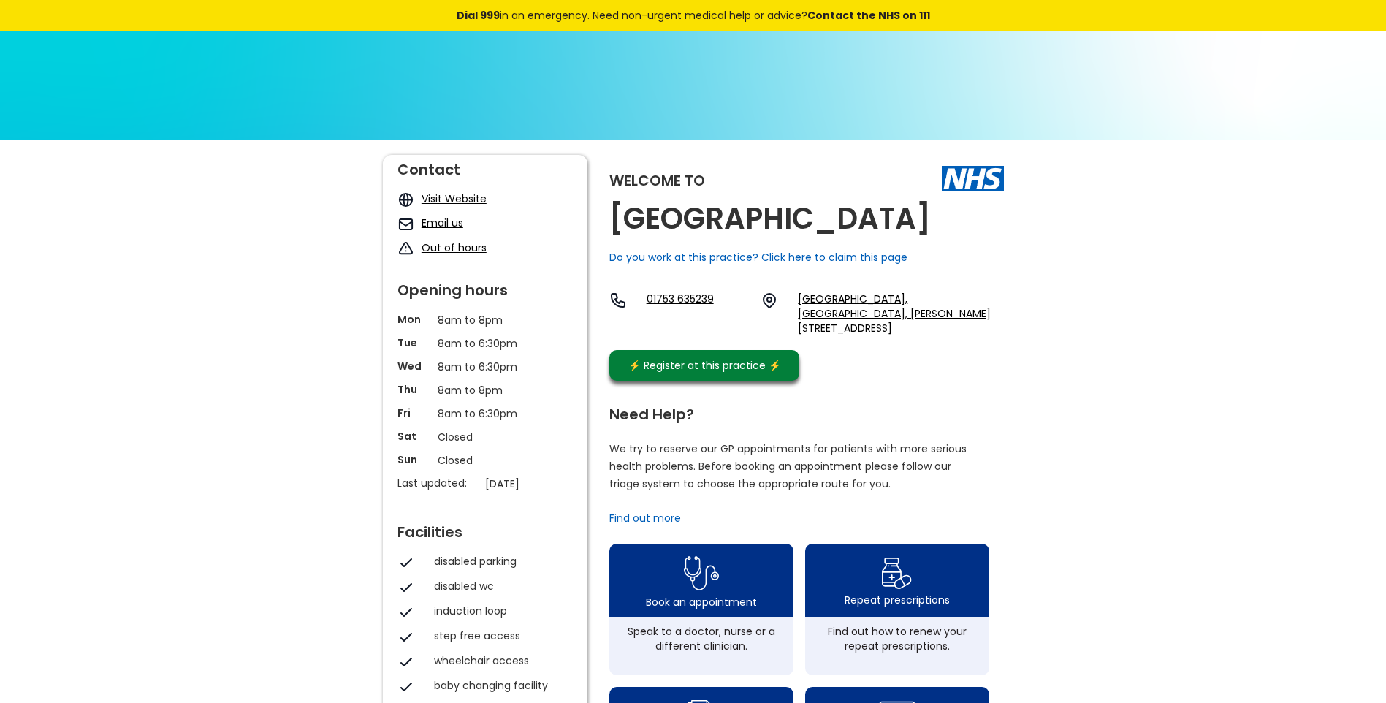
drag, startPoint x: 960, startPoint y: 219, endPoint x: 610, endPoint y: 231, distance: 350.1
click at [610, 231] on div "Welcome to [GEOGRAPHIC_DATA] Do you work at this practice? Click here to claim …" at bounding box center [806, 271] width 394 height 233
copy h2 "[GEOGRAPHIC_DATA]"
click at [828, 301] on link "[GEOGRAPHIC_DATA], [GEOGRAPHIC_DATA], [PERSON_NAME][STREET_ADDRESS]" at bounding box center [900, 313] width 205 height 44
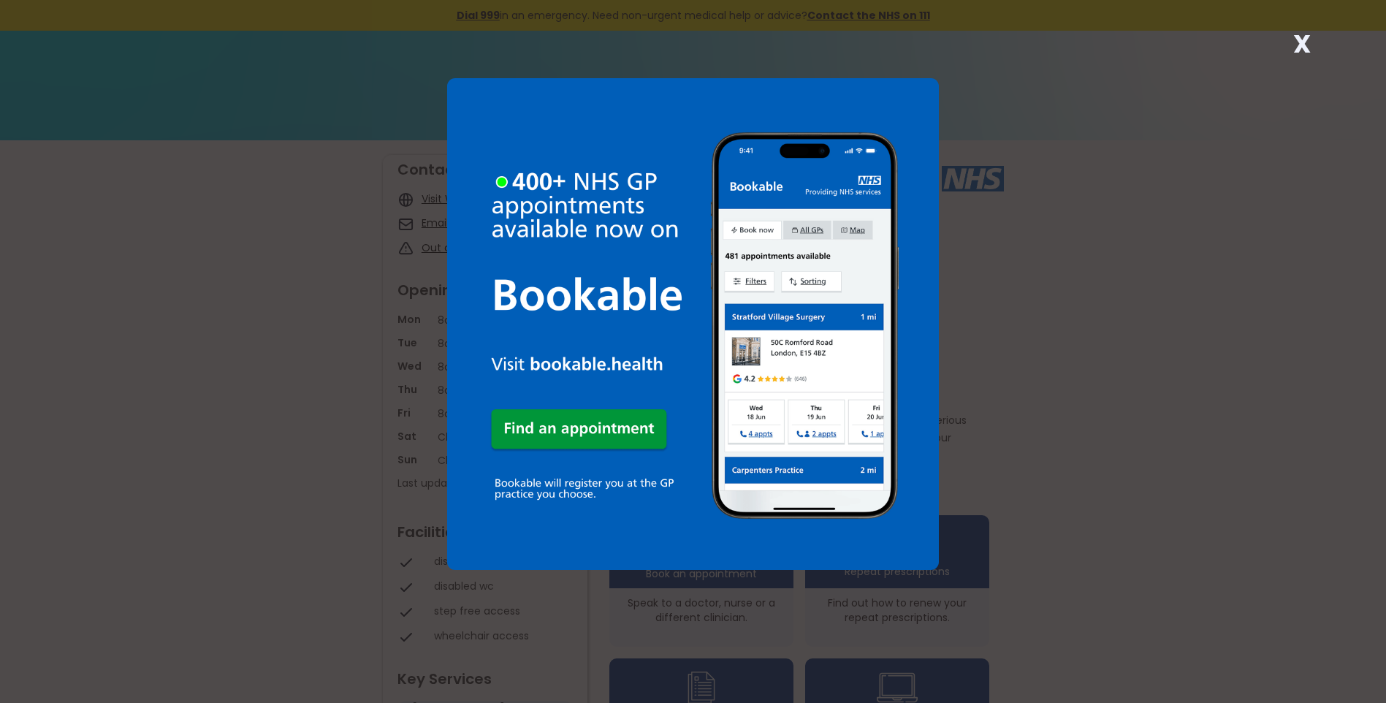
drag, startPoint x: 1298, startPoint y: 39, endPoint x: 1232, endPoint y: 85, distance: 80.8
click at [1297, 40] on strong "X" at bounding box center [1302, 43] width 18 height 35
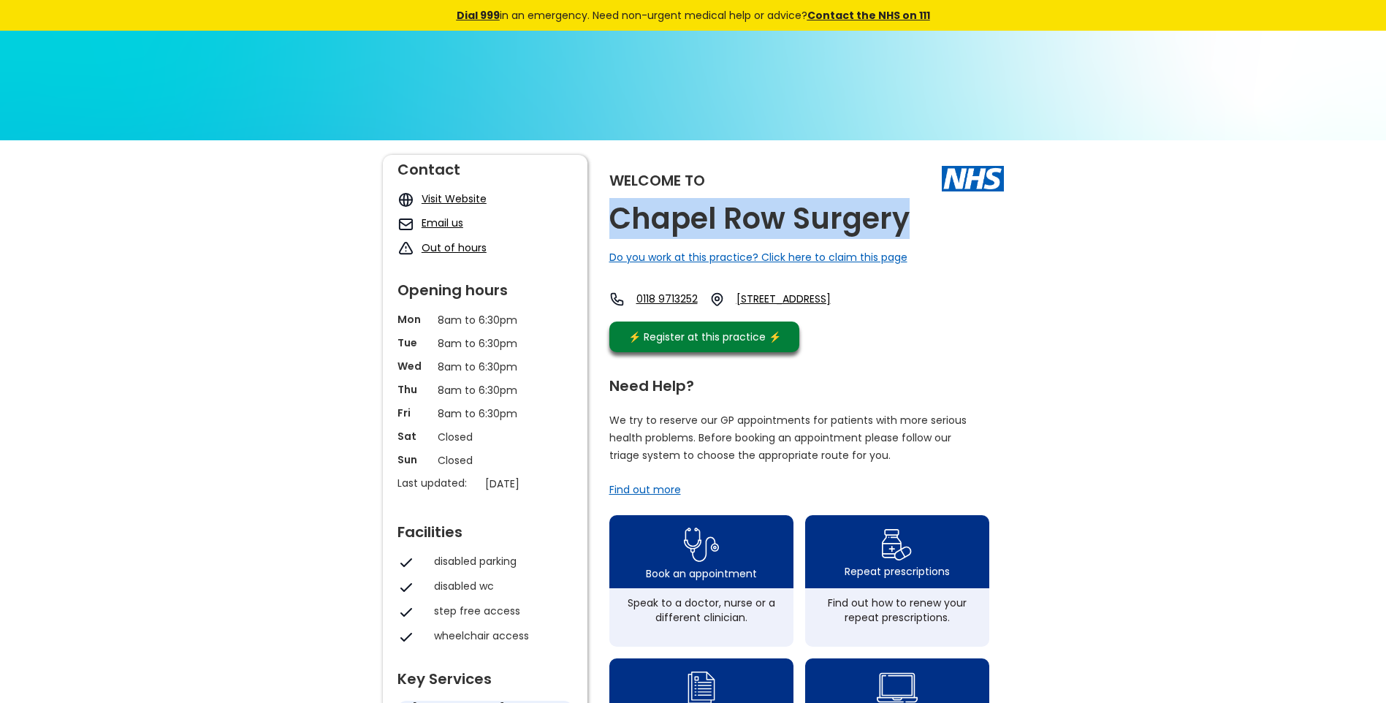
drag, startPoint x: 924, startPoint y: 225, endPoint x: 608, endPoint y: 224, distance: 316.3
click at [608, 224] on div "Welcome to Chapel Row Surgery Do you work at this practice? Click here to claim…" at bounding box center [693, 689] width 621 height 1068
copy h2 "Chapel Row Surgery"
click at [859, 298] on link "The Avenue, Bucklebury, Reading, Berkshire, Rg7 6ns, England" at bounding box center [797, 298] width 123 height 15
click at [798, 297] on link "The Avenue, Bucklebury, Reading, Berkshire, Rg7 6ns, England" at bounding box center [797, 298] width 123 height 15
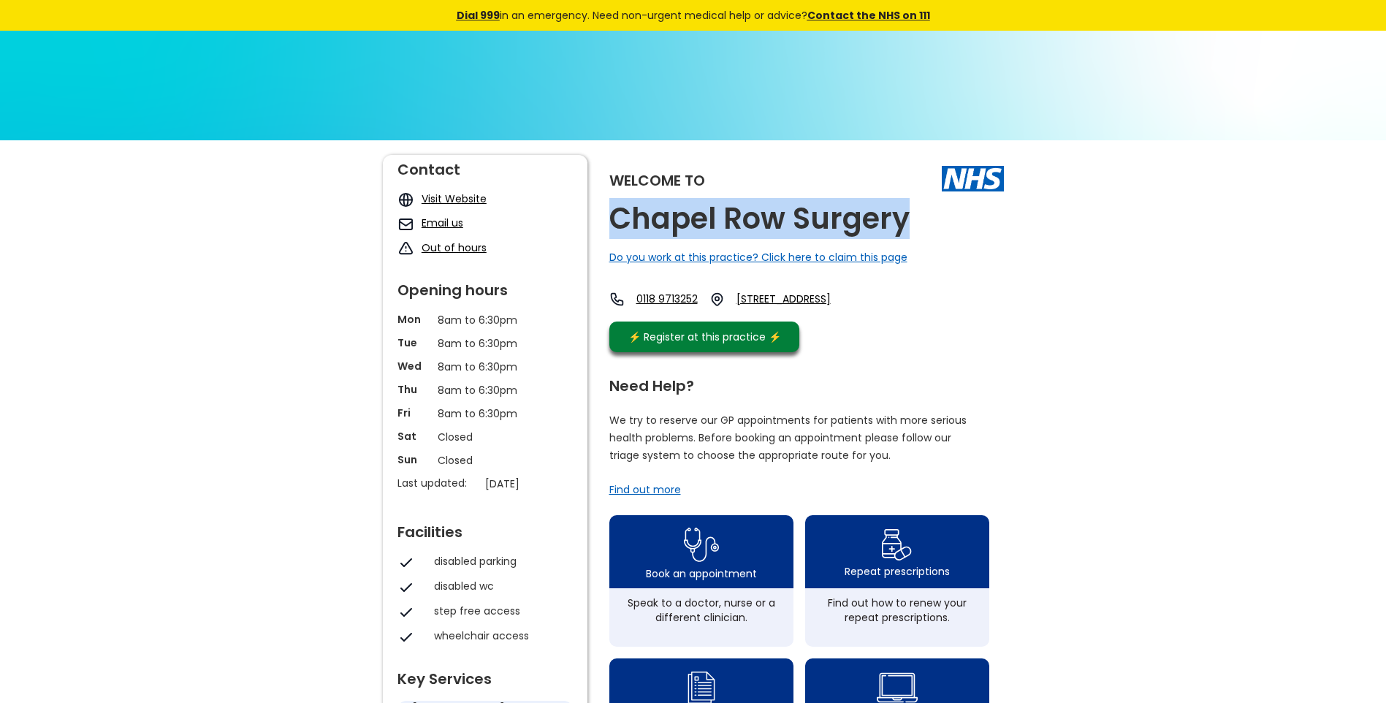
drag, startPoint x: 787, startPoint y: 291, endPoint x: 866, endPoint y: 327, distance: 86.9
click at [866, 327] on div "Welcome to Chapel Row Surgery Do you work at this practice? Click here to claim…" at bounding box center [806, 257] width 394 height 205
drag, startPoint x: 866, startPoint y: 327, endPoint x: 795, endPoint y: 298, distance: 76.6
click at [795, 298] on div "0118 9713252 The Avenue, Bucklebury, Reading, Berkshire, Rg7 6ns, England" at bounding box center [734, 298] width 250 height 15
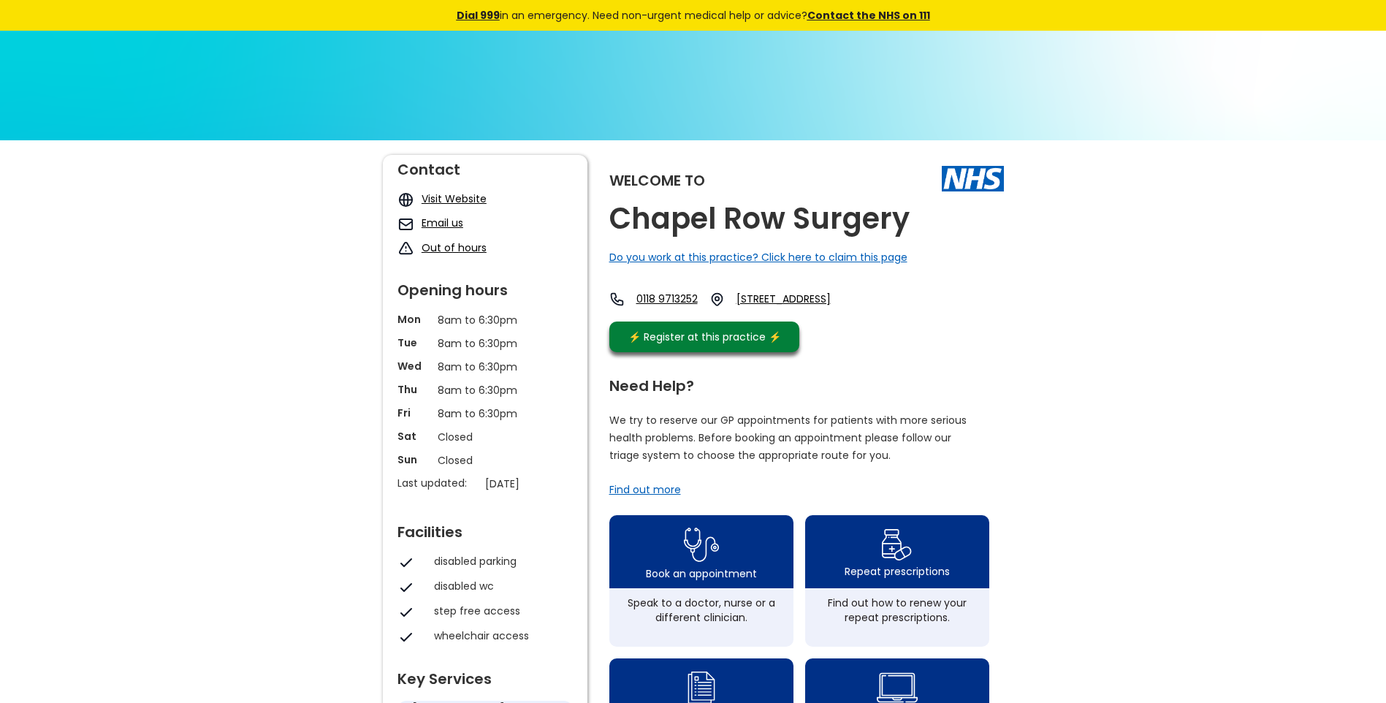
drag, startPoint x: 795, startPoint y: 298, endPoint x: 877, endPoint y: 321, distance: 84.4
click at [859, 314] on div "0118 9713252 The Avenue, Bucklebury, Reading, Berkshire, Rg7 6ns, England" at bounding box center [734, 302] width 250 height 23
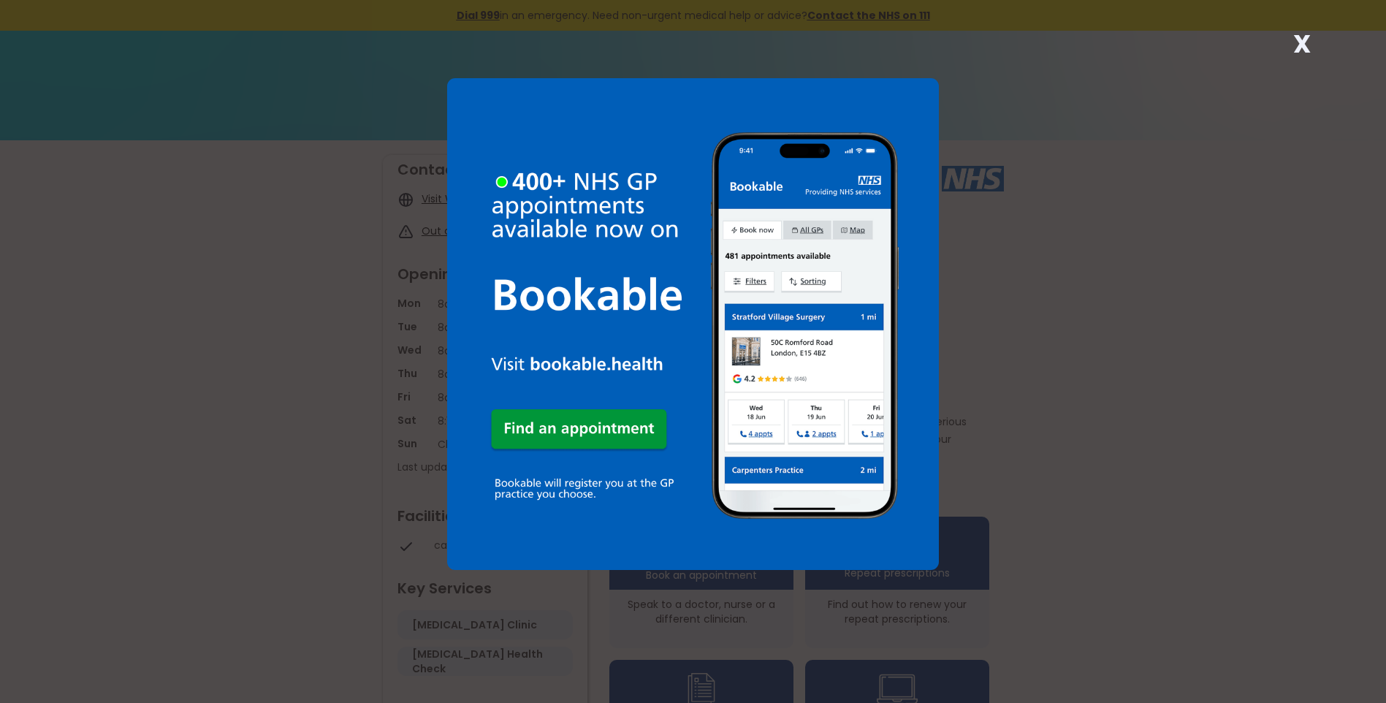
click at [1297, 39] on strong "X" at bounding box center [1302, 43] width 18 height 35
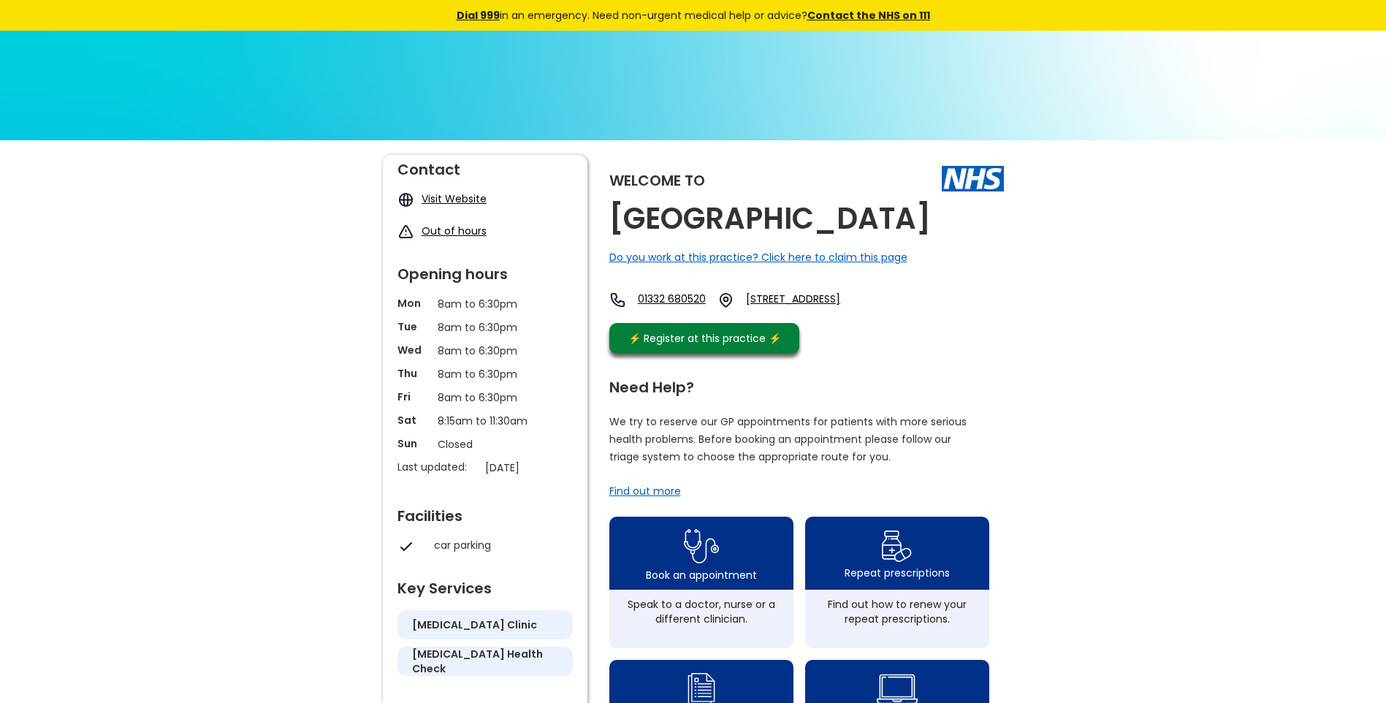
drag, startPoint x: 712, startPoint y: 260, endPoint x: 610, endPoint y: 224, distance: 108.6
click at [610, 224] on h2 "Chapel Street Medical Centre" at bounding box center [769, 218] width 321 height 33
copy h2 "Chapel Street Medical Centre"
click at [805, 308] on link "10 Chapel Street, Spondon, Derby, Derbyshire, De21 7rj, England" at bounding box center [814, 299] width 136 height 17
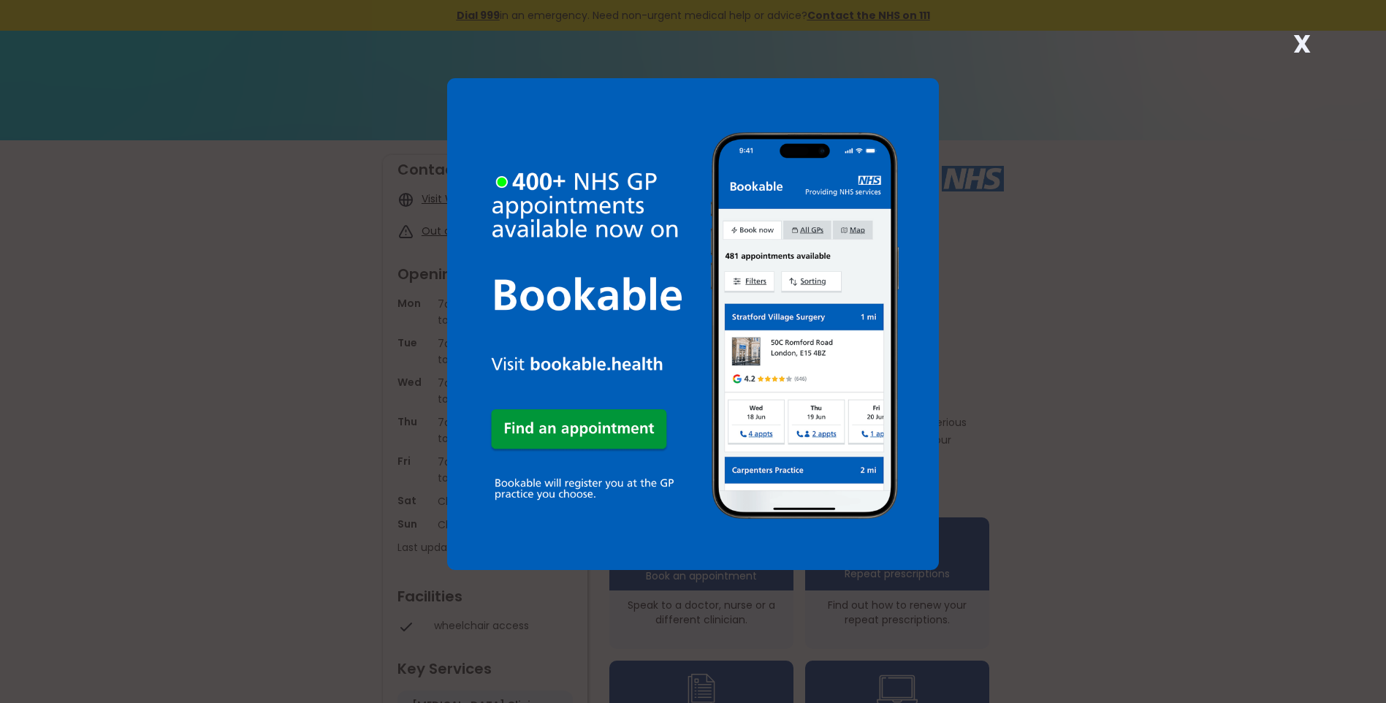
click at [1299, 50] on strong "X" at bounding box center [1302, 43] width 18 height 35
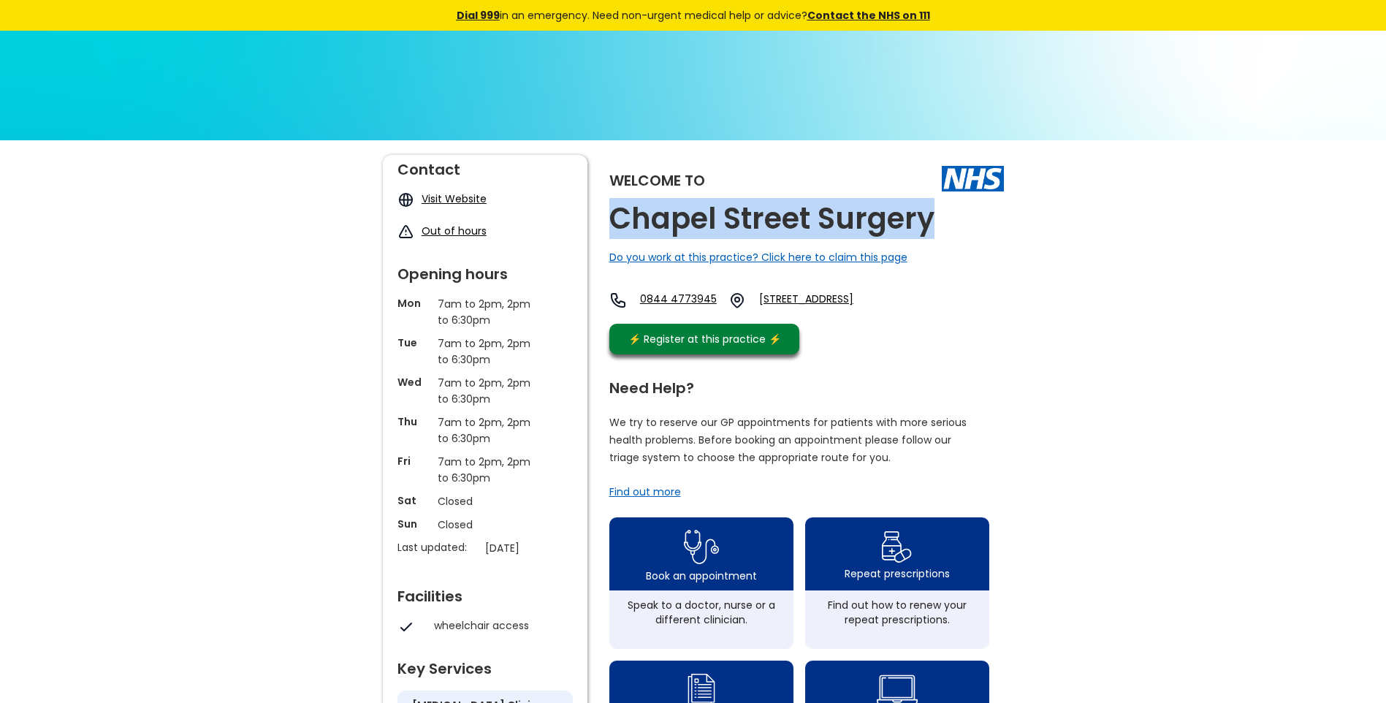
drag, startPoint x: 936, startPoint y: 218, endPoint x: 616, endPoint y: 227, distance: 320.1
click at [616, 227] on div "Welcome to [GEOGRAPHIC_DATA] Surgery Do you work at this practice? Click here t…" at bounding box center [806, 258] width 394 height 207
copy h2 "Chapel Street Surgery"
click at [848, 296] on link "[STREET_ADDRESS]" at bounding box center [835, 300] width 153 height 18
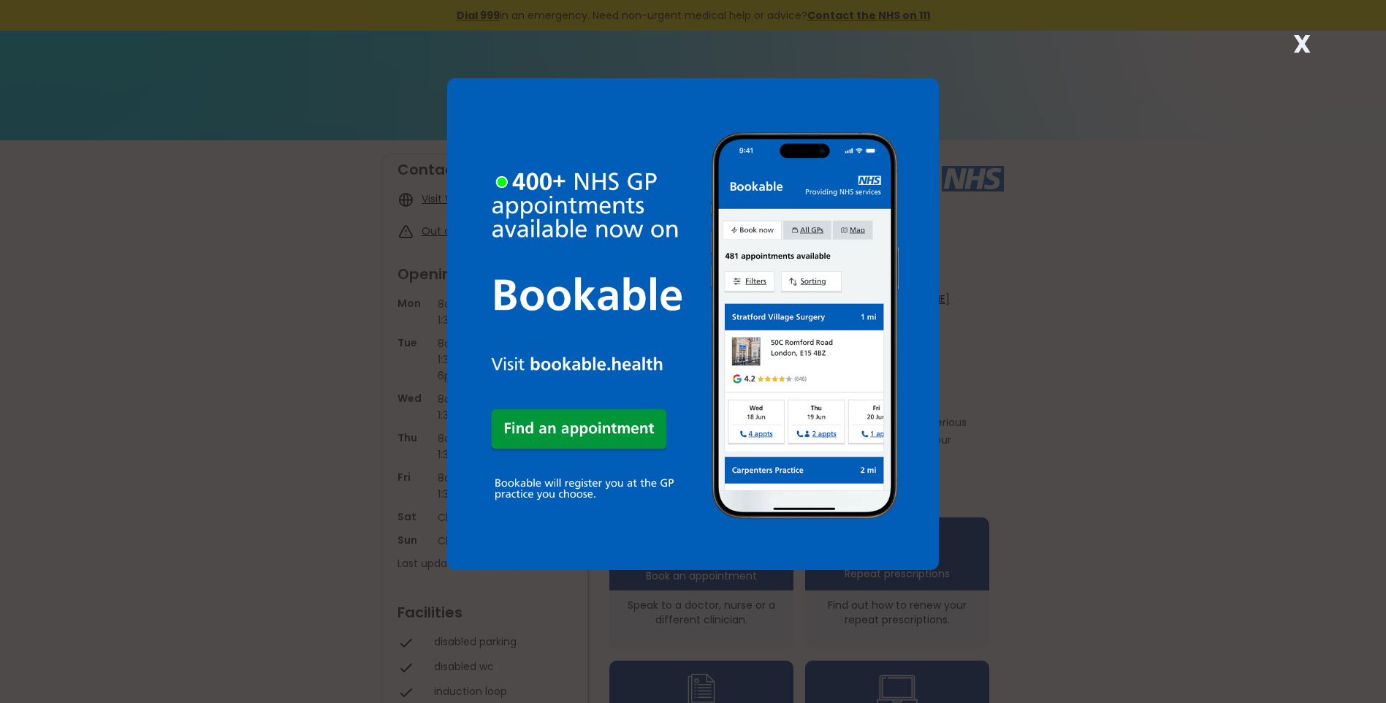
click at [1295, 36] on strong "X" at bounding box center [1302, 43] width 18 height 35
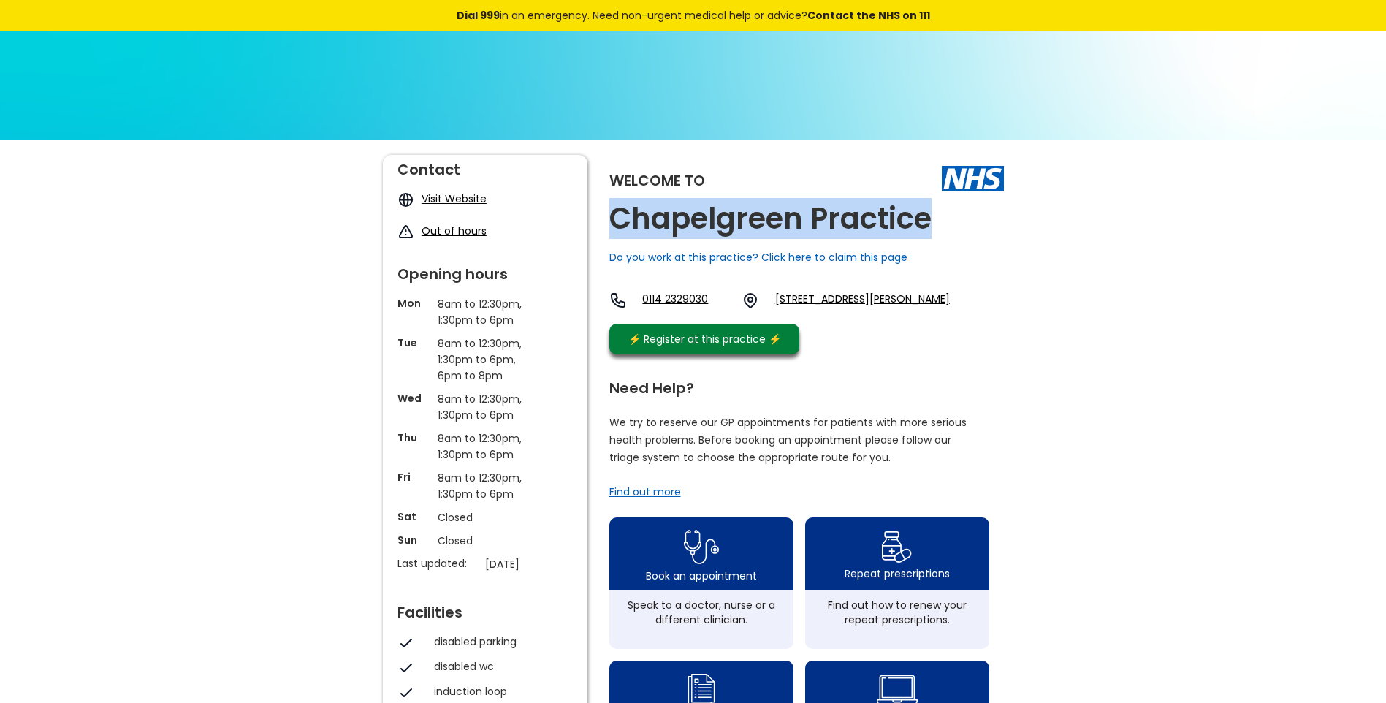
drag, startPoint x: 926, startPoint y: 225, endPoint x: 612, endPoint y: 226, distance: 314.1
click at [612, 226] on h2 "Chapelgreen Practice" at bounding box center [770, 218] width 322 height 33
copy h2 "Chapelgreen Practice"
click at [828, 302] on link "1 Bevan Way, Chapeltown, Sheffield, South Yorkshire, S35 1rn, England" at bounding box center [862, 300] width 175 height 18
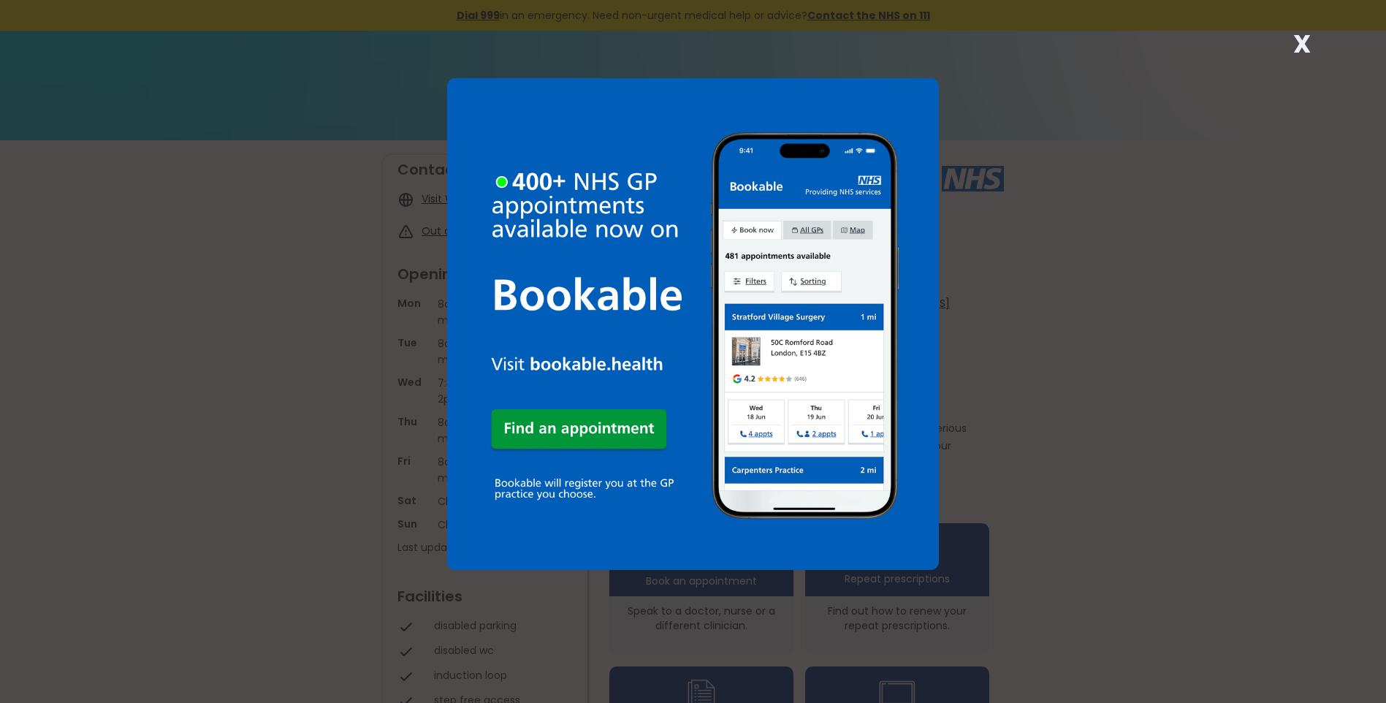
click at [1300, 44] on strong "X" at bounding box center [1302, 43] width 18 height 35
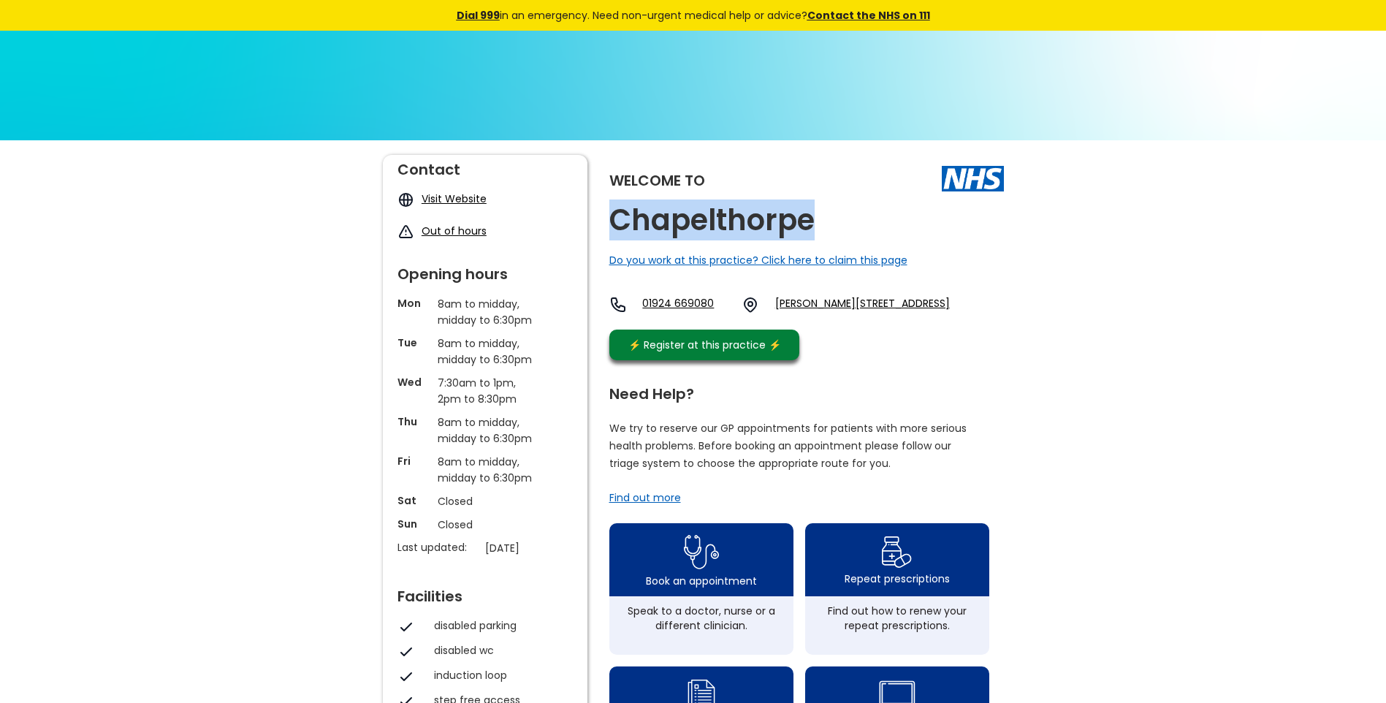
drag, startPoint x: 816, startPoint y: 219, endPoint x: 614, endPoint y: 227, distance: 201.8
click at [614, 227] on div "Welcome to [GEOGRAPHIC_DATA] Do you work at this practice? Click here to claim …" at bounding box center [806, 261] width 394 height 213
copy h2 "Chapelthorpe"
click at [831, 299] on link "[PERSON_NAME][STREET_ADDRESS]" at bounding box center [862, 305] width 175 height 18
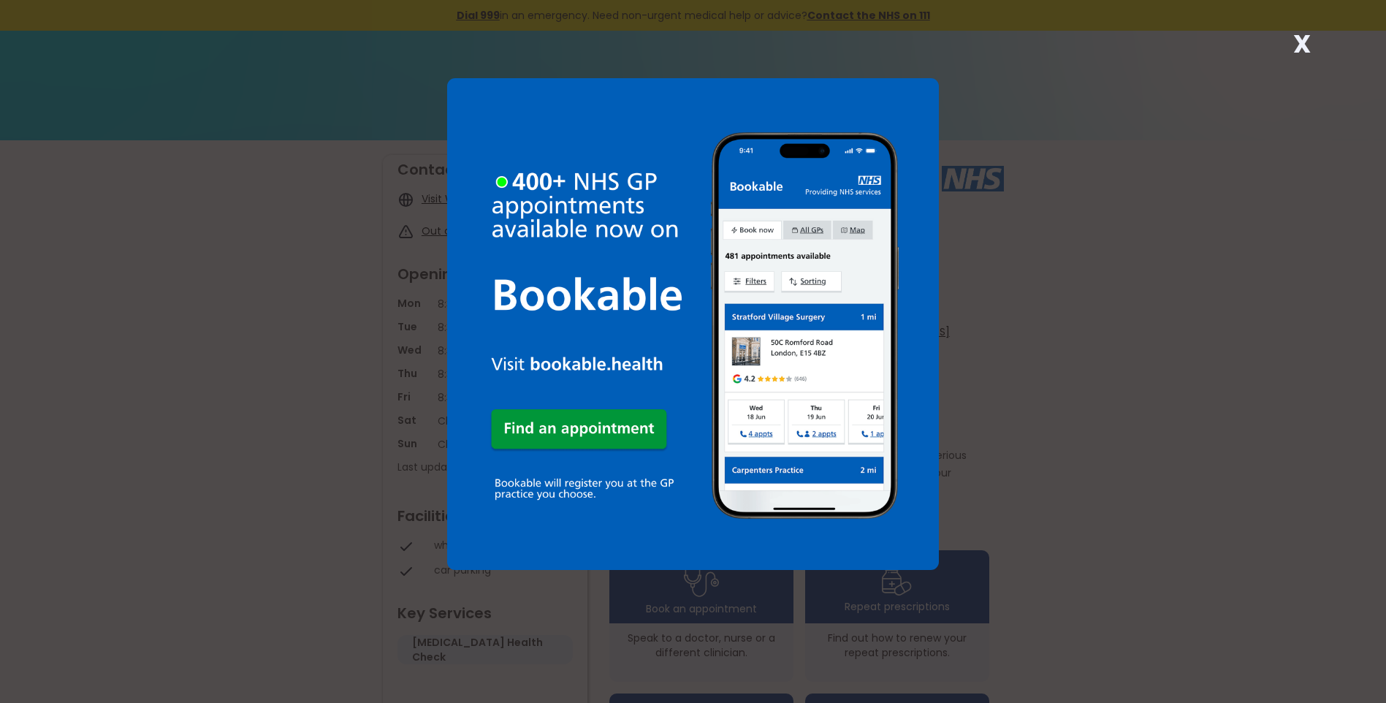
click at [1302, 45] on strong "X" at bounding box center [1302, 43] width 18 height 35
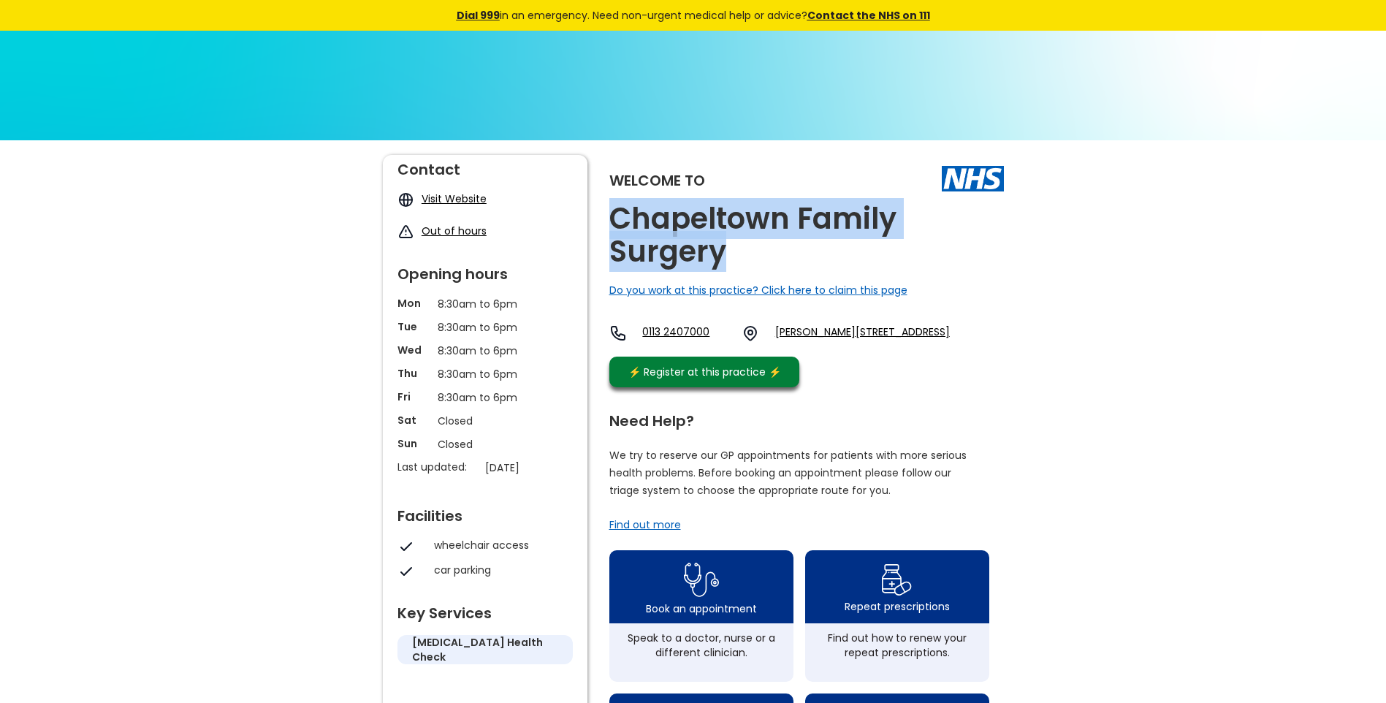
drag, startPoint x: 736, startPoint y: 251, endPoint x: 608, endPoint y: 214, distance: 132.9
click at [609, 214] on h2 "Chapeltown Family Surgery" at bounding box center [806, 235] width 394 height 66
copy h2 "Chapeltown Family Surgery"
click at [806, 332] on link "Spencer Place, Leeds, West Yorkshire, Ls7 4bb, England" at bounding box center [862, 333] width 175 height 18
drag, startPoint x: 794, startPoint y: 327, endPoint x: 833, endPoint y: 348, distance: 44.8
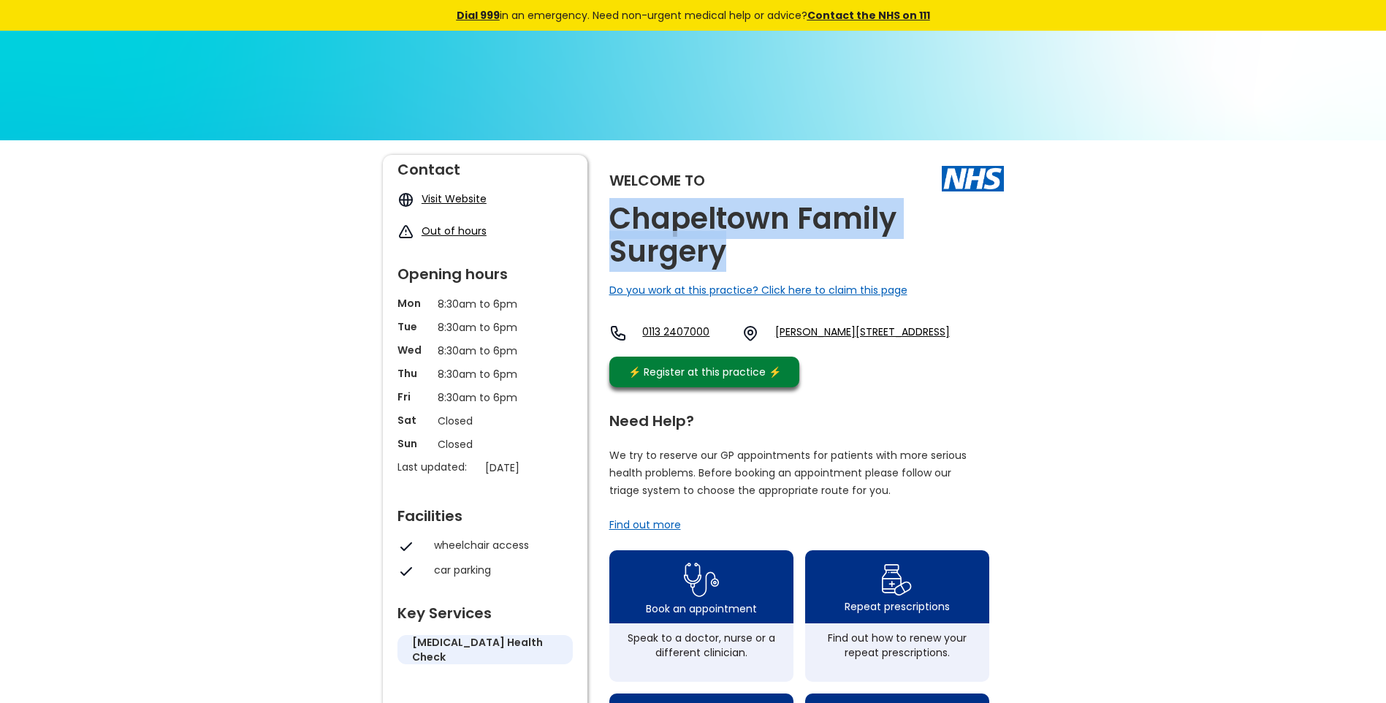
click at [833, 342] on div "0113 2407000 Spencer Place, Leeds, West Yorkshire, Ls7 4bb, England" at bounding box center [779, 333] width 340 height 18
copy link "Spencer Place, Leeds, West Yorkshire, Ls7 4bb"
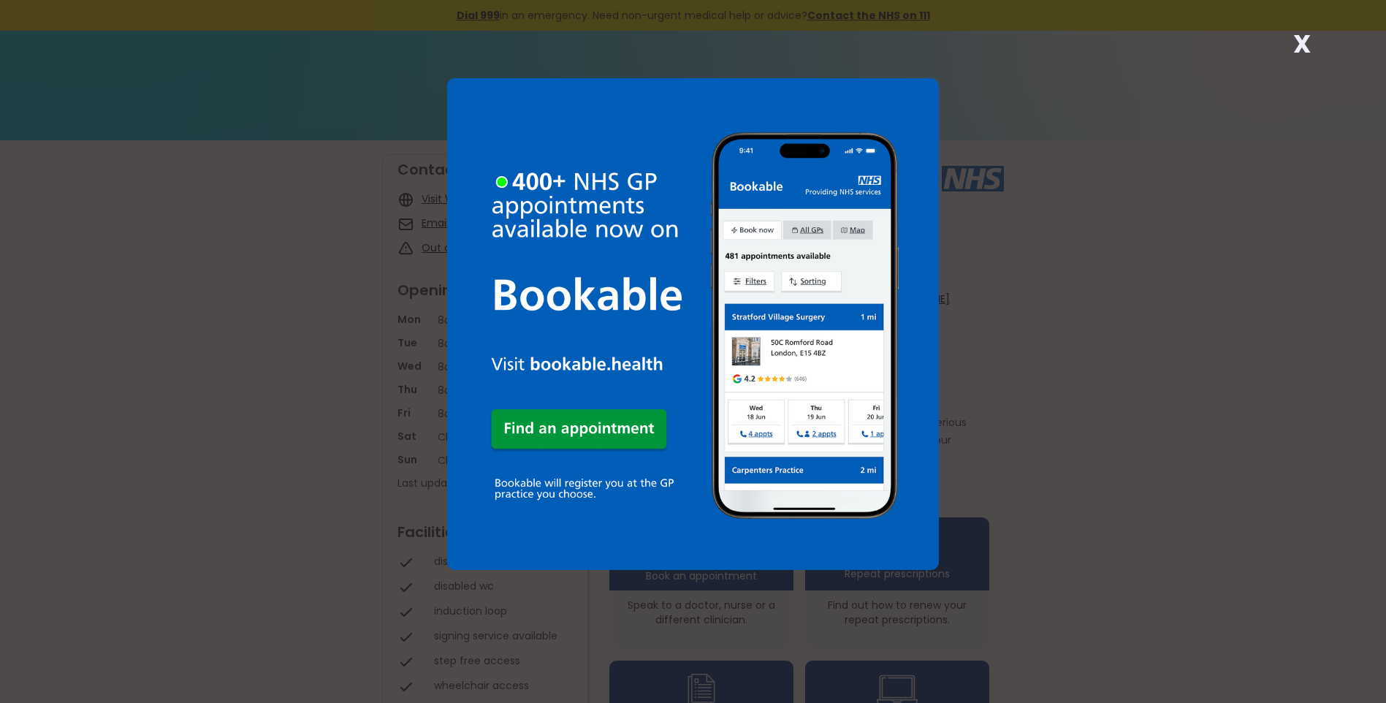
click at [1303, 46] on strong "X" at bounding box center [1302, 43] width 18 height 35
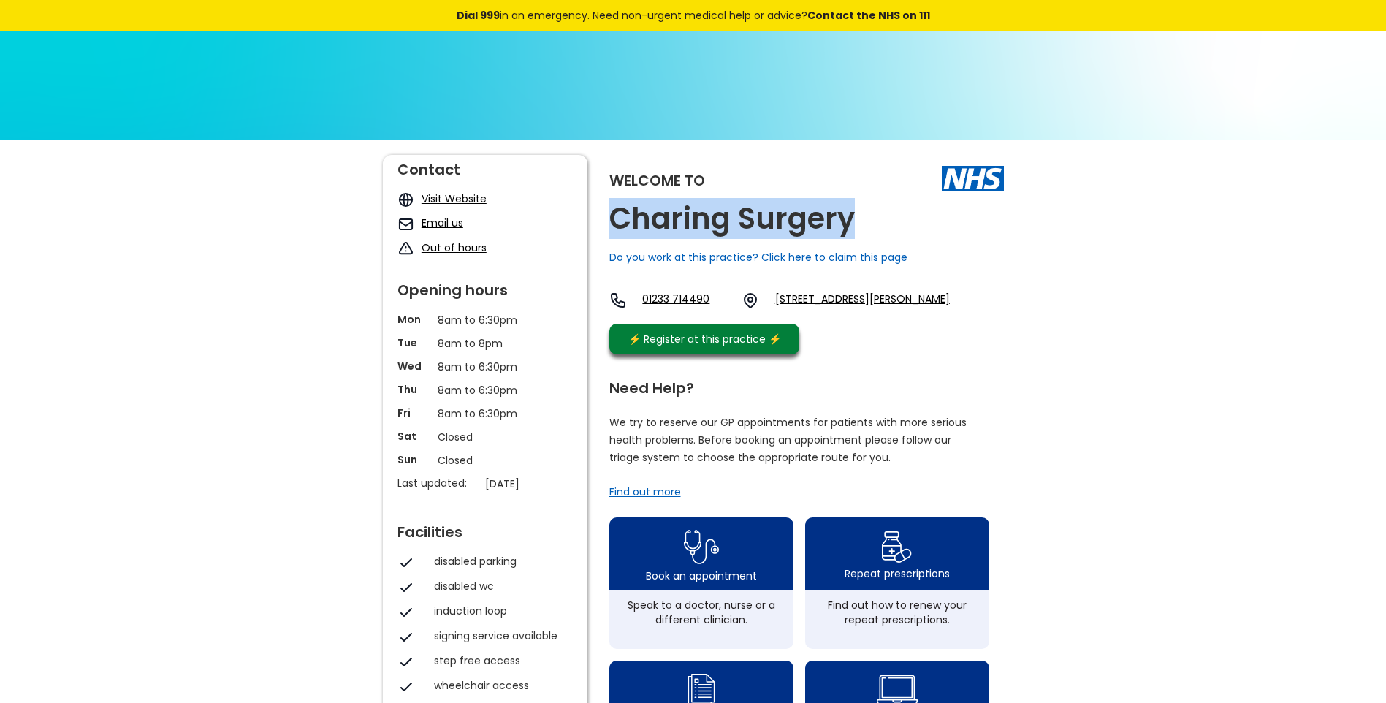
drag, startPoint x: 867, startPoint y: 234, endPoint x: 611, endPoint y: 219, distance: 256.8
click at [611, 219] on div "Welcome to Charing Surgery Do you work at this practice? Click here to claim th…" at bounding box center [806, 258] width 394 height 207
copy h2 "Charing Surgery"
click at [829, 300] on link "1 Surgery Close, Charing, Ashford, Kent, Tn27 0aw, England" at bounding box center [862, 300] width 175 height 18
drag, startPoint x: 792, startPoint y: 299, endPoint x: 842, endPoint y: 318, distance: 53.9
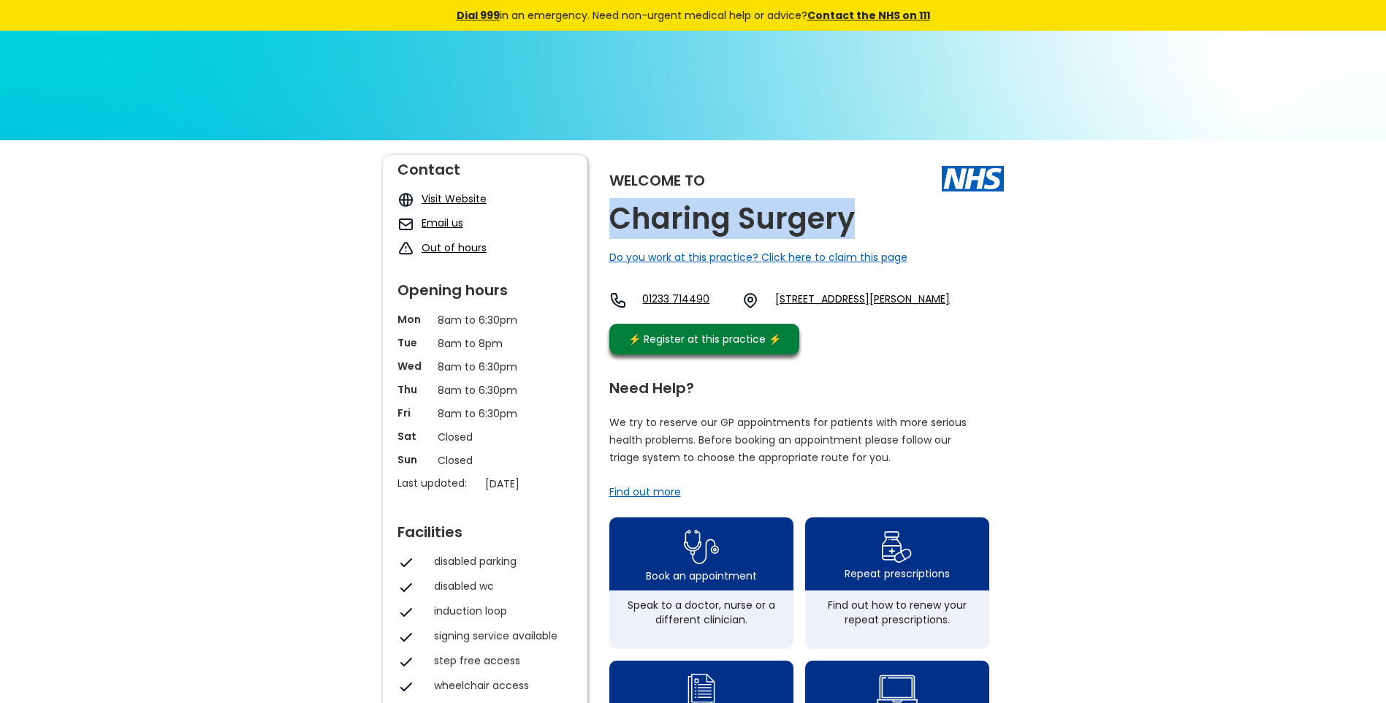
click at [842, 309] on div "01233 714490 1 Surgery Close, Charing, Ashford, Kent, Tn27 0aw, England" at bounding box center [779, 300] width 340 height 18
copy link "1 Surgery Close, Charing, Ashford, Kent, Tn27 0aw"
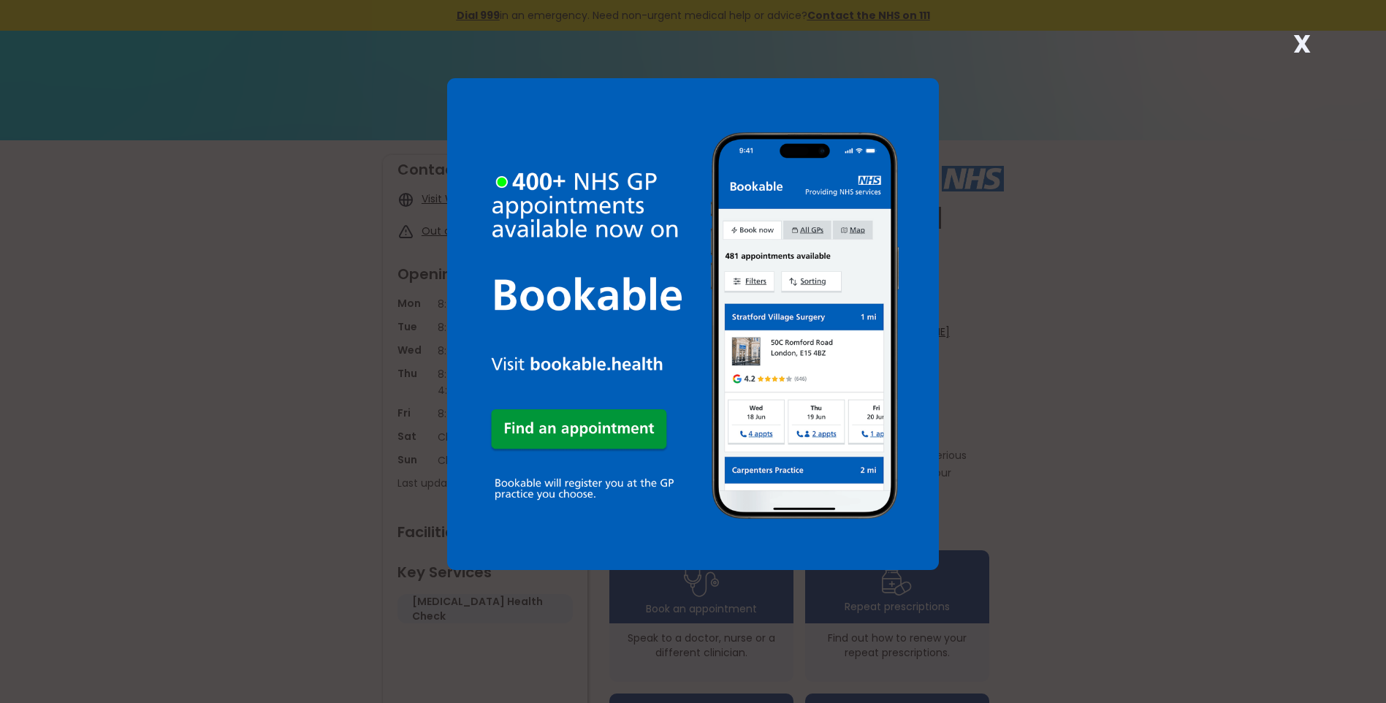
click at [1303, 44] on strong "X" at bounding box center [1302, 43] width 18 height 35
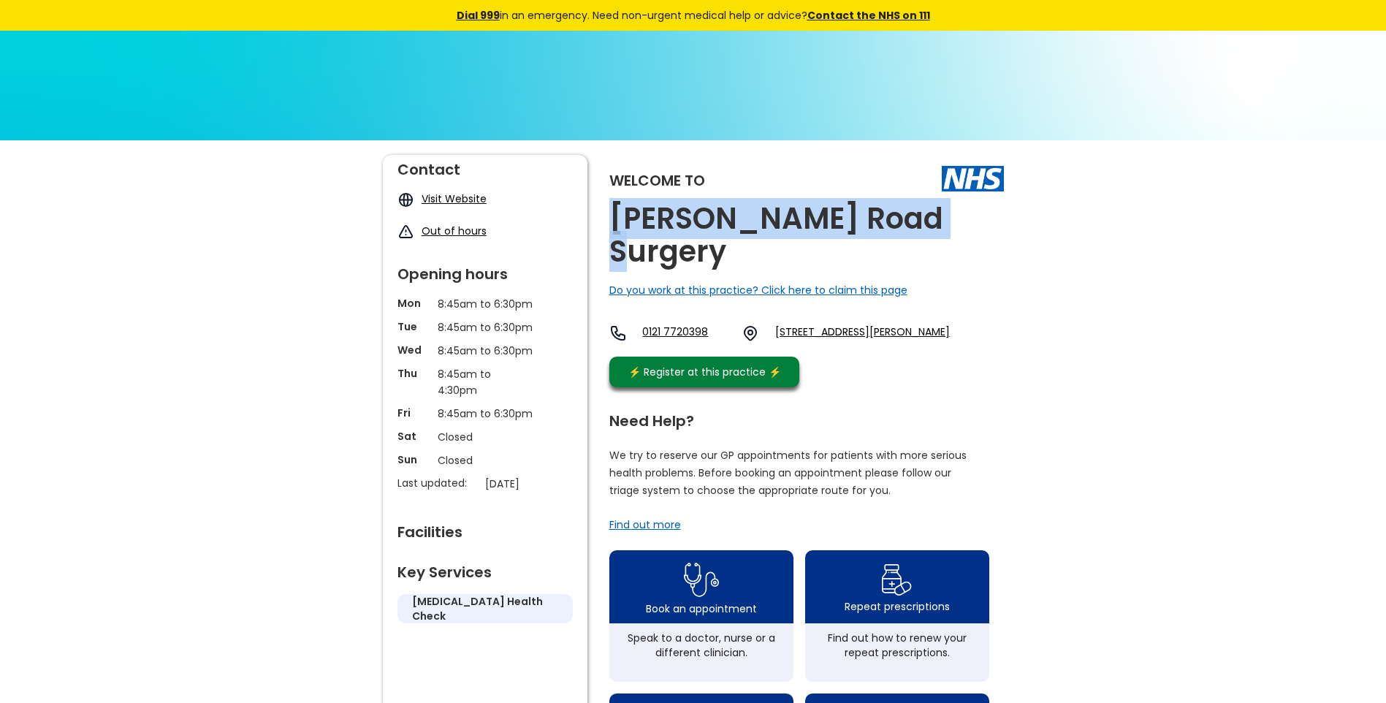
drag, startPoint x: 941, startPoint y: 219, endPoint x: 601, endPoint y: 213, distance: 339.7
click at [601, 213] on div "Welcome to [PERSON_NAME][GEOGRAPHIC_DATA] Surgery Do you work at this practice?…" at bounding box center [693, 706] width 621 height 1103
copy h2 "[PERSON_NAME] Road Surgery"
click at [822, 324] on link "[STREET_ADDRESS][PERSON_NAME]" at bounding box center [862, 333] width 175 height 18
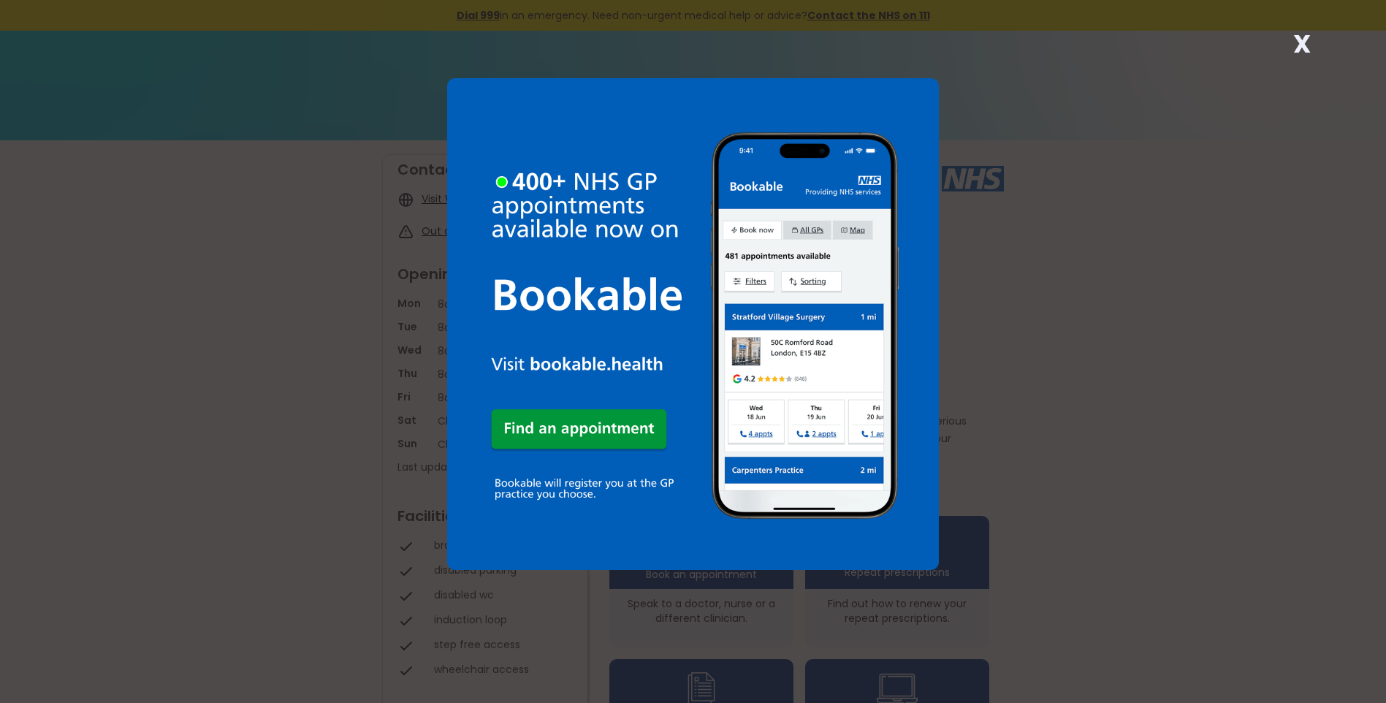
click at [1302, 39] on strong "X" at bounding box center [1302, 43] width 18 height 35
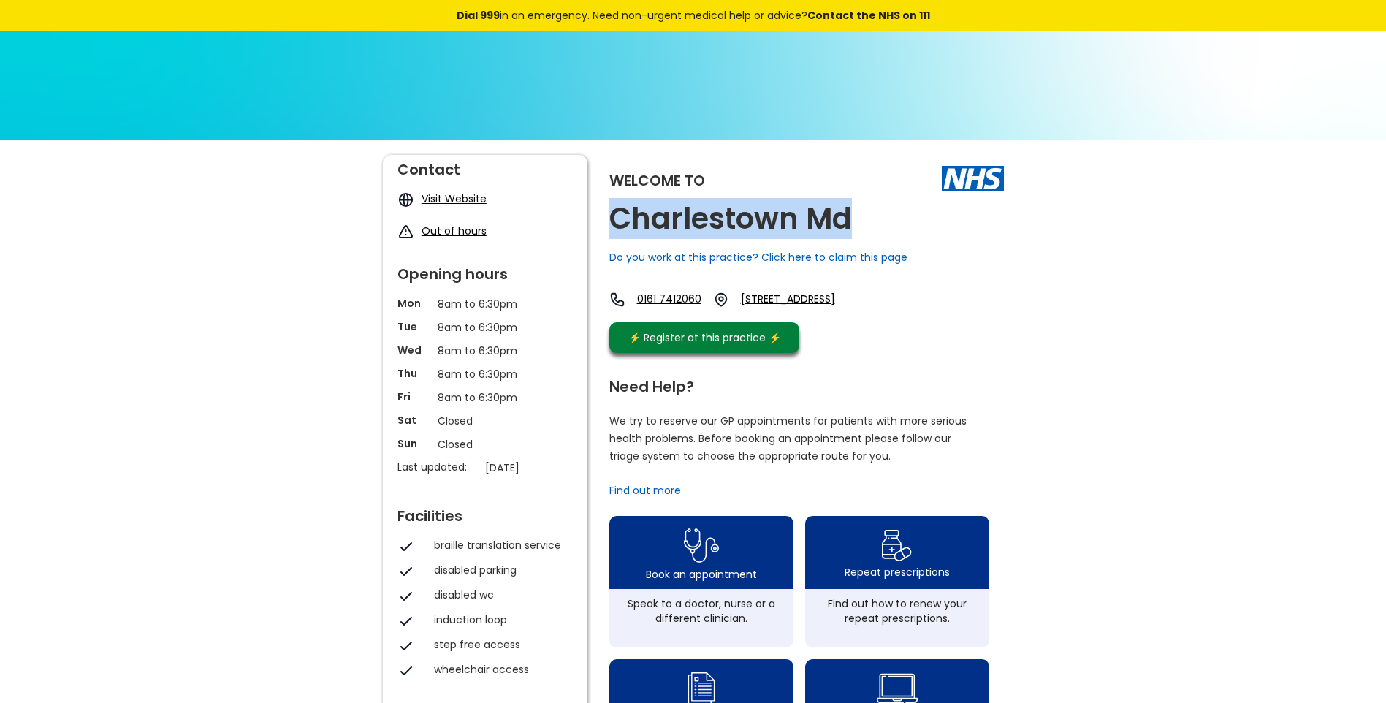
drag, startPoint x: 843, startPoint y: 223, endPoint x: 610, endPoint y: 213, distance: 233.2
click at [610, 213] on div "Welcome to Charlestown Md Do you work at this practice? Click here to claim thi…" at bounding box center [806, 257] width 394 height 205
copy h2 "Charlestown Md"
click at [869, 297] on link "Charlestown Road, Blackley, Manchester, Greater Manchester, M9 7ed, England" at bounding box center [805, 299] width 129 height 16
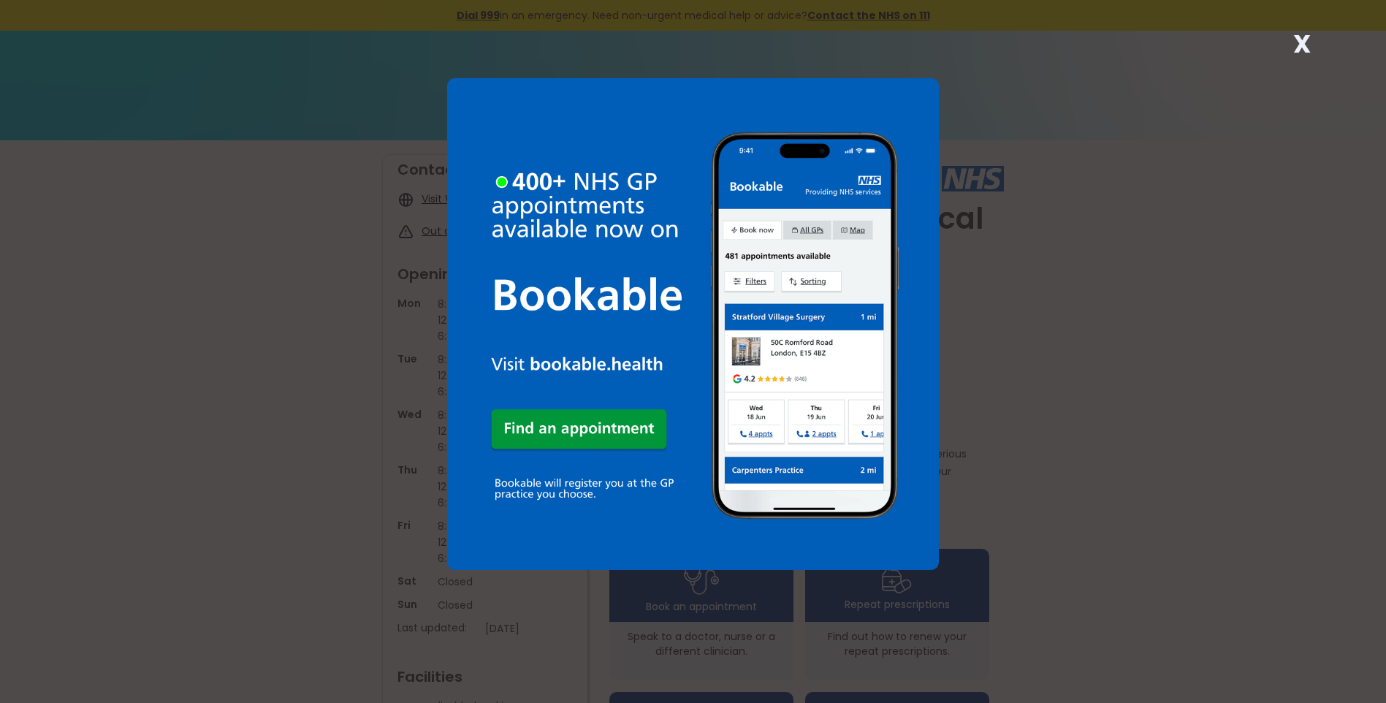
click at [1297, 46] on strong "X" at bounding box center [1302, 43] width 18 height 35
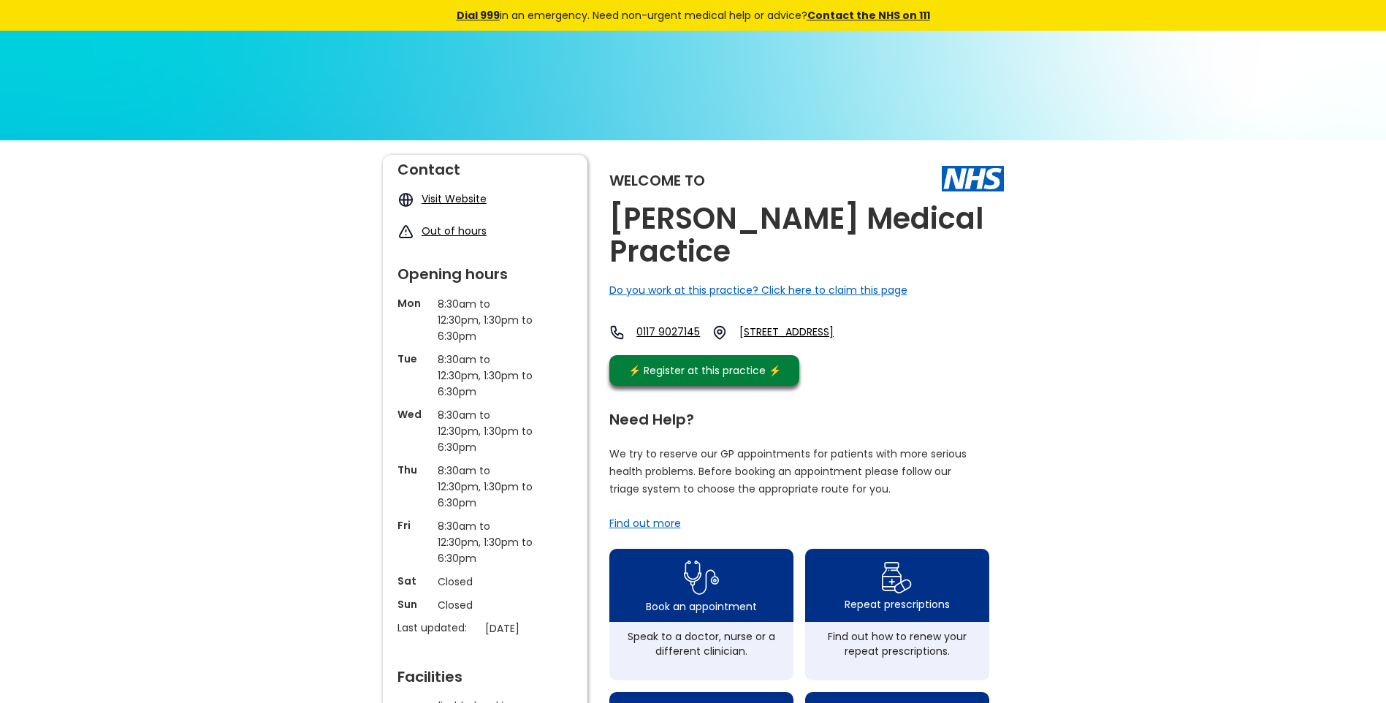
drag, startPoint x: 720, startPoint y: 259, endPoint x: 604, endPoint y: 220, distance: 122.7
click at [604, 220] on div "Welcome to Charlotte Keel Medical Practice Do you work at this practice? Click …" at bounding box center [693, 706] width 621 height 1102
copy h2 "Charlotte Keel Medical Practice"
click at [850, 332] on link "Seymour Road, Easton, Bristol, Bs5 0ua, England" at bounding box center [802, 332] width 127 height 16
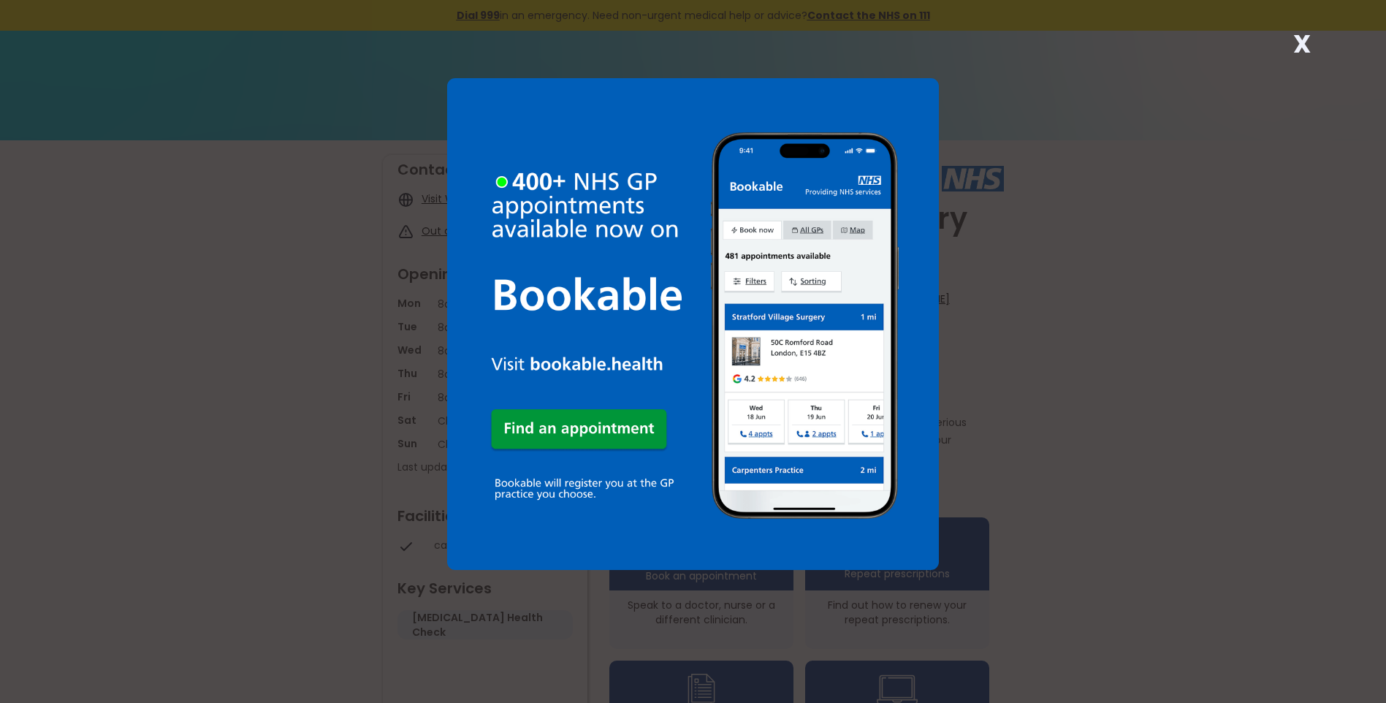
click at [1297, 42] on strong "X" at bounding box center [1302, 43] width 18 height 35
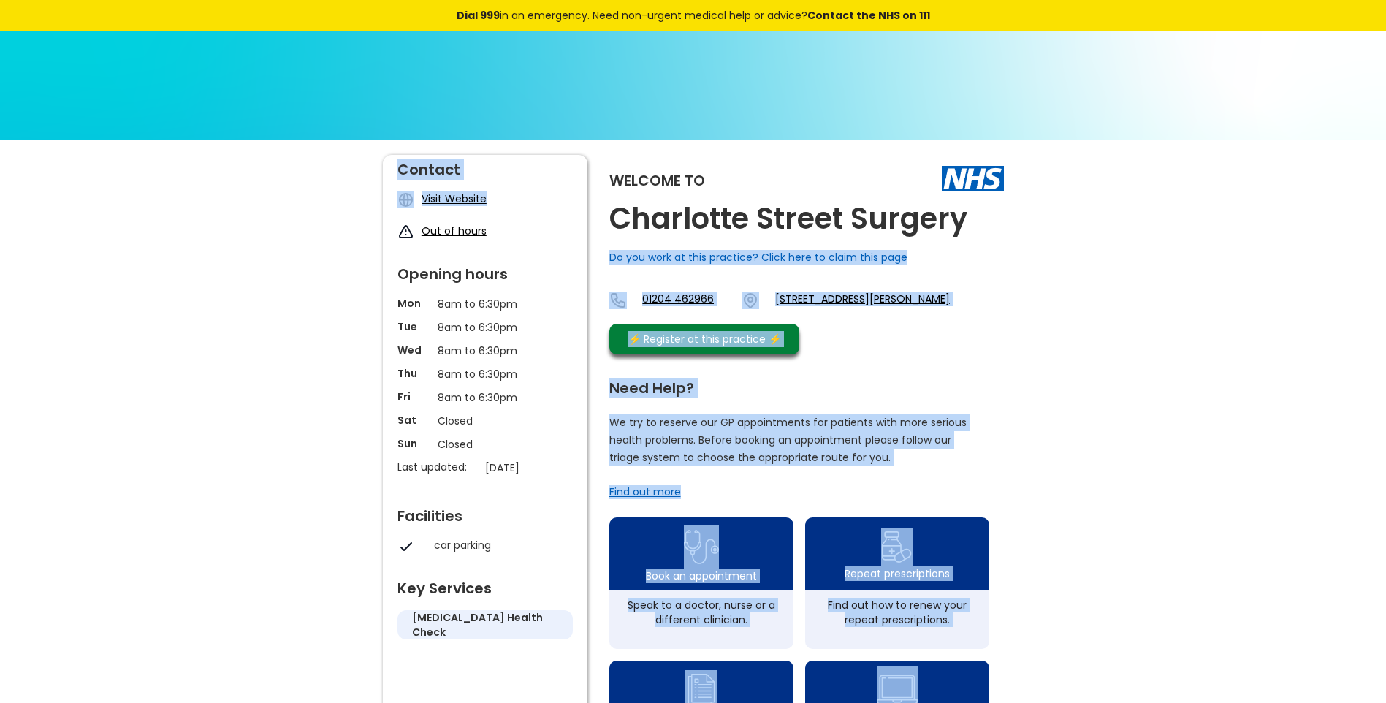
drag, startPoint x: 966, startPoint y: 228, endPoint x: 597, endPoint y: 213, distance: 369.2
click at [597, 213] on div "Welcome to [GEOGRAPHIC_DATA] Surgery Do you work at this practice? Click here t…" at bounding box center [693, 690] width 621 height 1070
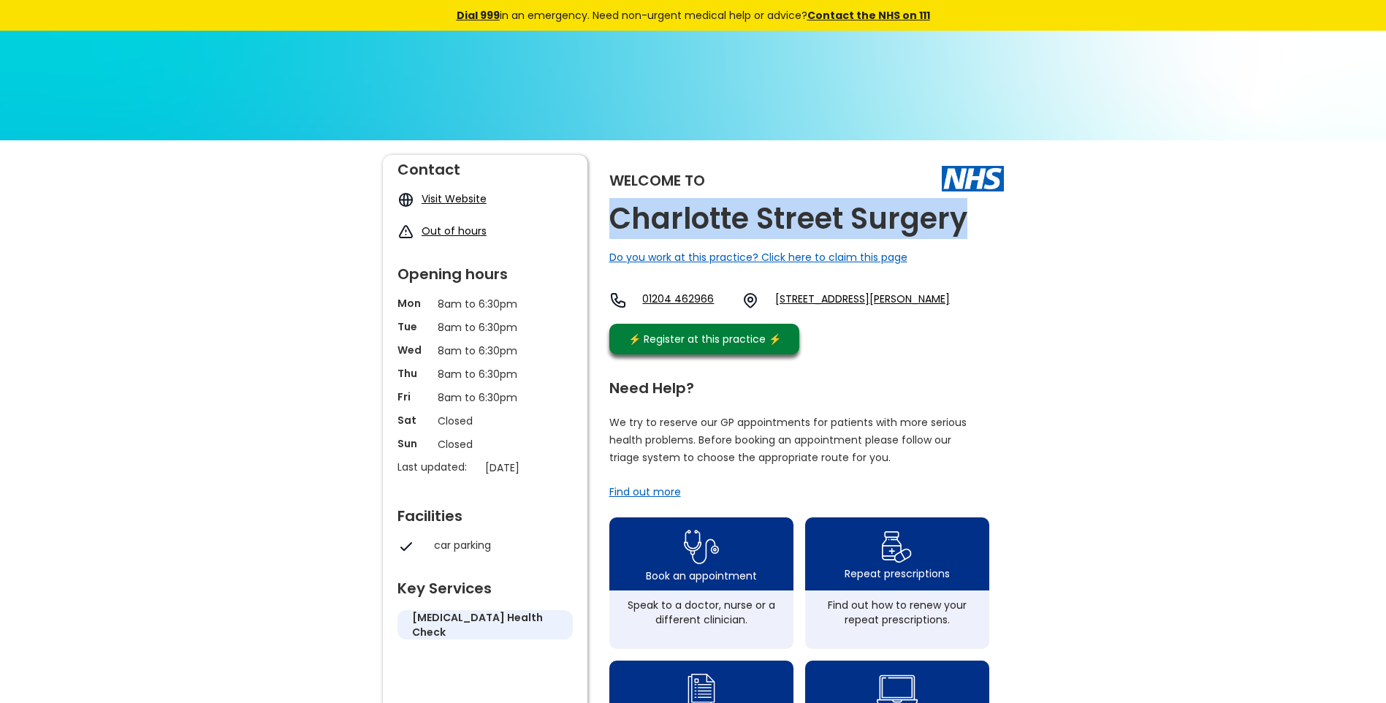
drag, startPoint x: 978, startPoint y: 228, endPoint x: 616, endPoint y: 204, distance: 363.1
click at [616, 204] on div "Welcome to [GEOGRAPHIC_DATA] Surgery Do you work at this practice? Click here t…" at bounding box center [806, 258] width 394 height 207
copy h2 "Charlotte Street Surgery"
click at [829, 296] on link "[STREET_ADDRESS][PERSON_NAME]" at bounding box center [862, 300] width 175 height 18
click at [829, 302] on link "Waters Meeting Road, Bolton, Lancashire, Bl1 8tt, England" at bounding box center [862, 300] width 175 height 18
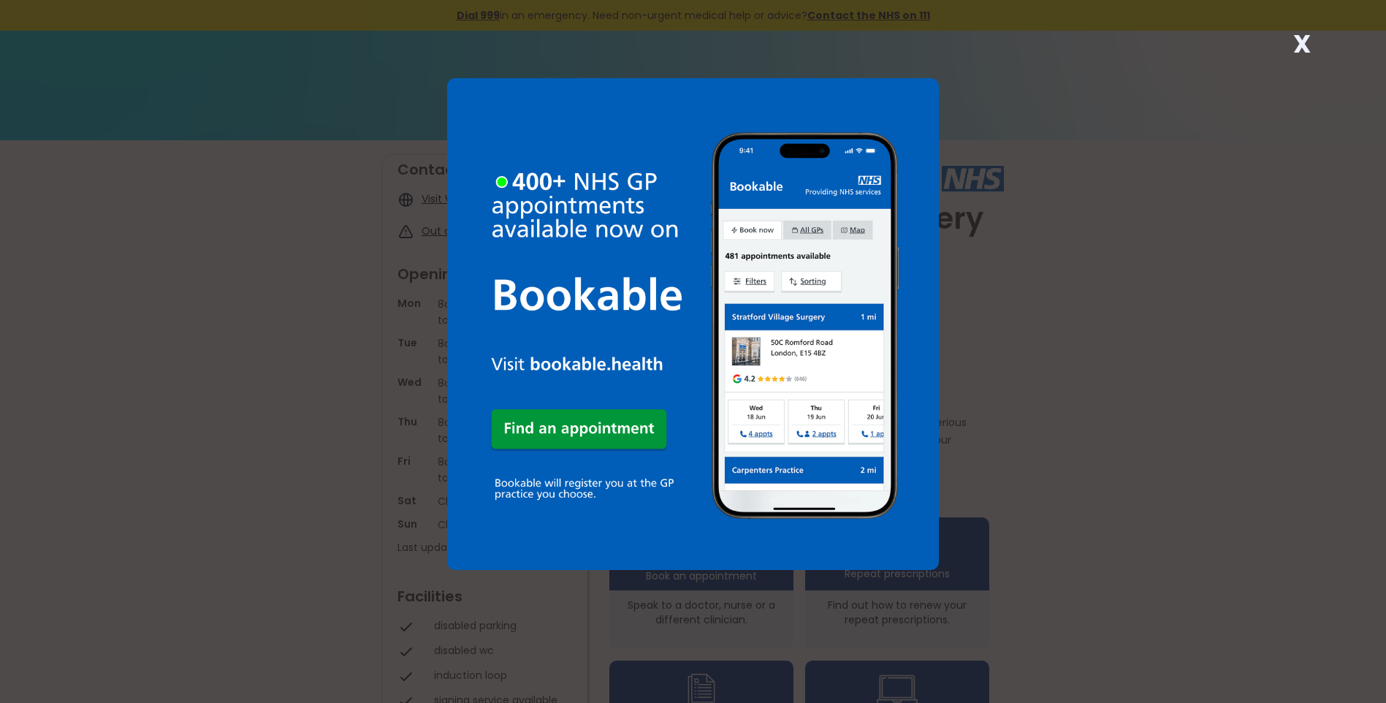
drag, startPoint x: 1306, startPoint y: 41, endPoint x: 1181, endPoint y: 106, distance: 140.8
click at [1305, 41] on strong "X" at bounding box center [1302, 43] width 18 height 35
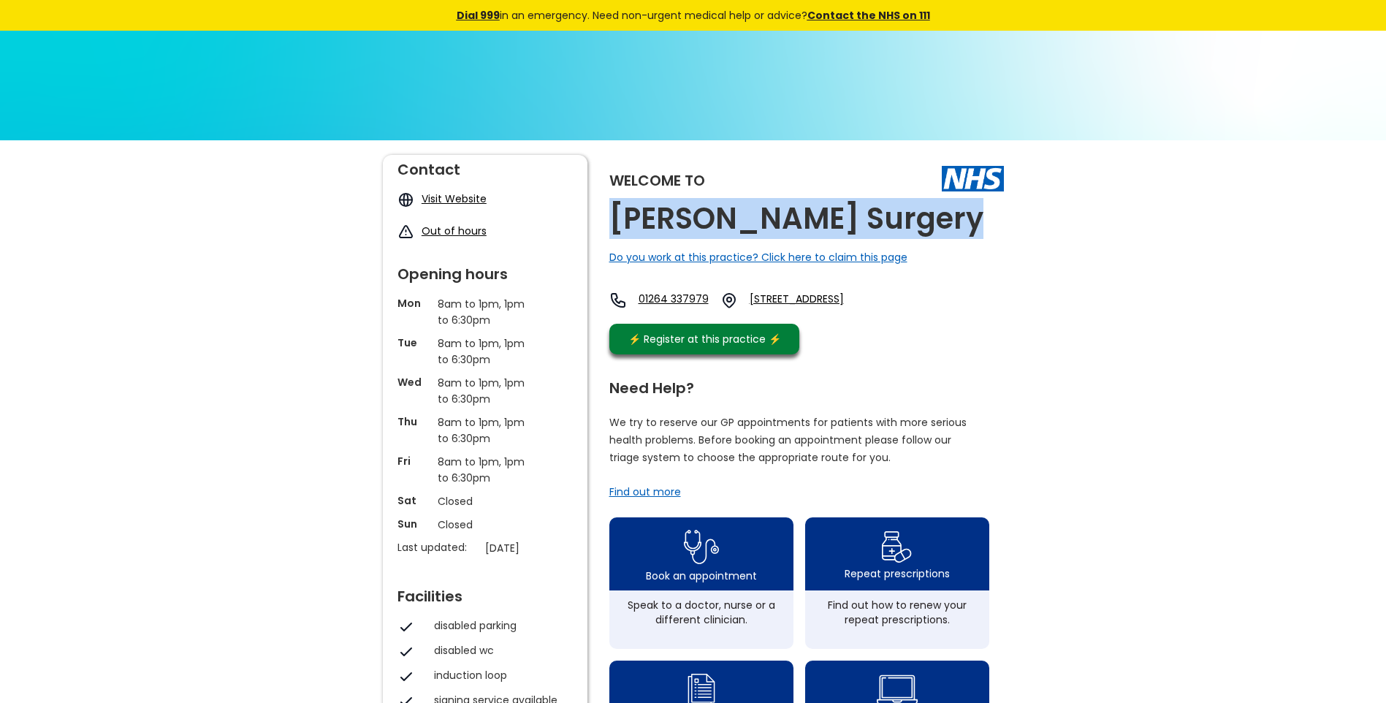
drag, startPoint x: 824, startPoint y: 221, endPoint x: 619, endPoint y: 213, distance: 205.4
click at [619, 213] on div "Welcome to Charlton Hill Surgery Do you work at this practice? Click here to cl…" at bounding box center [806, 258] width 394 height 207
copy h2 "Charlton Hill Surgery"
click at [865, 297] on link "Charlton Road, Andover, Hampshire, Sp10 3jy, England" at bounding box center [819, 300] width 140 height 18
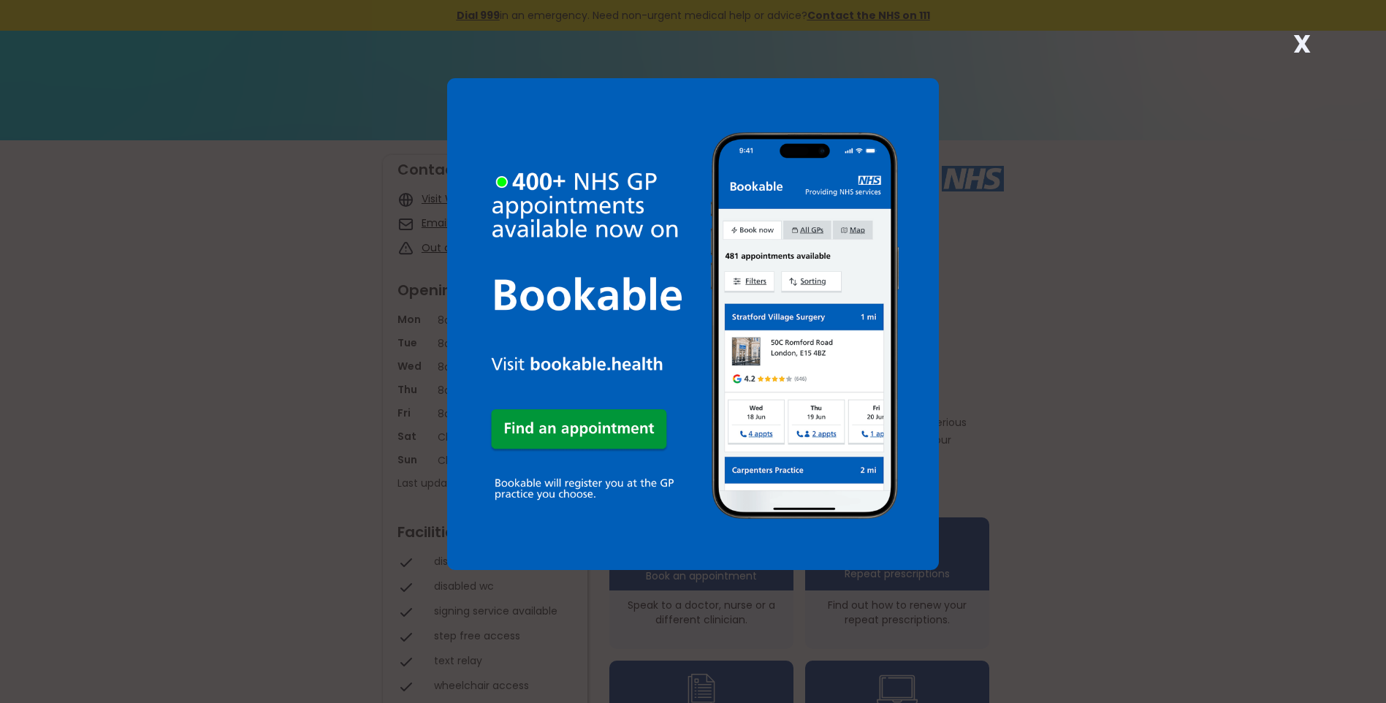
click at [1296, 43] on strong "X" at bounding box center [1302, 43] width 18 height 35
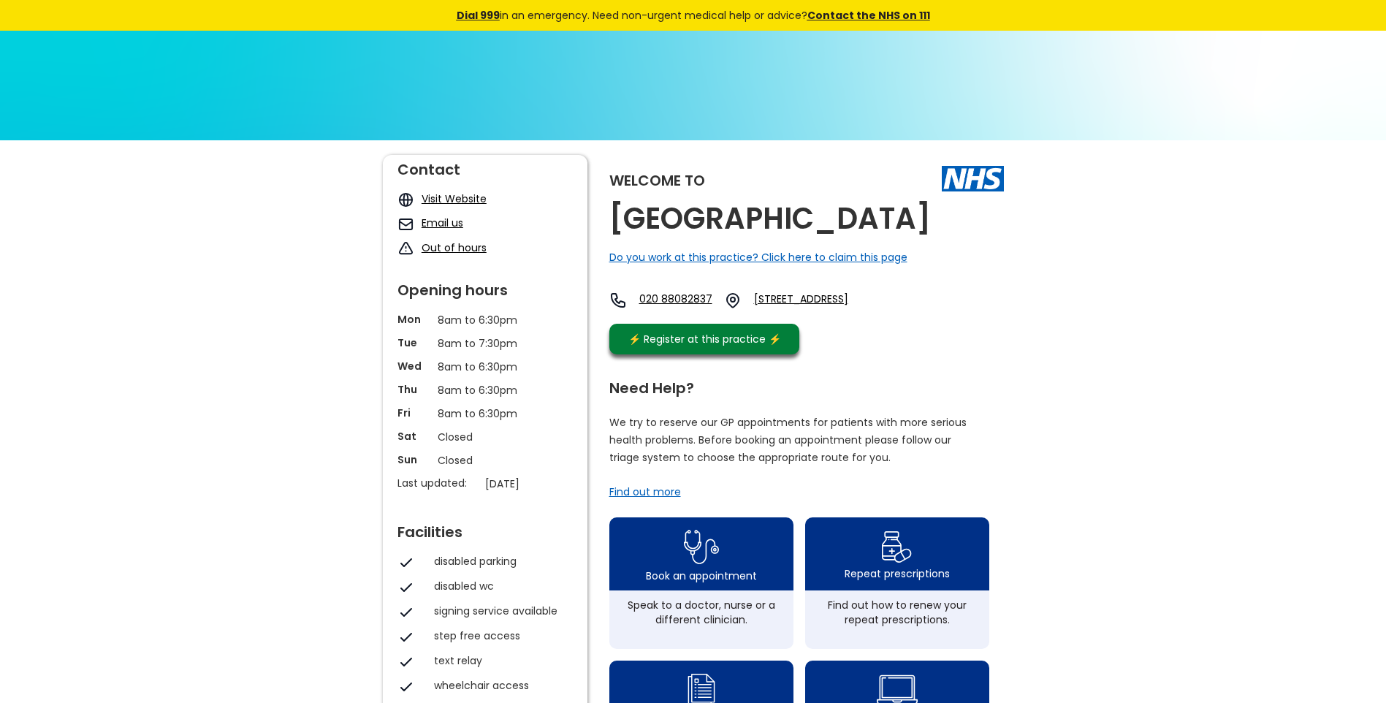
drag, startPoint x: 709, startPoint y: 251, endPoint x: 613, endPoint y: 216, distance: 101.9
click at [613, 216] on h2 "Charlton House Medical Centre" at bounding box center [769, 218] width 321 height 33
copy h2 "Charlton House Medical Centre"
click at [829, 309] on link "581 High Road, Tottenham, London, Greater London, N17 6sb, England" at bounding box center [827, 300] width 146 height 18
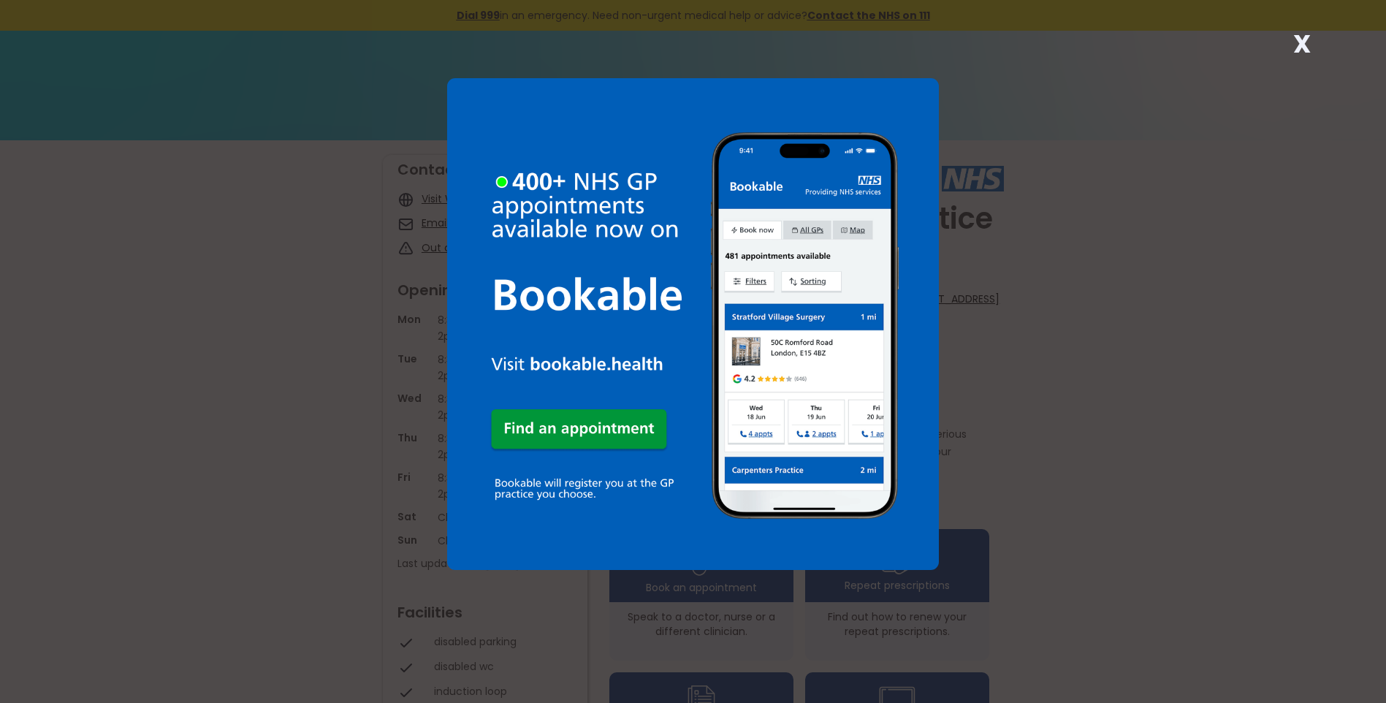
click at [1302, 46] on strong "X" at bounding box center [1302, 43] width 18 height 35
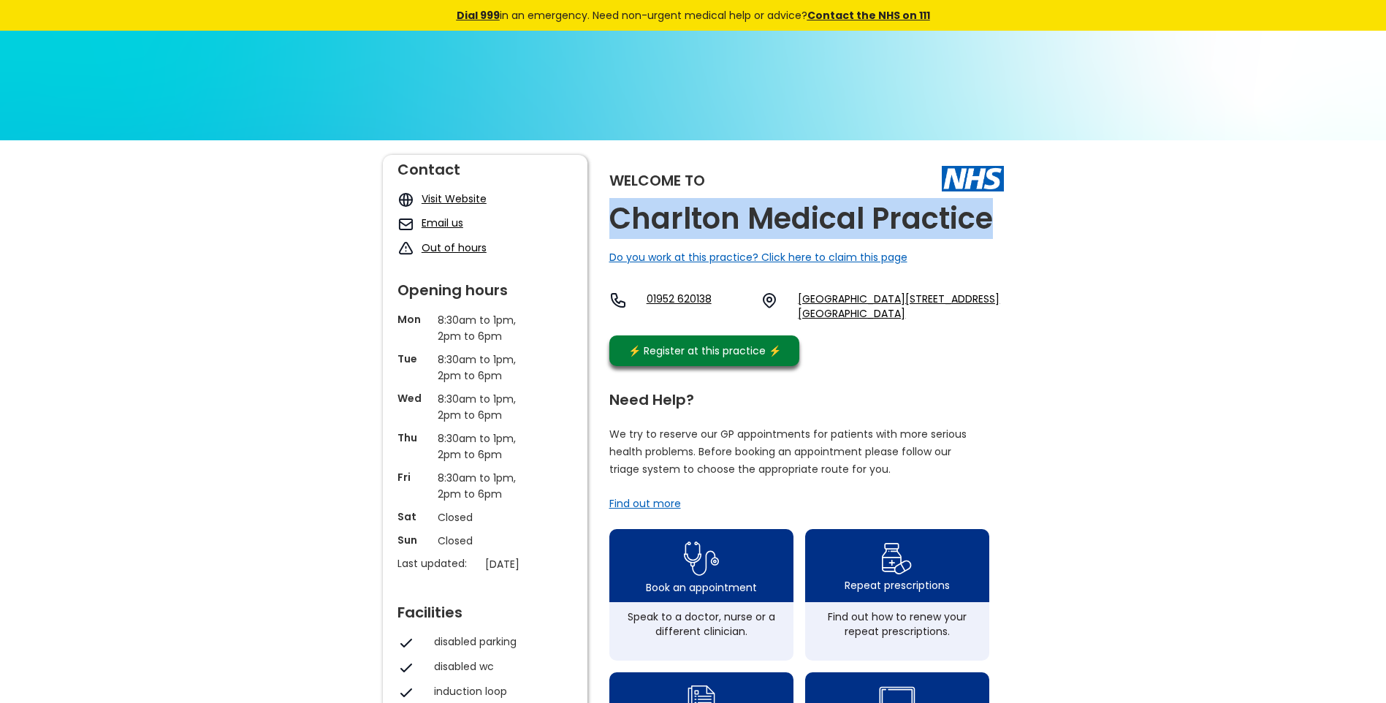
drag, startPoint x: 1001, startPoint y: 220, endPoint x: 618, endPoint y: 218, distance: 383.5
click at [618, 218] on div "Welcome to Charlton Medical Practice Do you work at this practice? Click here t…" at bounding box center [806, 264] width 394 height 218
copy h2 "Charlton Medical Practice"
click at [841, 311] on link "Charlton Medical Centre, Lion Street, Oakengates, Telford, Shropshire, Tf2 6aq,…" at bounding box center [900, 305] width 205 height 29
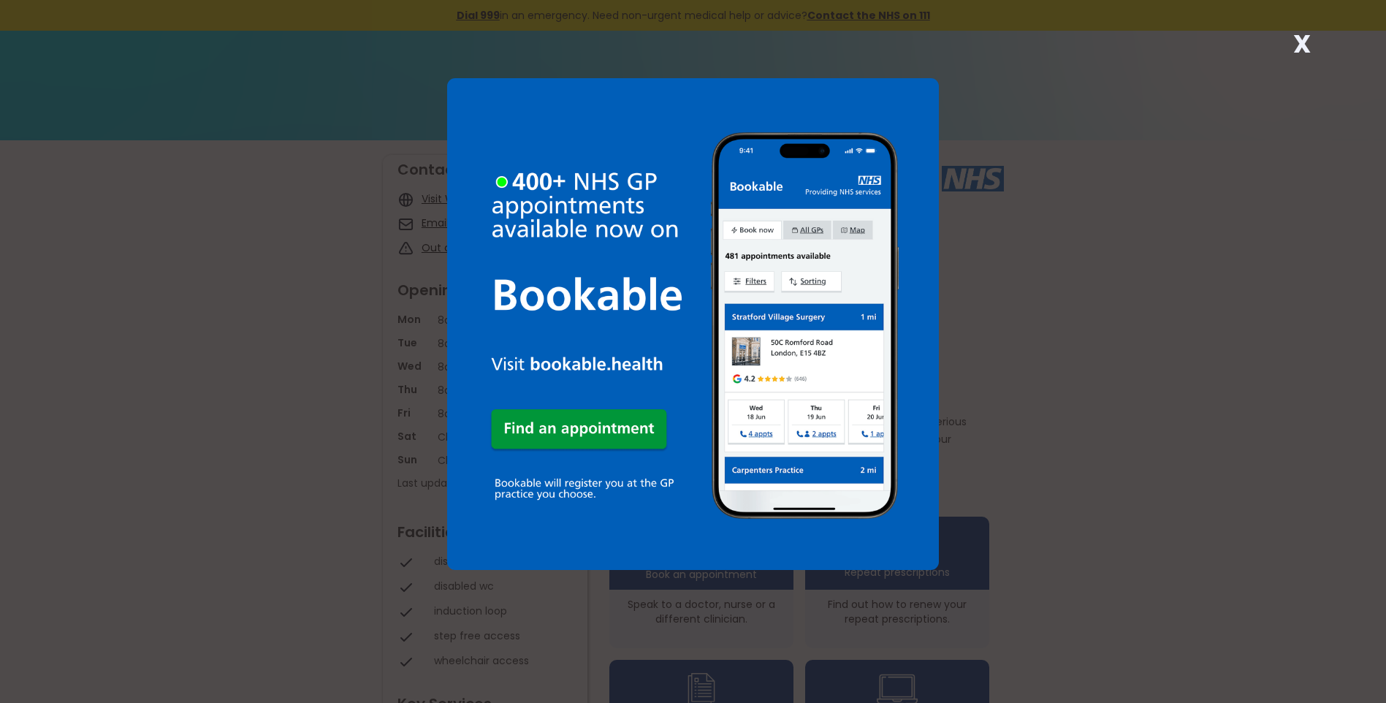
drag, startPoint x: 1305, startPoint y: 41, endPoint x: 1298, endPoint y: 47, distance: 9.4
click at [1305, 42] on strong "X" at bounding box center [1302, 43] width 18 height 35
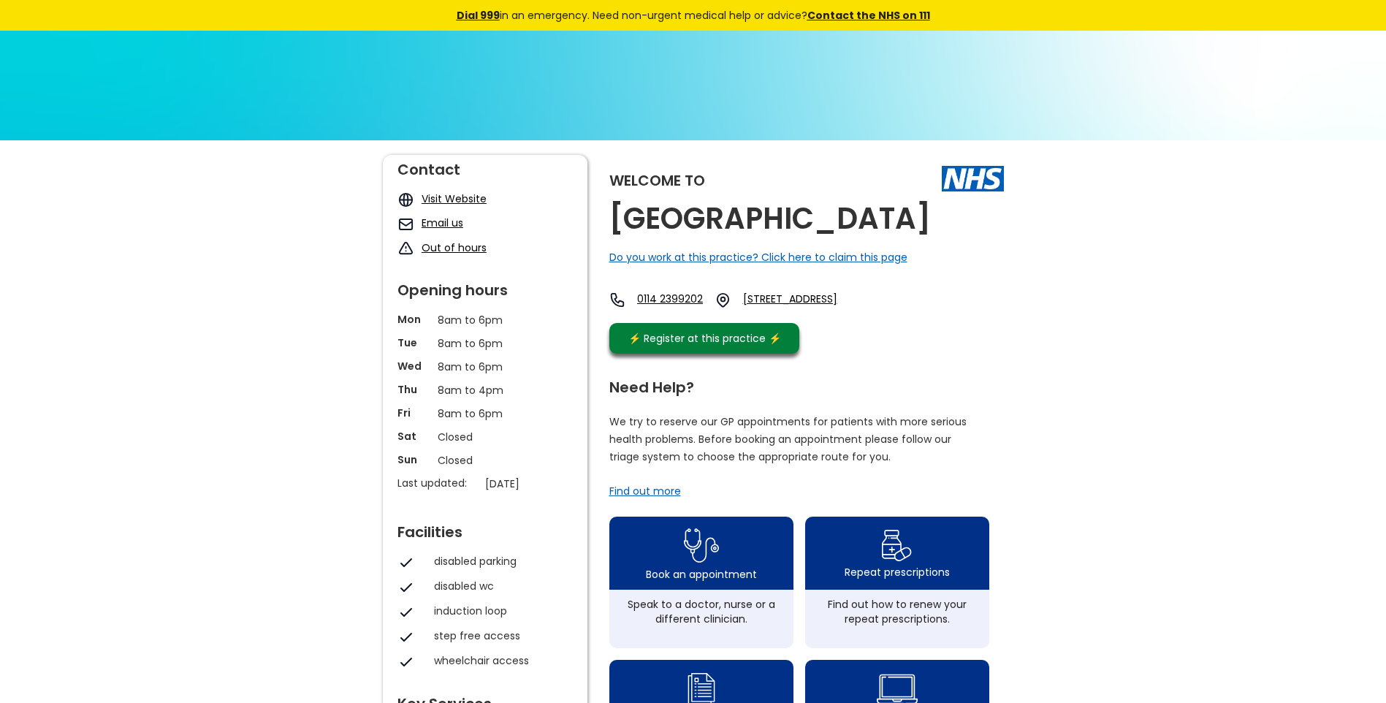
drag, startPoint x: 797, startPoint y: 253, endPoint x: 609, endPoint y: 214, distance: 191.8
click at [609, 214] on h2 "Charnock Health Primary Care Centre" at bounding box center [769, 218] width 321 height 33
copy h2 "Charnock Health Primary Care Centre"
click at [860, 308] on link "White Lane, Sheffield, South Yorkshire, S12 3gh, England" at bounding box center [808, 299] width 131 height 17
copy h2 "Charnock Health Primary Care Centre"
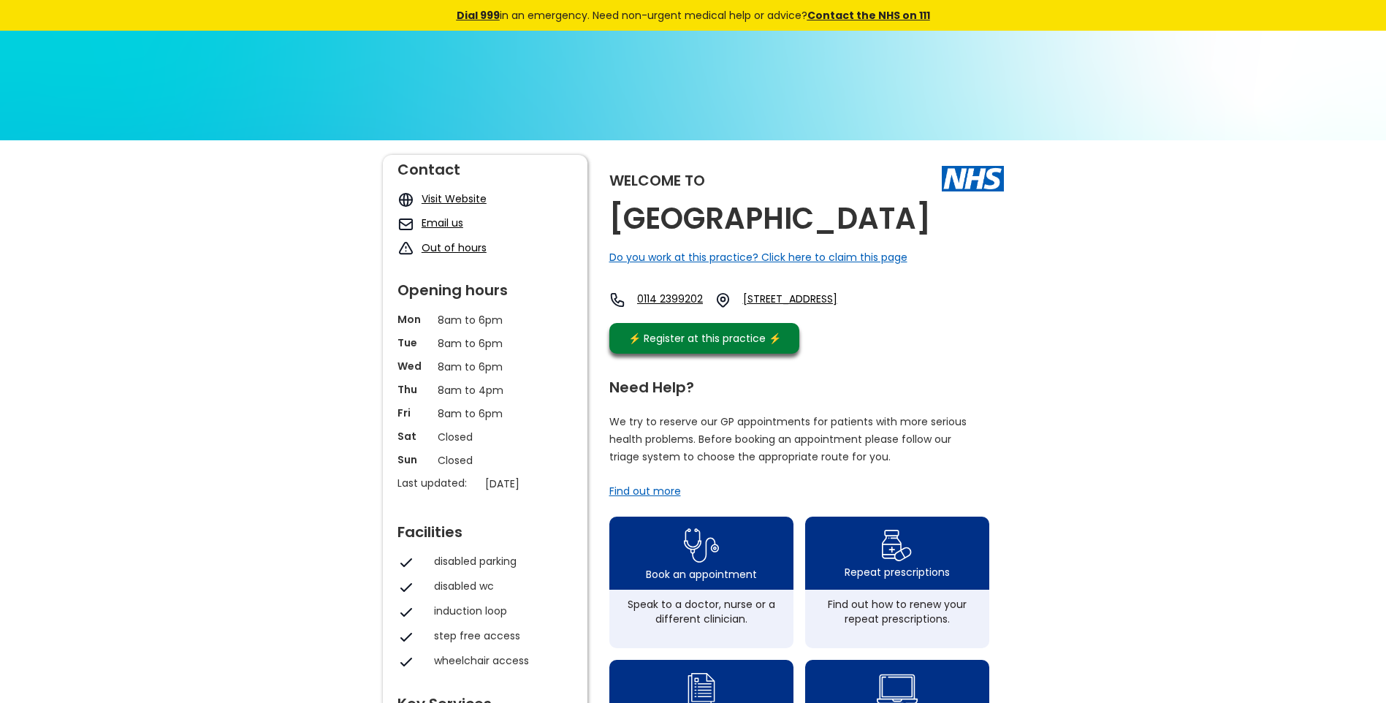
click at [833, 308] on link "White Lane, Sheffield, South Yorkshire, S12 3gh, England" at bounding box center [808, 299] width 131 height 17
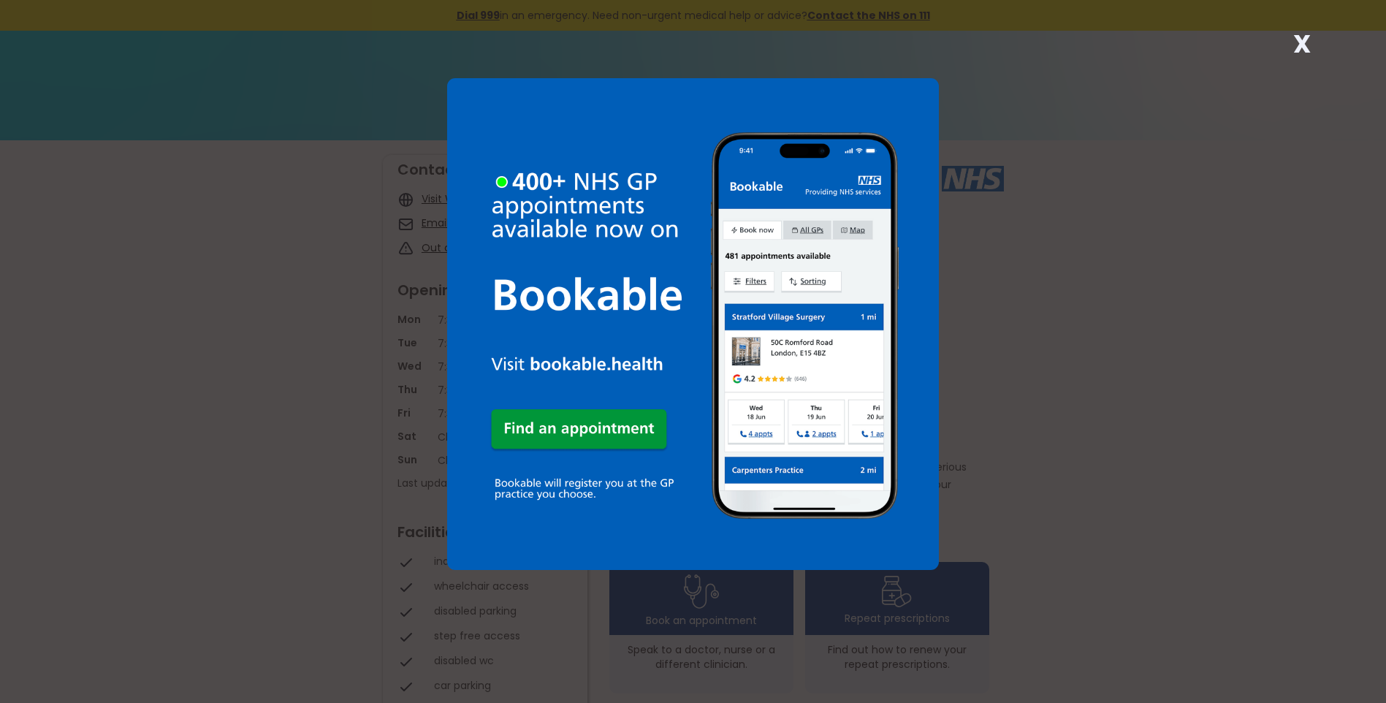
click at [1303, 39] on strong "X" at bounding box center [1302, 43] width 18 height 35
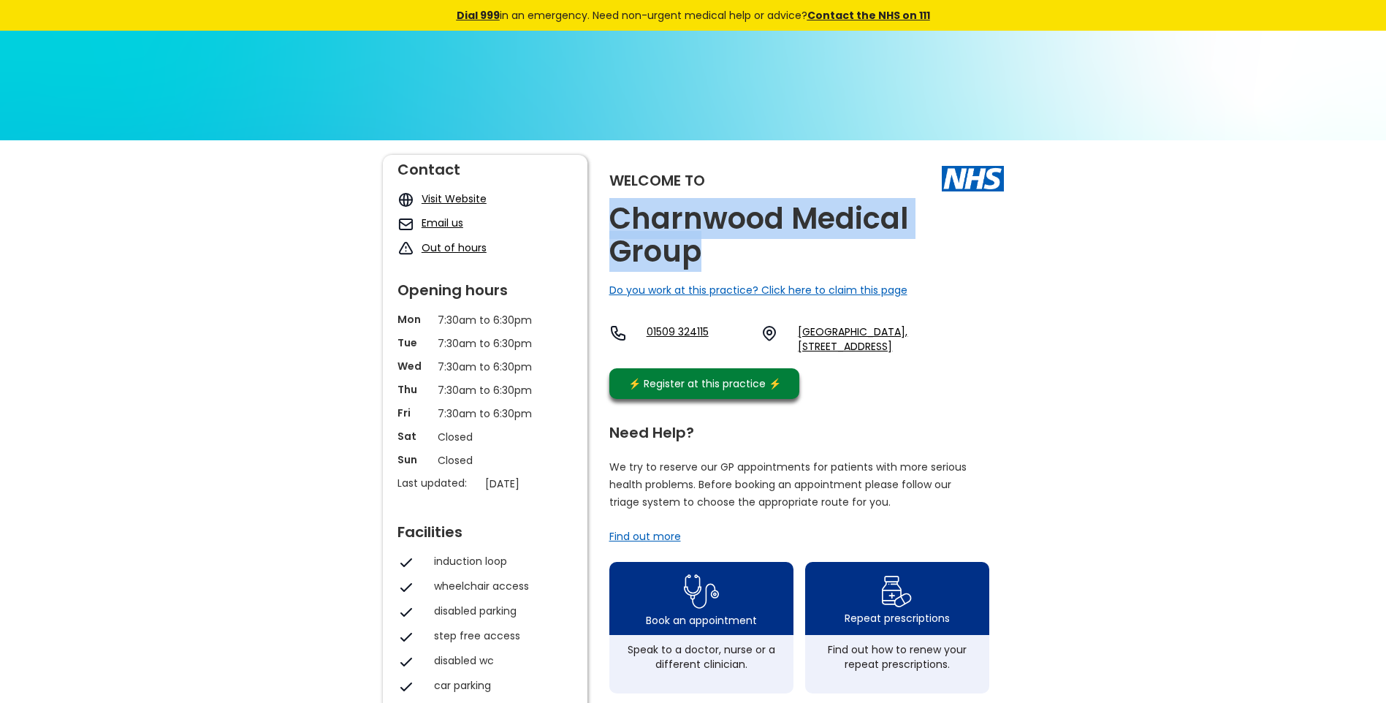
drag, startPoint x: 703, startPoint y: 249, endPoint x: 610, endPoint y: 218, distance: 98.4
click at [610, 218] on h2 "Charnwood Medical Group" at bounding box center [806, 235] width 394 height 66
copy h2 "Charnwood Medical Group"
click at [825, 345] on link "Rosebery Health Centre, Rosebery Street, Loughborough, Leicestershire, Le11 5dx…" at bounding box center [900, 338] width 205 height 29
drag, startPoint x: 796, startPoint y: 329, endPoint x: 835, endPoint y: 370, distance: 55.8
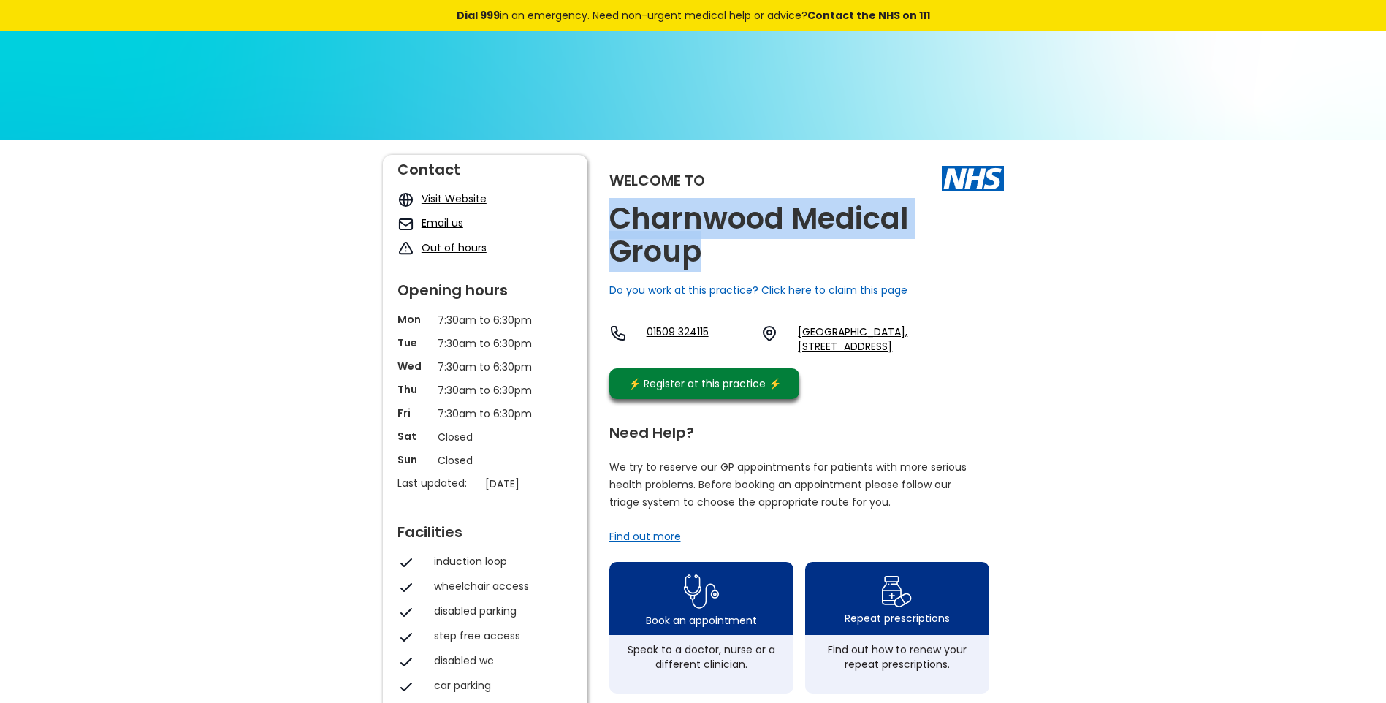
click at [835, 361] on div "01509 324115 Rosebery Health Centre, Rosebery Street, Loughborough, Leicestersh…" at bounding box center [806, 342] width 394 height 37
copy link "Rosebery Health Centre, Rosebery Street, Loughborough, Leicestershire, Le11 5dx"
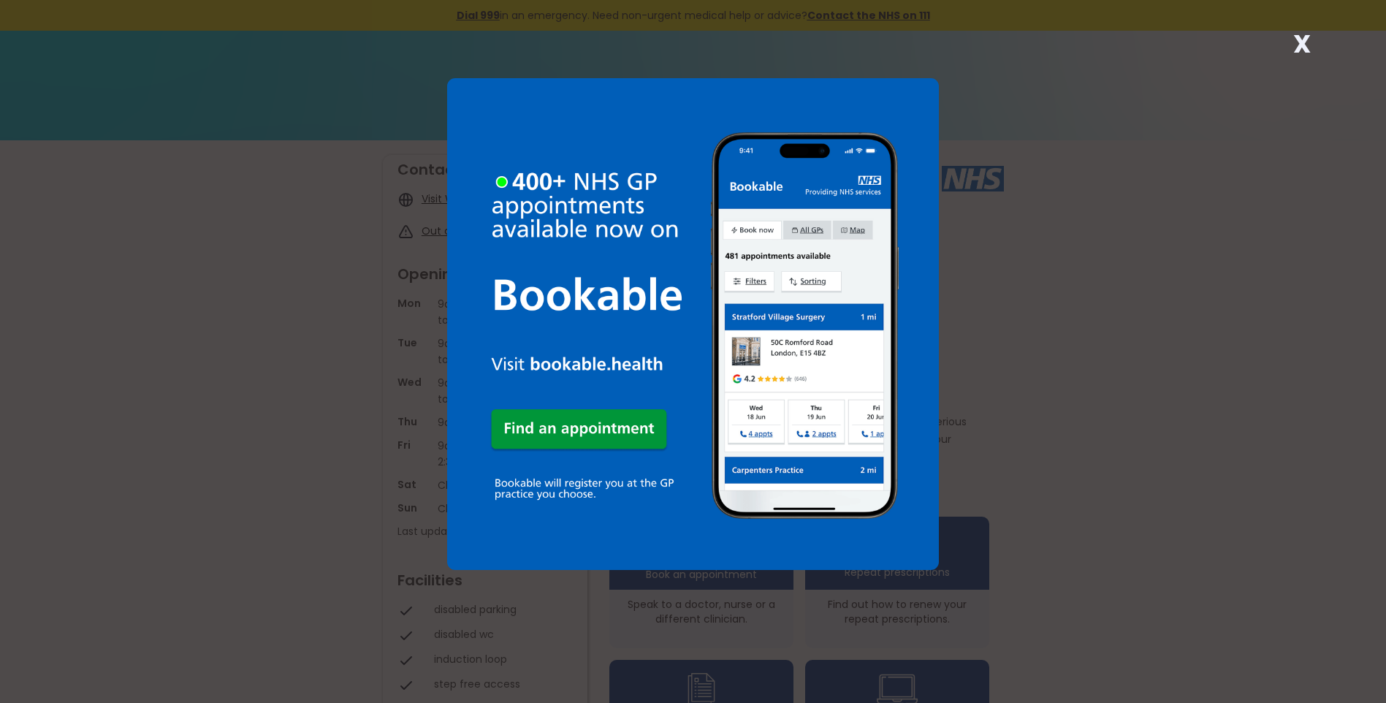
click at [1296, 41] on strong "X" at bounding box center [1302, 43] width 18 height 35
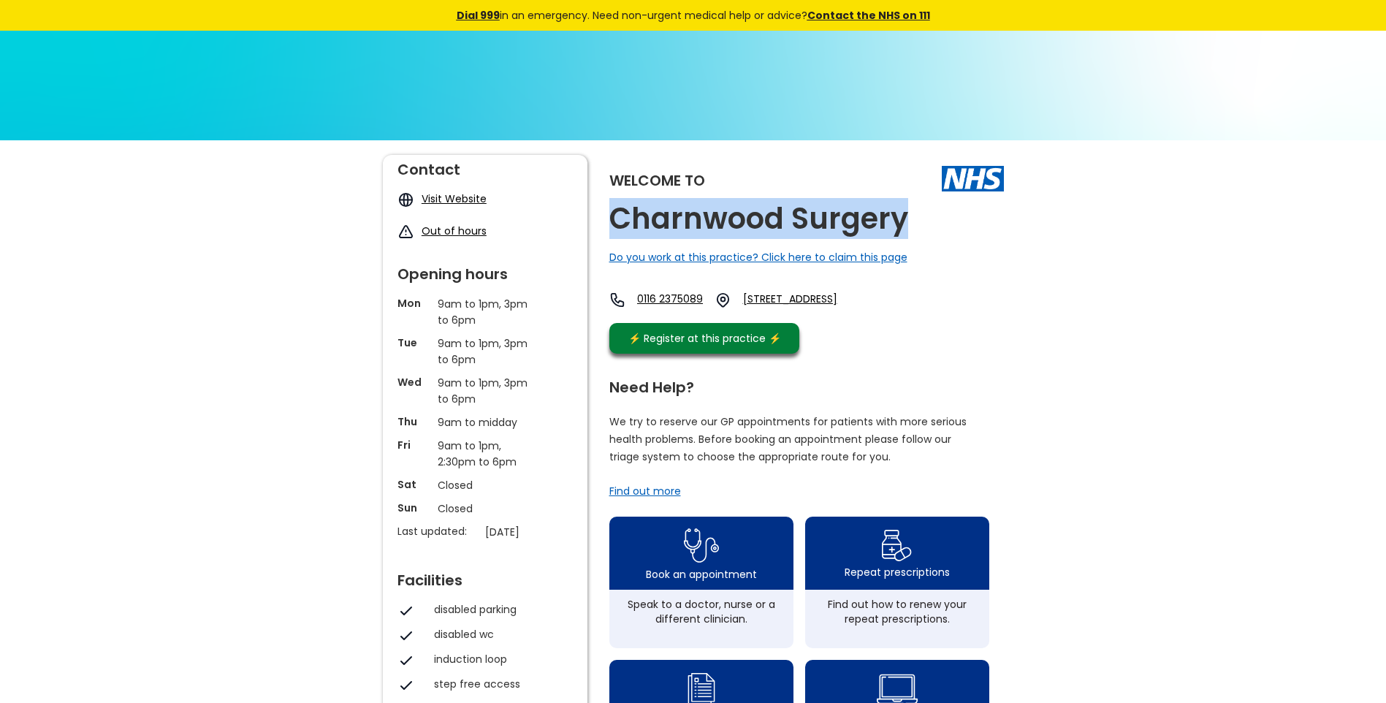
drag, startPoint x: 903, startPoint y: 221, endPoint x: 613, endPoint y: 223, distance: 290.0
click at [613, 223] on h2 "Charnwood Surgery" at bounding box center [758, 218] width 299 height 33
copy h2 "Charnwood Surgery"
click at [845, 299] on link "39 Linkfield Road, Mountsorrel, Loughborough, Leicestershire, Le12 7dj, England" at bounding box center [808, 299] width 131 height 17
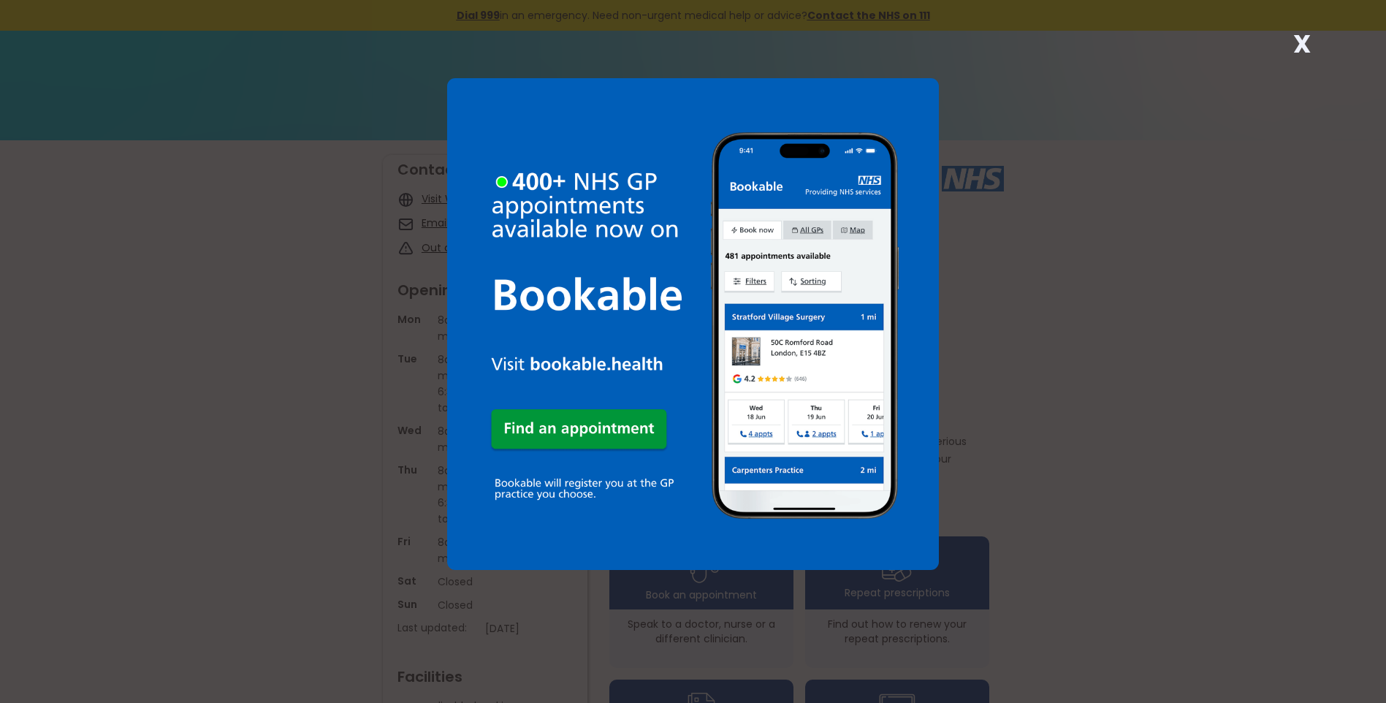
click at [1300, 42] on strong "X" at bounding box center [1302, 43] width 18 height 35
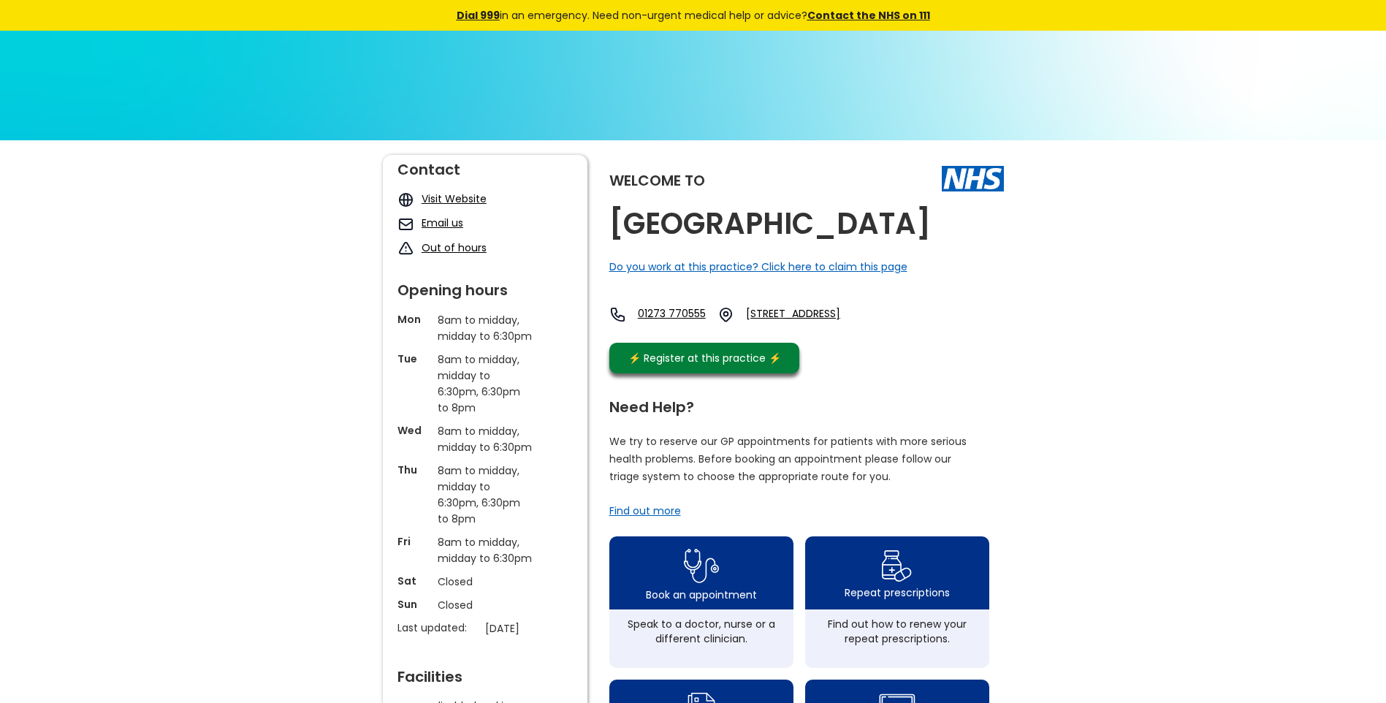
drag, startPoint x: 960, startPoint y: 230, endPoint x: 604, endPoint y: 229, distance: 355.7
copy h2 "[GEOGRAPHIC_DATA]"
click at [852, 314] on link "[STREET_ADDRESS]" at bounding box center [814, 314] width 136 height 17
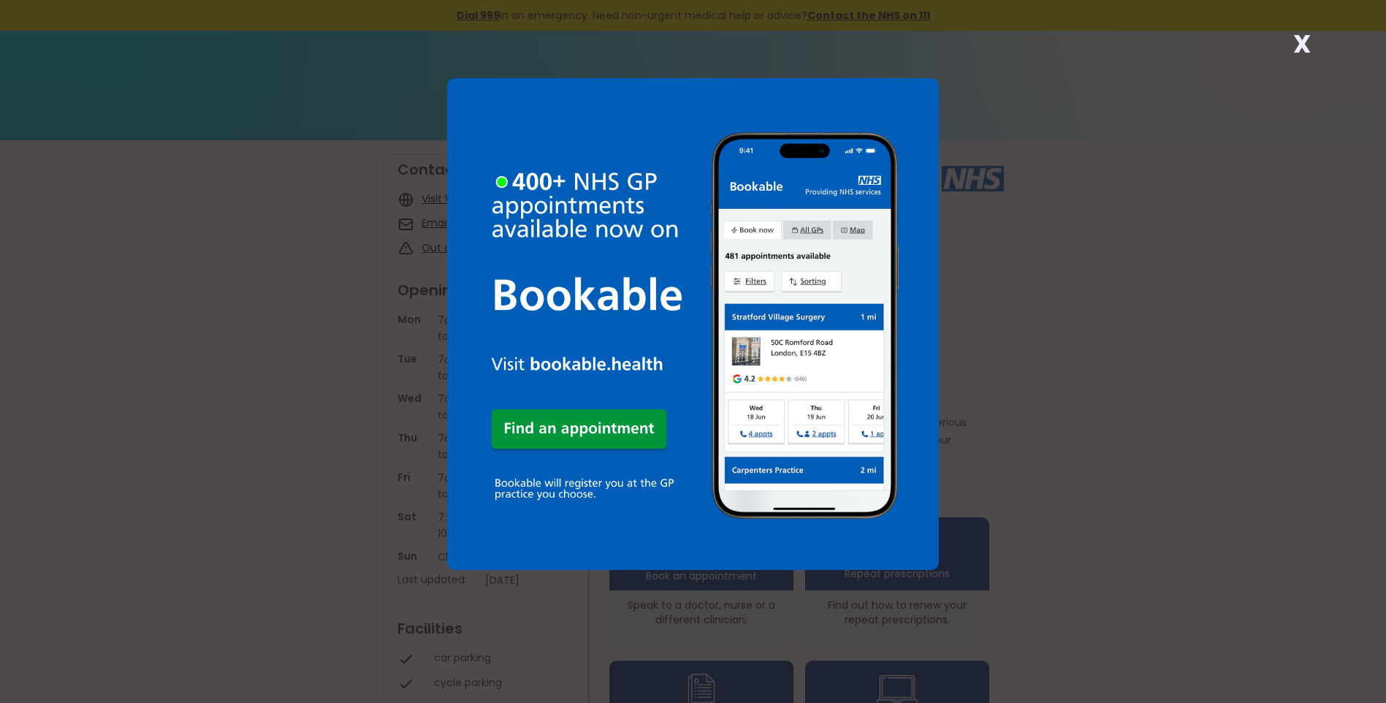
click at [1303, 47] on strong "X" at bounding box center [1302, 43] width 18 height 35
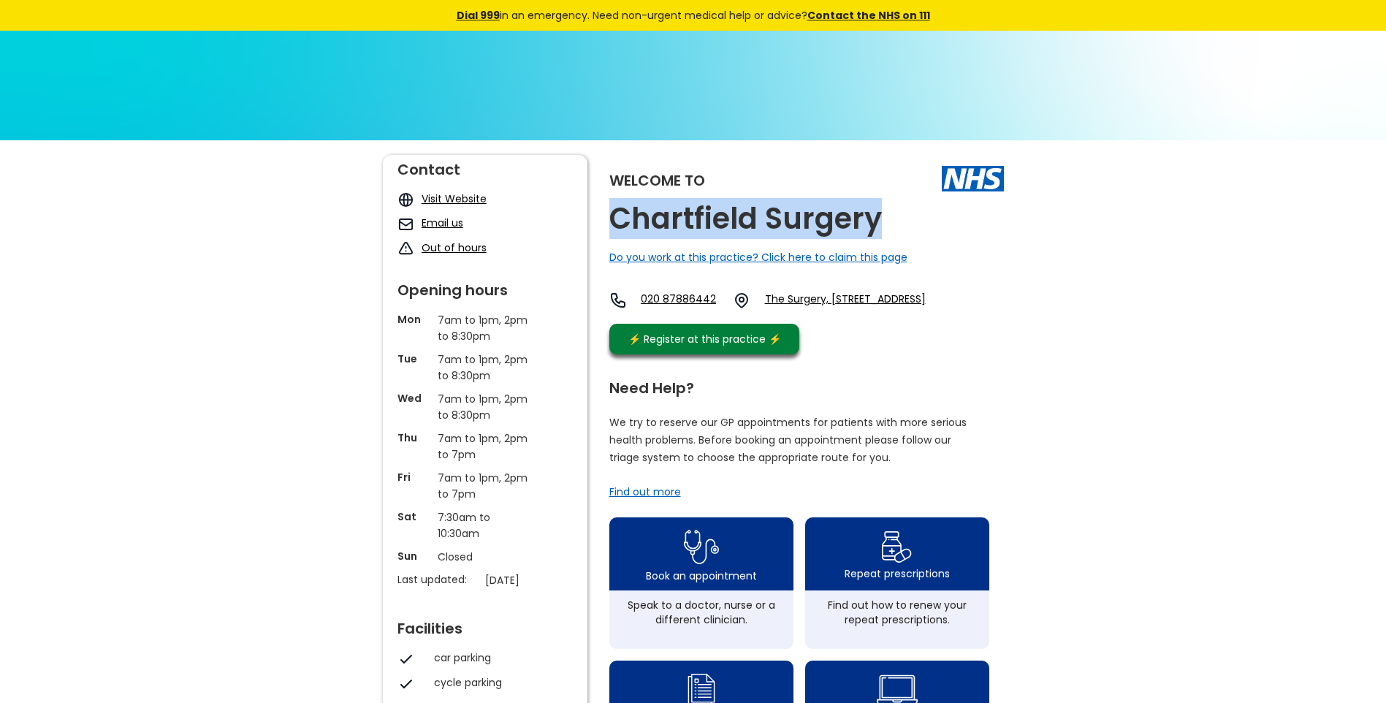
drag, startPoint x: 881, startPoint y: 220, endPoint x: 607, endPoint y: 213, distance: 274.0
click at [607, 213] on div "Welcome to Chartfield Surgery Do you work at this practice? Click here to claim…" at bounding box center [693, 690] width 621 height 1070
copy h2 "Chartfield Surgery"
click at [846, 302] on link "The Surgery, 30 Chartfield Avenue, Putney, London, Greater London, Sw15 6hg, En…" at bounding box center [845, 300] width 161 height 18
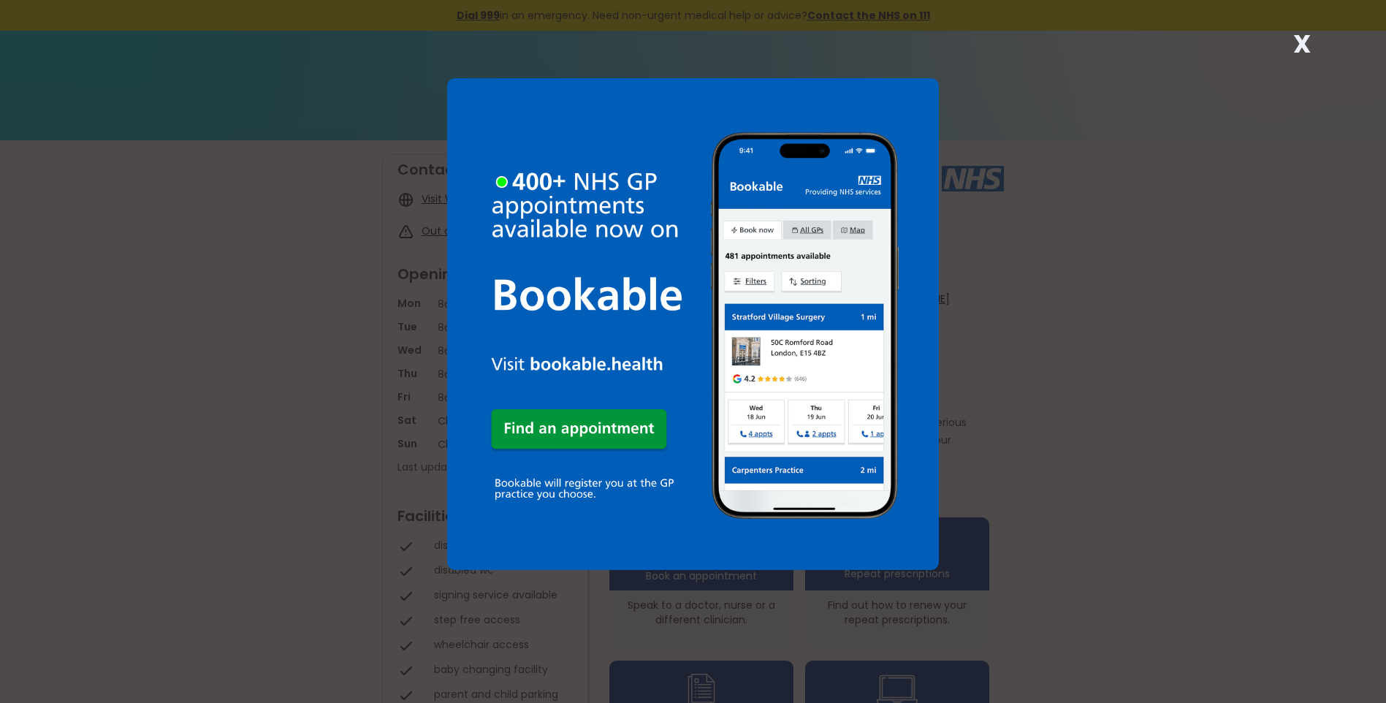
click at [1302, 44] on strong "X" at bounding box center [1302, 43] width 18 height 35
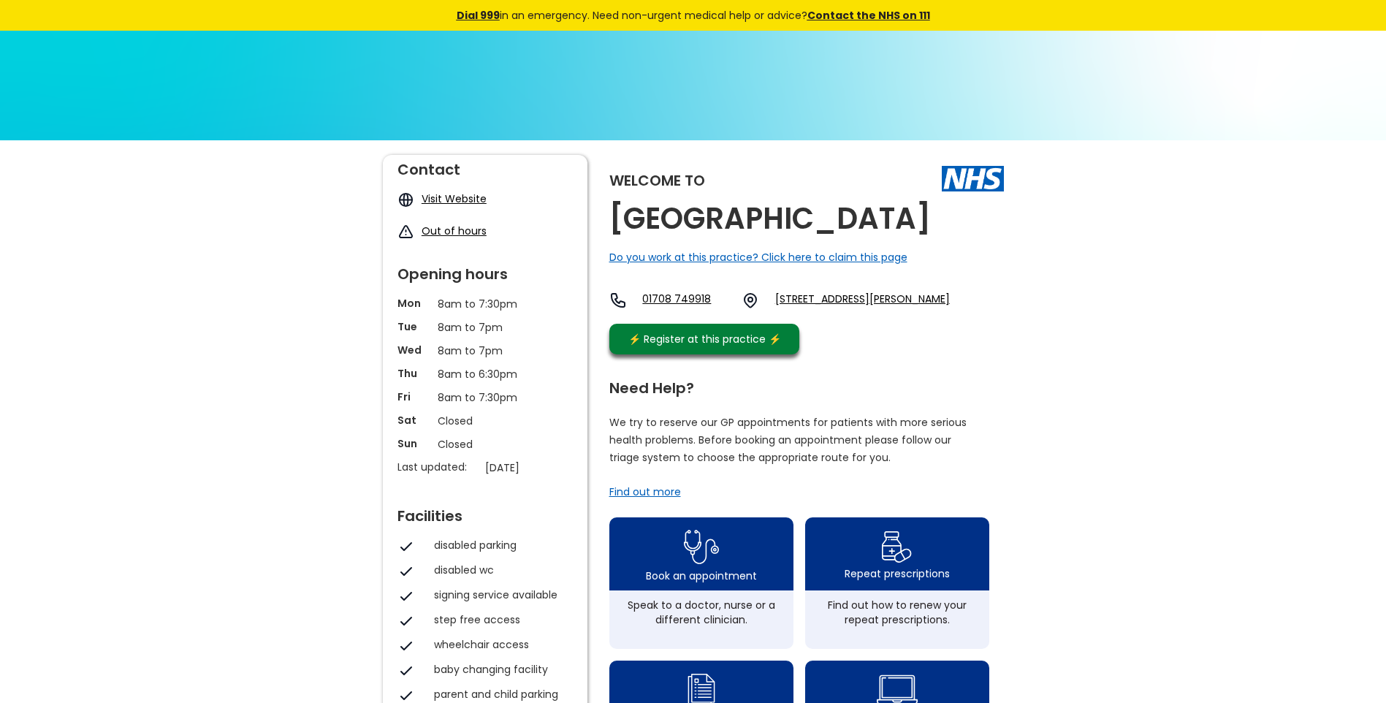
drag, startPoint x: 714, startPoint y: 252, endPoint x: 611, endPoint y: 217, distance: 108.1
click at [611, 217] on h2 "[GEOGRAPHIC_DATA]" at bounding box center [769, 218] width 321 height 33
copy h2 "[GEOGRAPHIC_DATA]"
click at [821, 309] on link "13-15 Chase Cross Road, Collier Row, Romford, Essex, Rm5 3pj, England" at bounding box center [862, 300] width 175 height 18
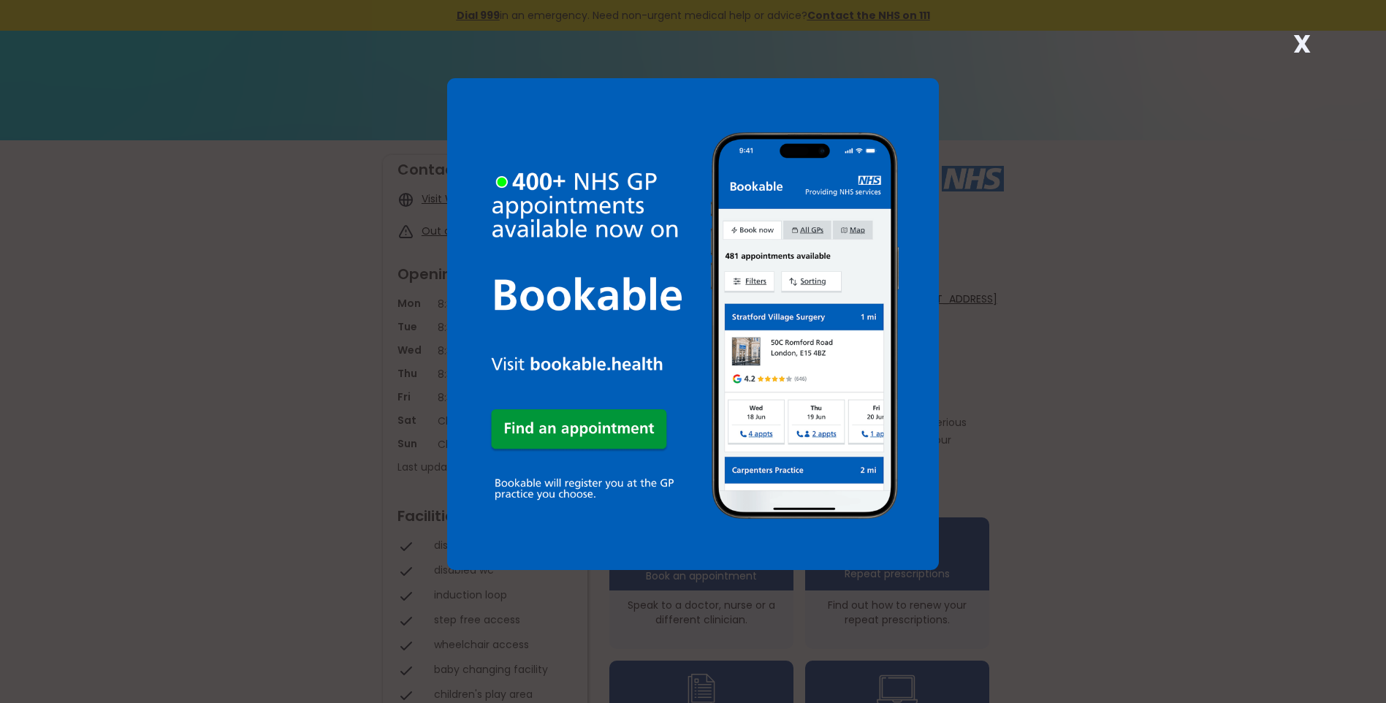
click at [1299, 44] on strong "X" at bounding box center [1302, 43] width 18 height 35
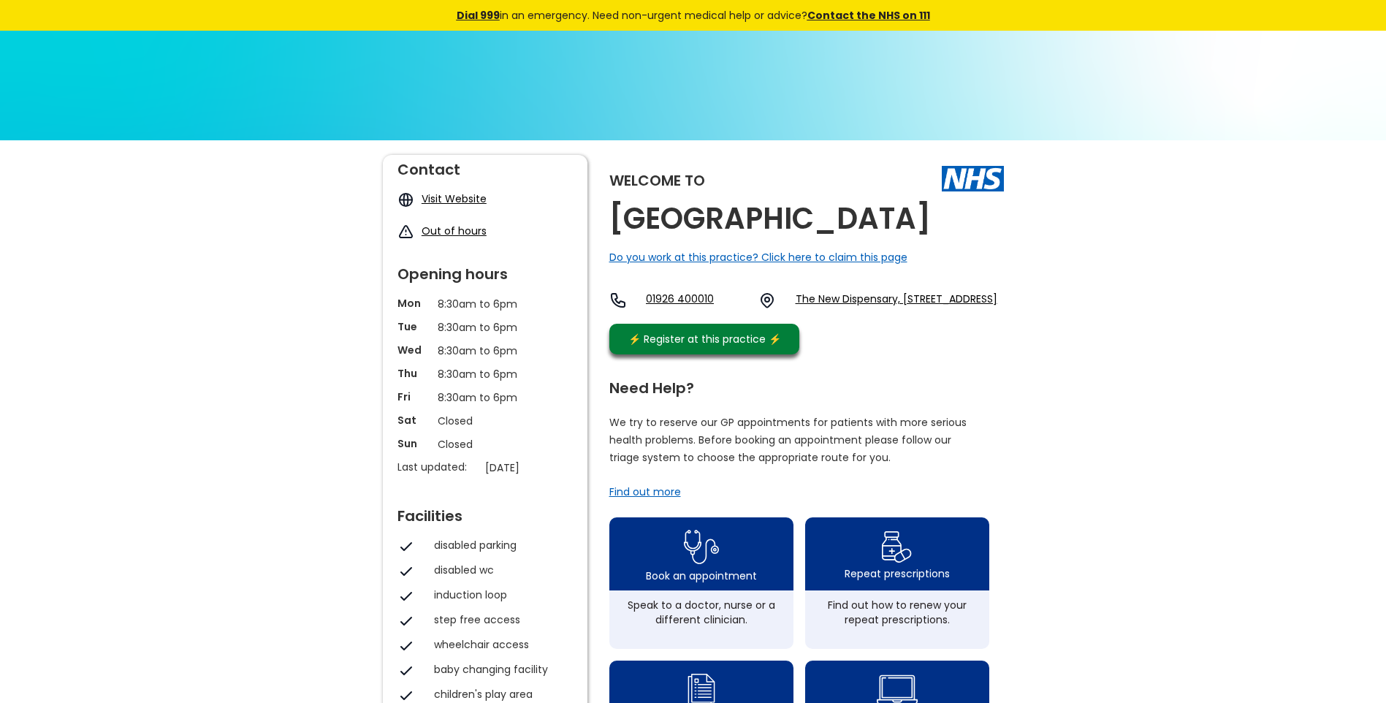
drag, startPoint x: 712, startPoint y: 252, endPoint x: 619, endPoint y: 226, distance: 96.2
click at [619, 226] on h2 "Chase Meadow Health Centre" at bounding box center [769, 218] width 321 height 33
copy h2 "Chase Meadow Health Centre"
click at [808, 309] on link "The New Dispensary, 2 Alder Meadow, Warwick, Cv34 6jy, England" at bounding box center [896, 300] width 202 height 18
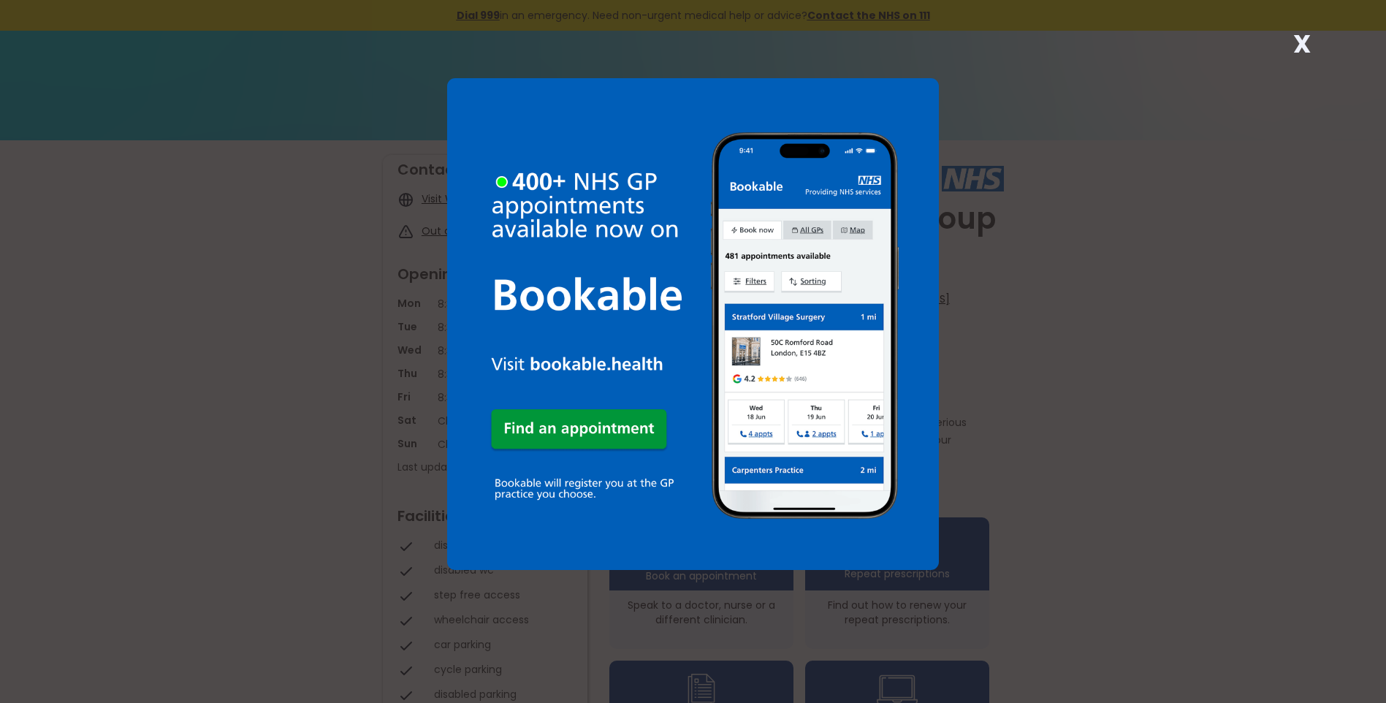
click at [1298, 44] on strong "X" at bounding box center [1302, 43] width 18 height 35
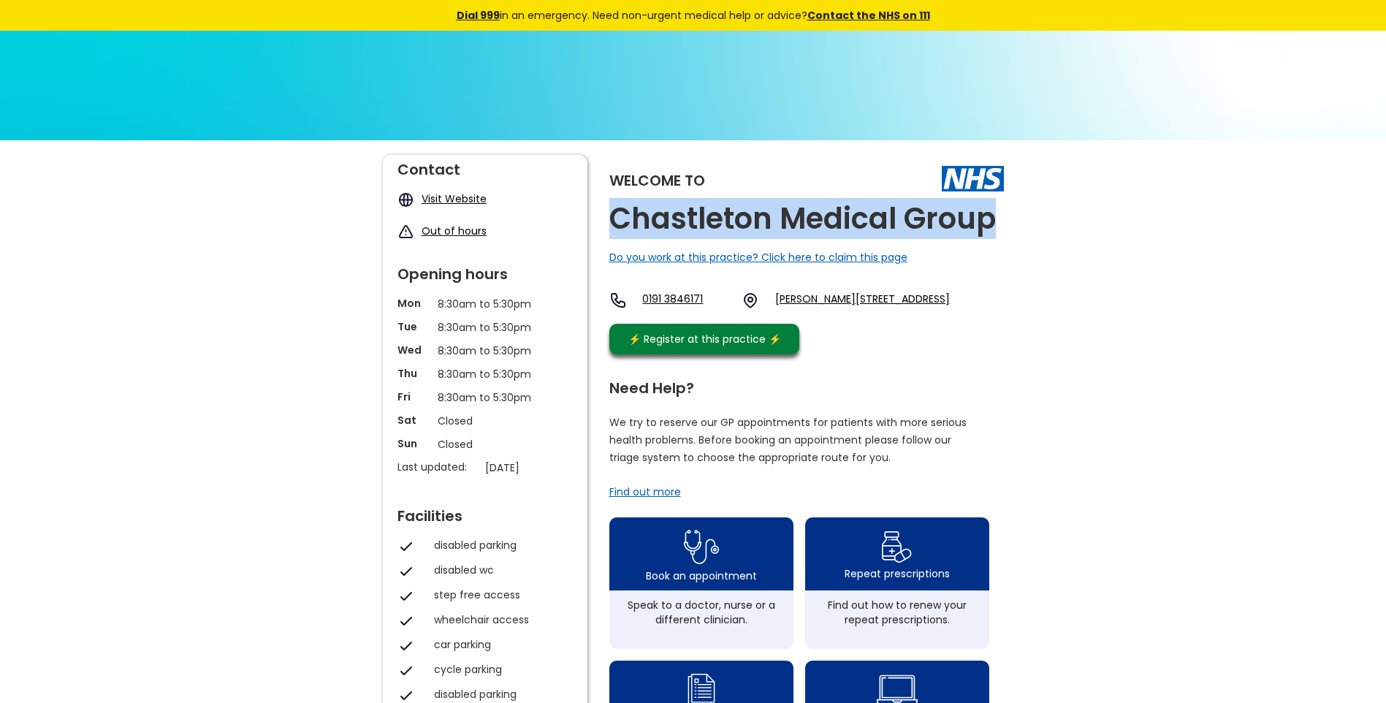
drag, startPoint x: 1001, startPoint y: 215, endPoint x: 602, endPoint y: 216, distance: 399.6
click at [602, 216] on div "Welcome to Chastleton Medical Group Do you work at this practice? Click here to…" at bounding box center [693, 690] width 621 height 1070
copy h2 "Chastleton Medical Group"
click at [847, 296] on link "[PERSON_NAME][STREET_ADDRESS]" at bounding box center [862, 300] width 175 height 18
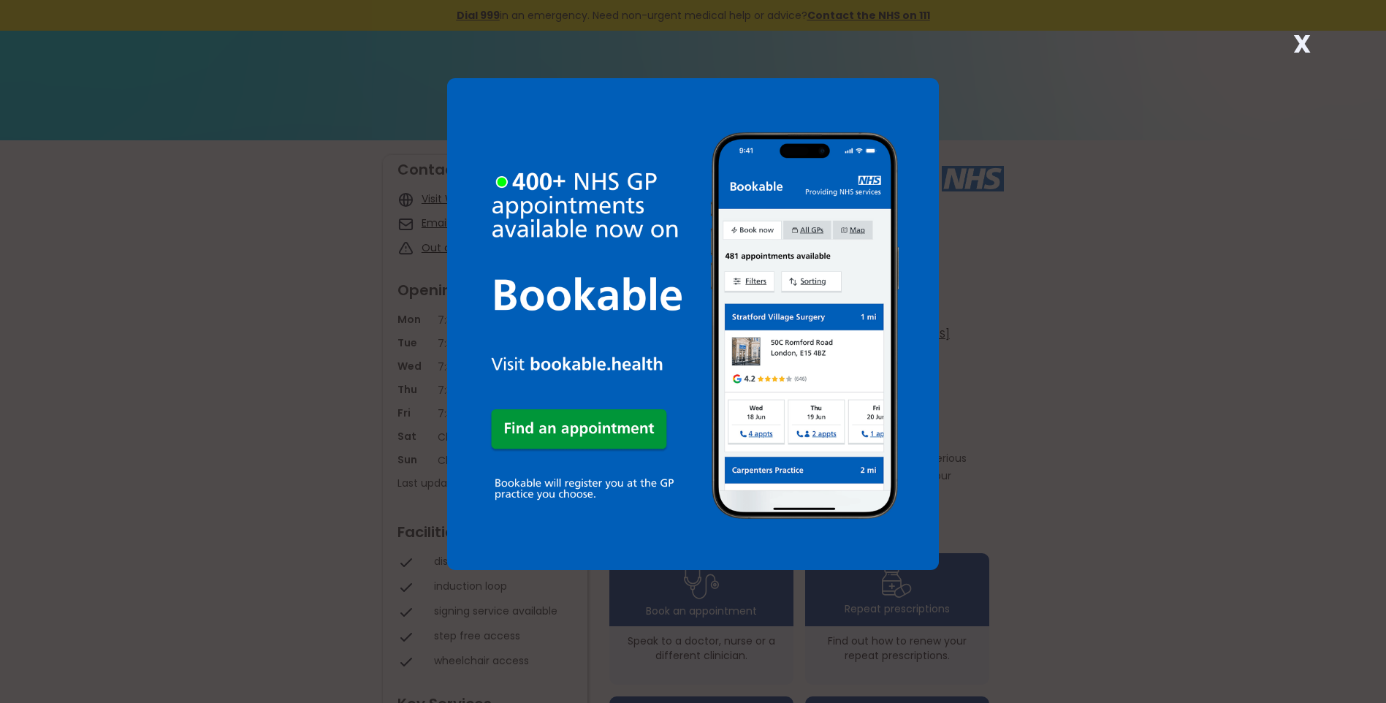
click at [1300, 41] on strong "X" at bounding box center [1302, 43] width 18 height 35
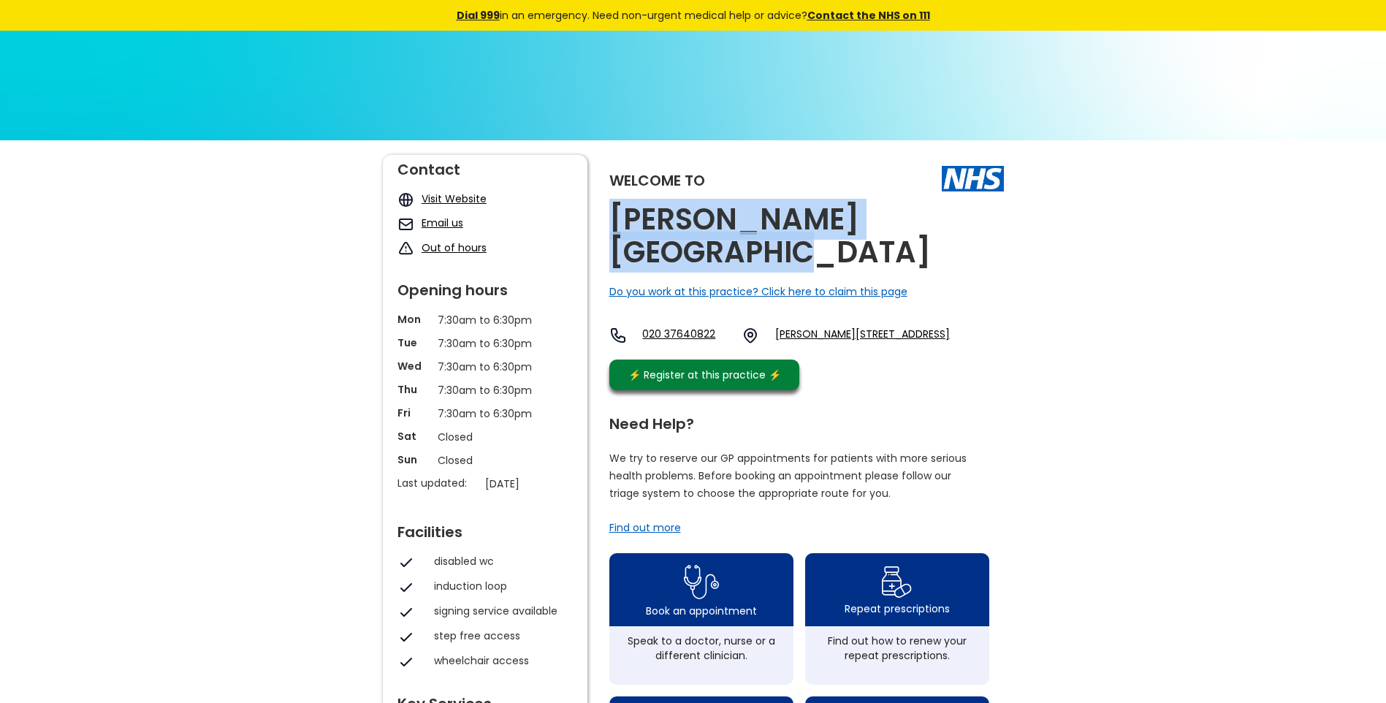
drag, startPoint x: 987, startPoint y: 224, endPoint x: 609, endPoint y: 210, distance: 377.9
click at [609, 210] on div "Welcome to Chatfield Medical Centre Do you work at this practice? Click here to…" at bounding box center [806, 276] width 394 height 243
copy h2 "Chatfield Medical Centre"
click at [870, 327] on link "Chatfield Road, Battersea, London, Greater London, Sw11 3uj, England" at bounding box center [862, 336] width 175 height 18
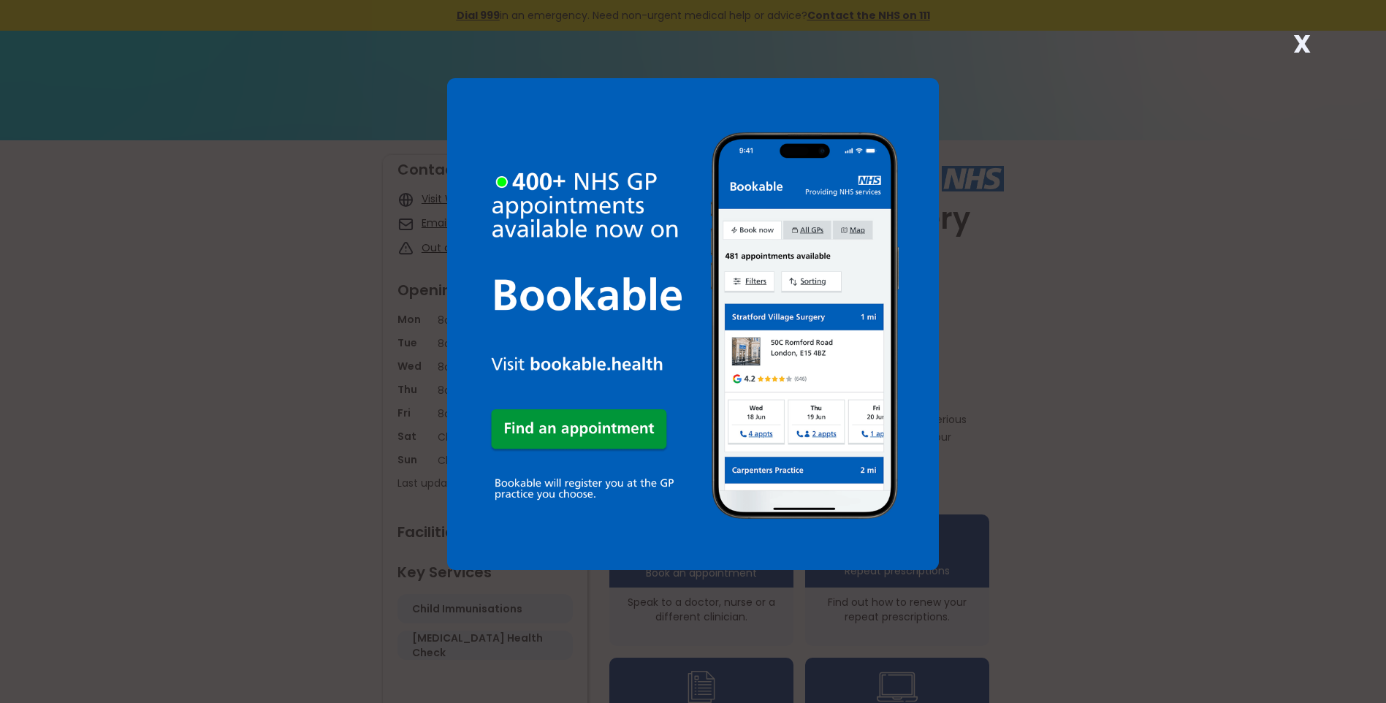
click at [1302, 40] on strong "X" at bounding box center [1302, 43] width 18 height 35
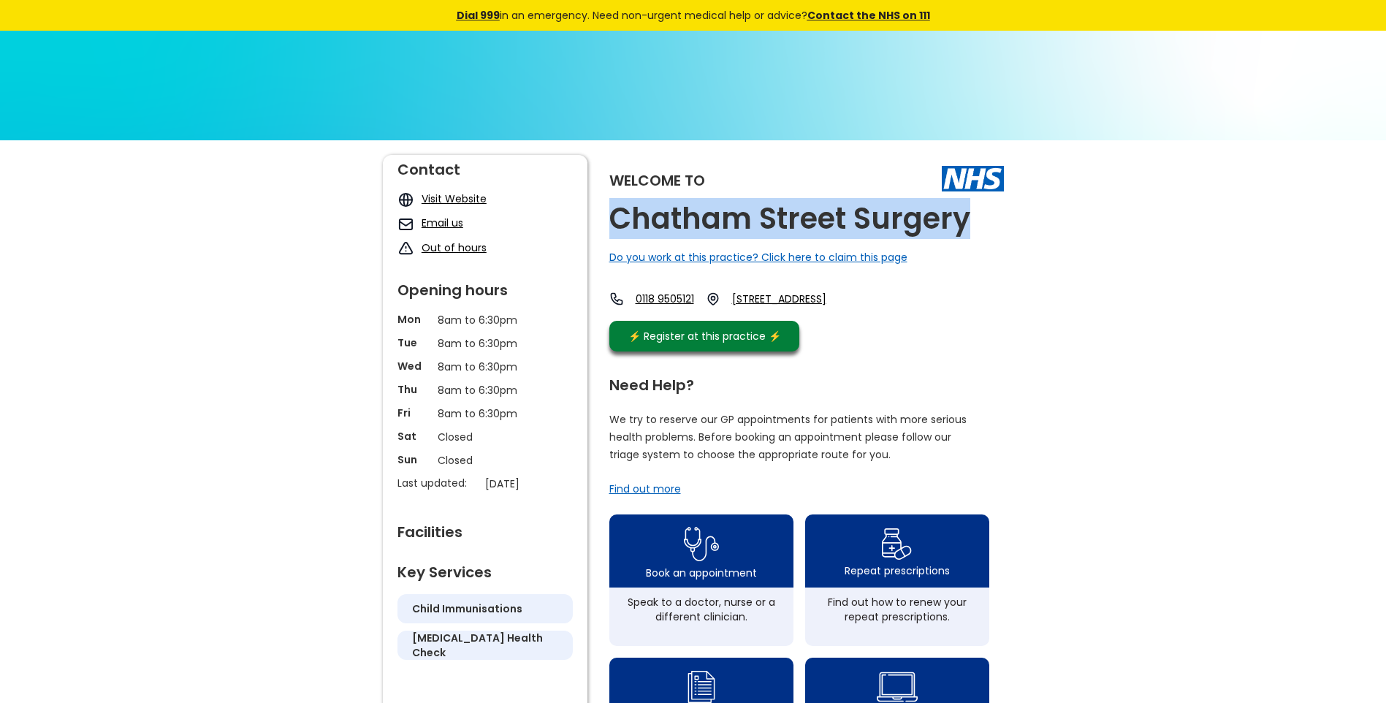
drag, startPoint x: 968, startPoint y: 221, endPoint x: 611, endPoint y: 229, distance: 356.5
click at [611, 229] on h2 "Chatham Street Surgery" at bounding box center [789, 218] width 361 height 33
copy h2 "Chatham Street Surgery"
click at [849, 301] on link "121 Chatham Street, Reading, Berkshire, Rg1 7je, England" at bounding box center [790, 298] width 117 height 15
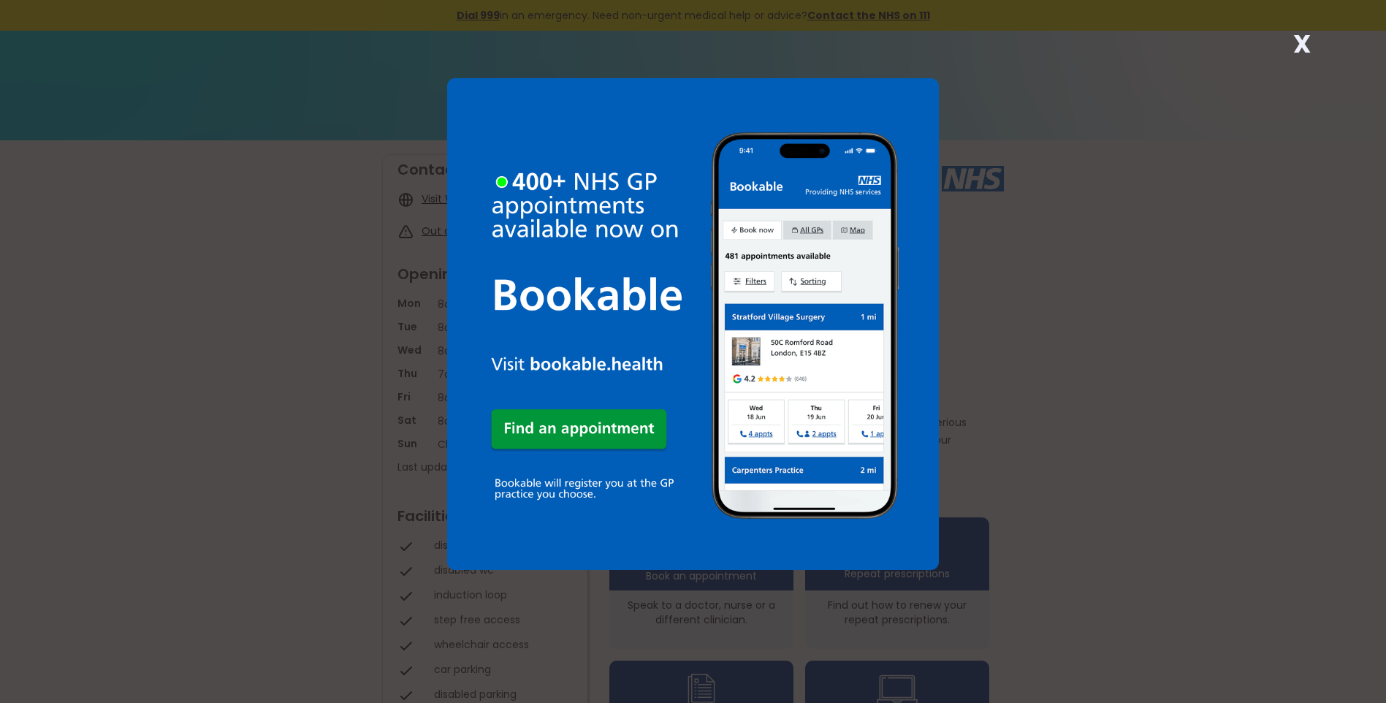
click at [1296, 43] on strong "X" at bounding box center [1302, 43] width 18 height 35
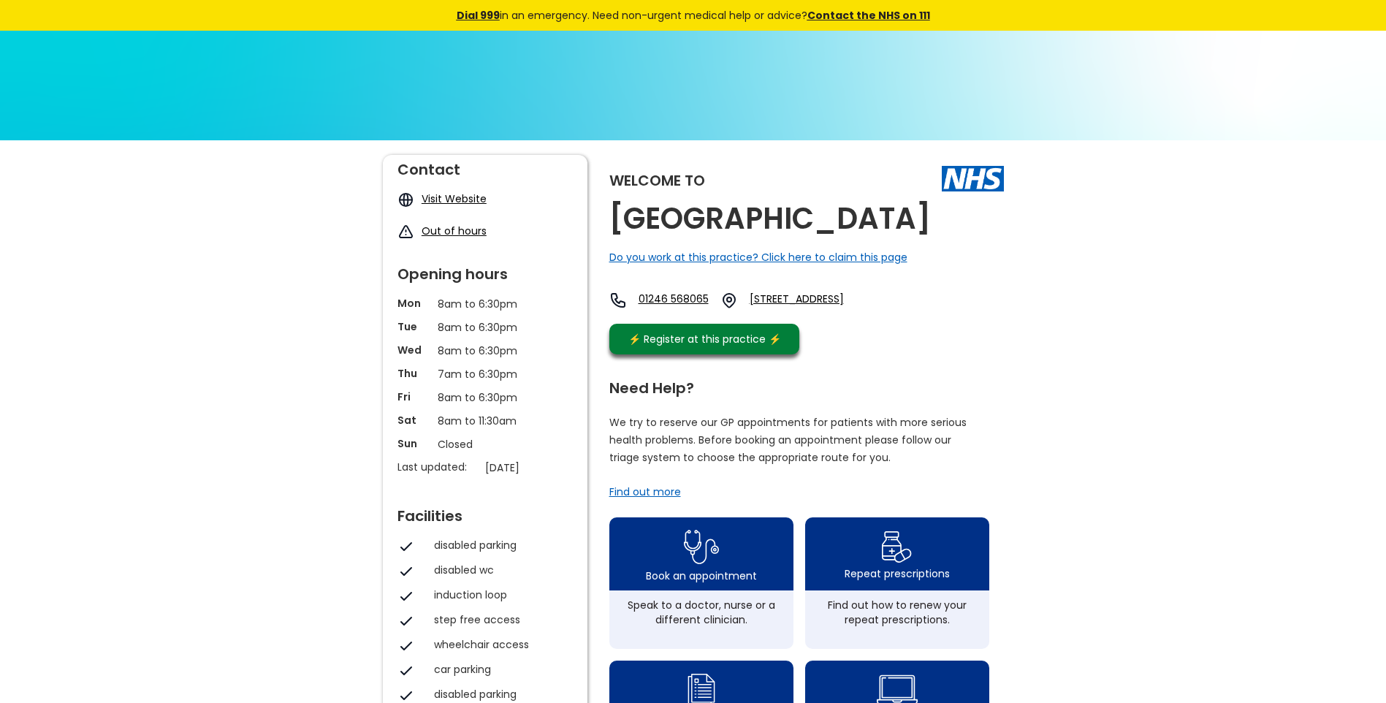
drag, startPoint x: 689, startPoint y: 245, endPoint x: 606, endPoint y: 226, distance: 85.4
click at [606, 226] on div "Welcome to Chatsworth Road Medical Centre Do you work at this practice? Click h…" at bounding box center [693, 690] width 621 height 1070
copy h2 "Chatsworth Road Medical Centre"
click at [841, 309] on link "Storrs Road, Chesterfield, Derbyshire, S40 3py, England" at bounding box center [819, 300] width 140 height 18
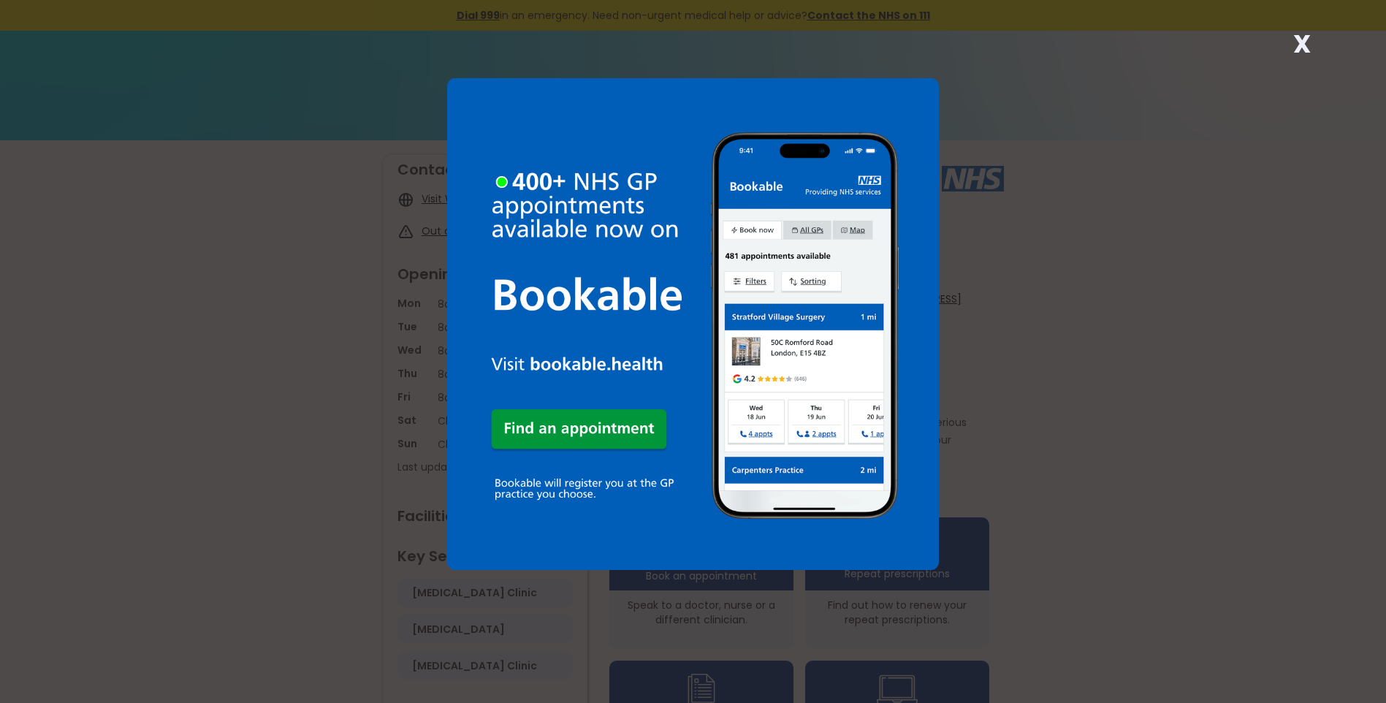
click at [1301, 40] on strong "X" at bounding box center [1302, 43] width 18 height 35
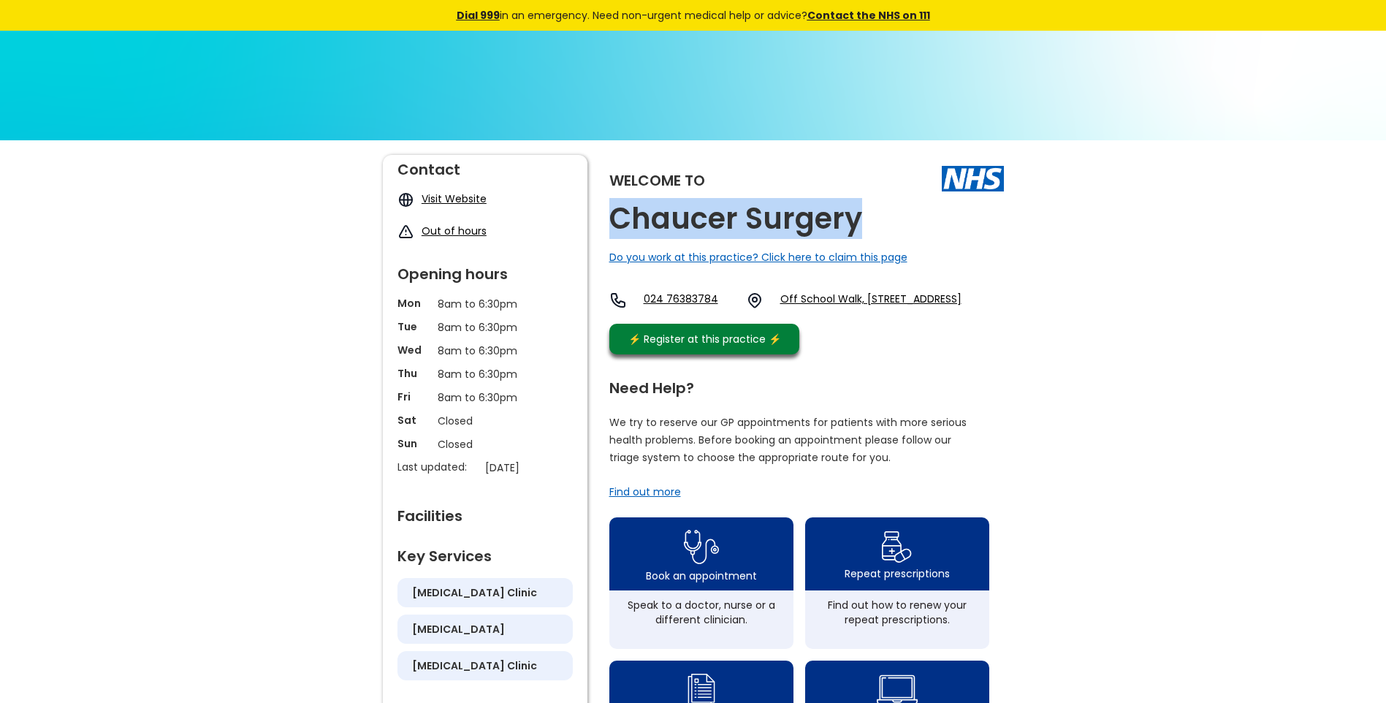
drag, startPoint x: 868, startPoint y: 225, endPoint x: 616, endPoint y: 224, distance: 251.3
click at [616, 224] on div "Welcome to [PERSON_NAME] Surgery Do you work at this practice? Click here to cl…" at bounding box center [806, 258] width 394 height 207
copy h2 "Chaucer Surgery"
click at [885, 295] on link "Off School Walk, Attleborough, Nuneaton, Warwickshire, Cv11 4uz, England" at bounding box center [870, 300] width 181 height 18
drag, startPoint x: 794, startPoint y: 296, endPoint x: 965, endPoint y: 310, distance: 171.5
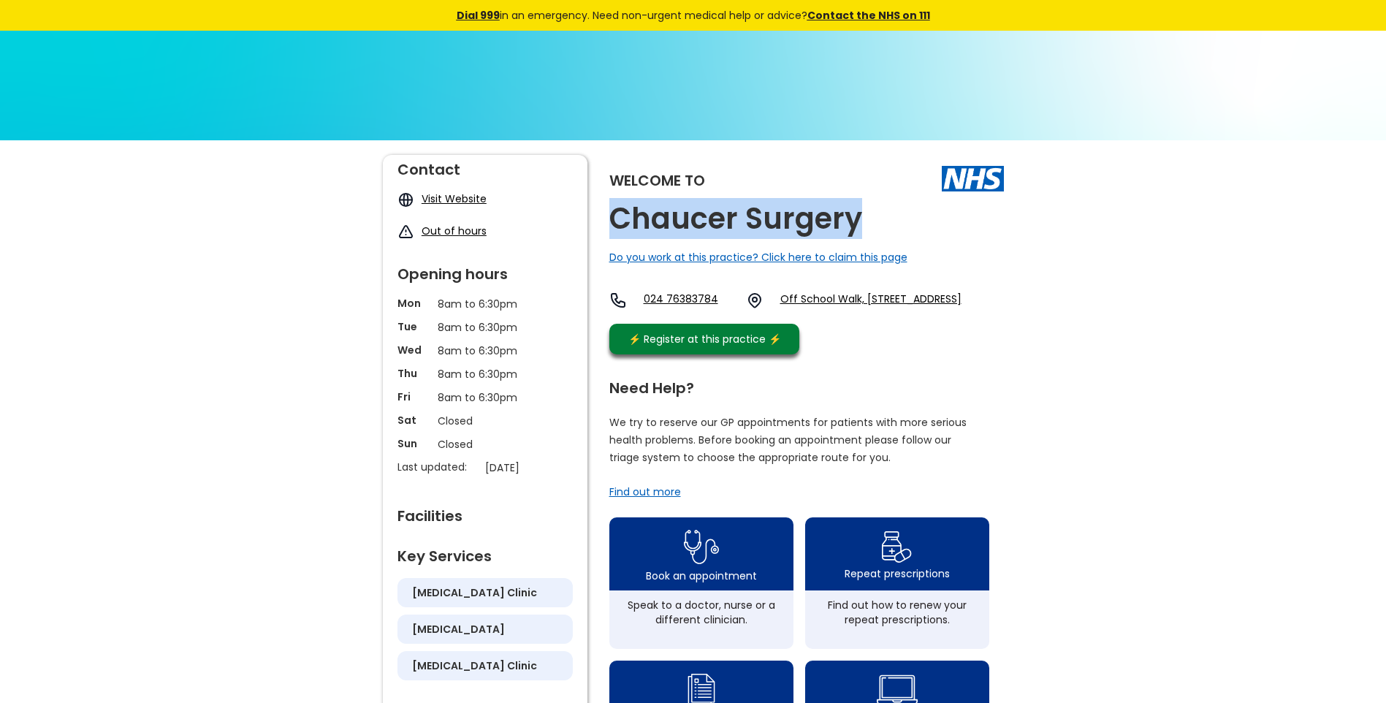
click at [961, 309] on div "024 76383784 Off School Walk, Attleborough, Nuneaton, Warwickshire, Cv11 4uz, E…" at bounding box center [785, 300] width 352 height 18
copy link "Off School Walk, Attleborough, Nuneaton, Warwickshire, Cv11 4uz"
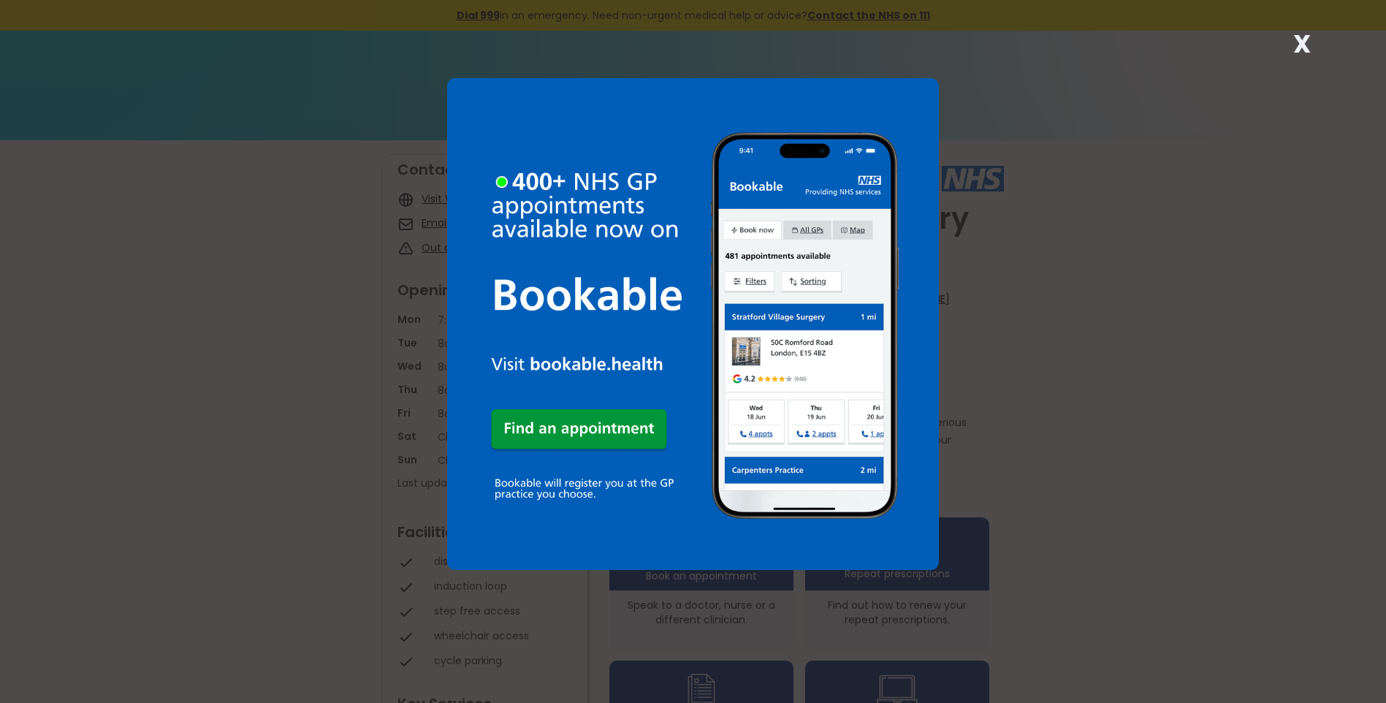
click at [1299, 39] on strong "X" at bounding box center [1302, 43] width 18 height 35
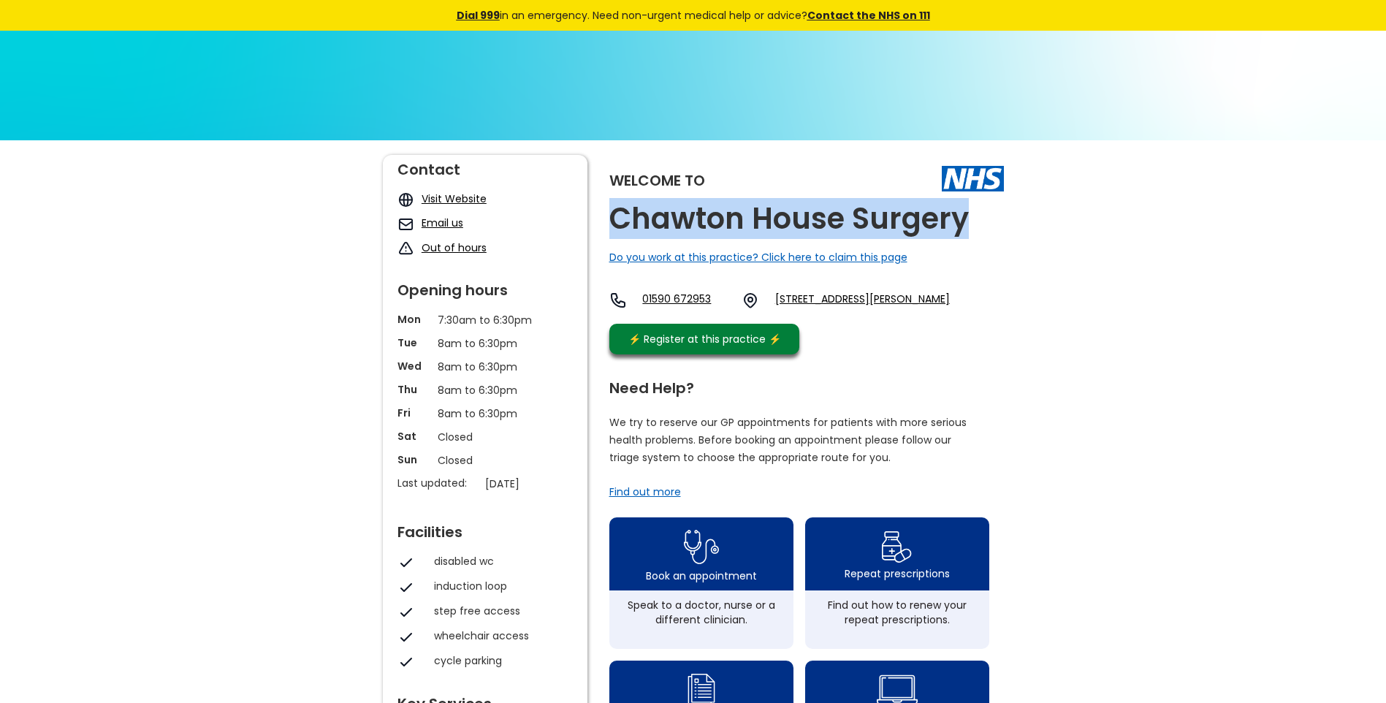
drag, startPoint x: 969, startPoint y: 218, endPoint x: 603, endPoint y: 226, distance: 366.0
click at [603, 226] on div "Welcome to Chawton House Surgery Do you work at this practice? Click here to cl…" at bounding box center [693, 690] width 621 height 1070
copy h2 "Chawton House Surgery"
click at [811, 298] on link "43-45 St. Thomas Street, Lymington, Hampshire, So41 9nd, England" at bounding box center [862, 300] width 175 height 18
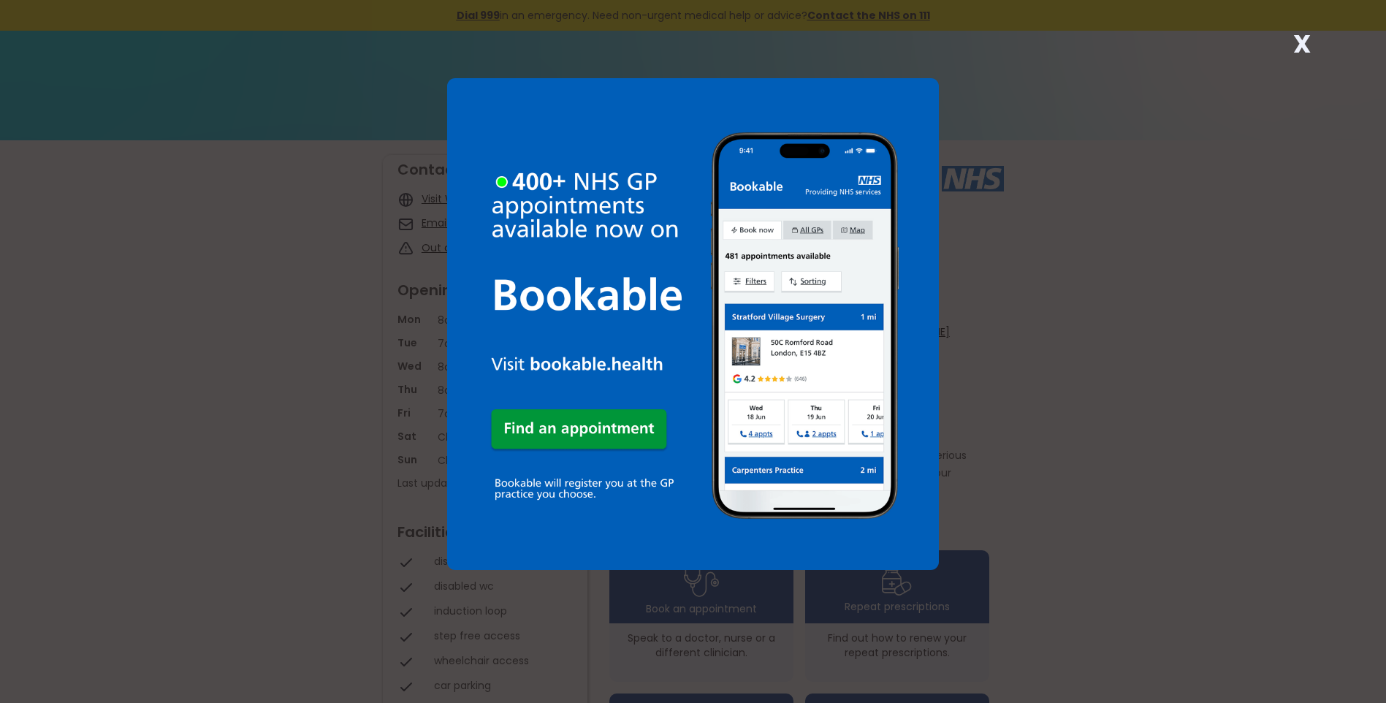
click at [1299, 36] on strong "X" at bounding box center [1302, 43] width 18 height 35
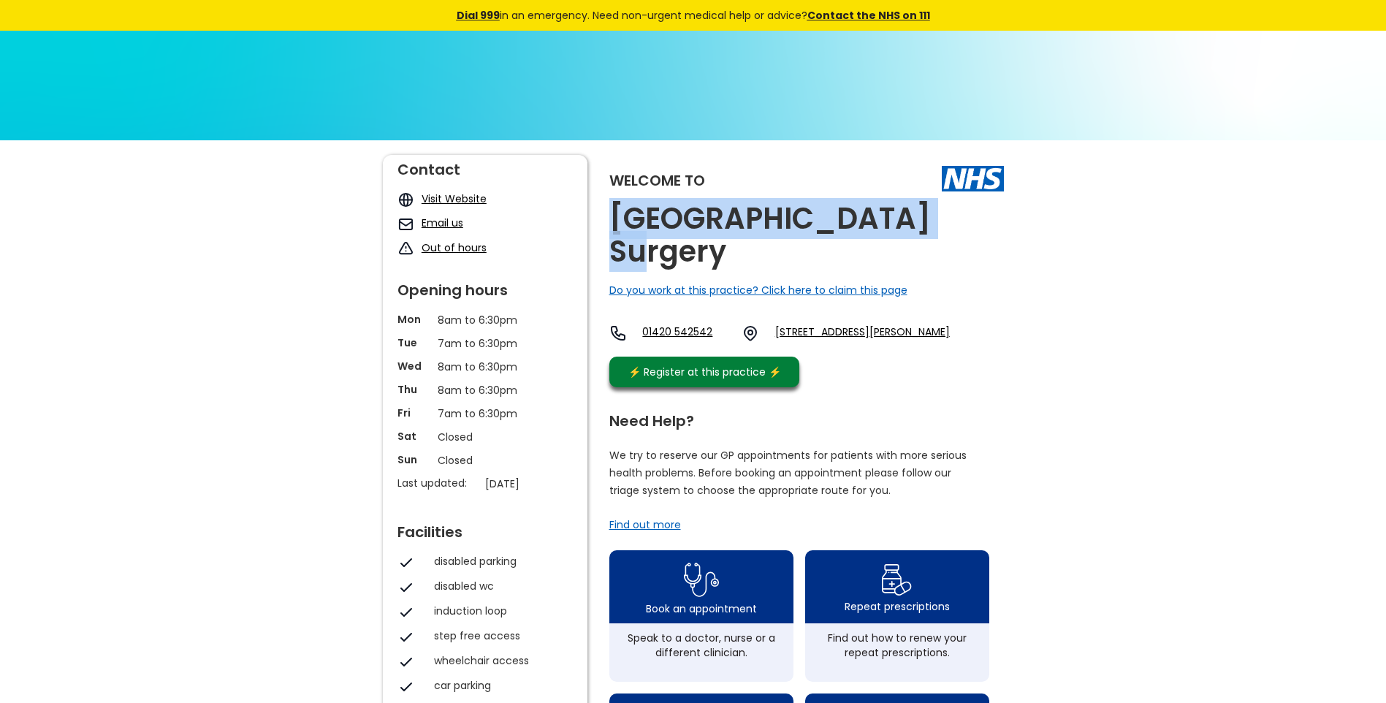
drag, startPoint x: 944, startPoint y: 218, endPoint x: 618, endPoint y: 228, distance: 326.6
click at [618, 228] on div "Welcome to [GEOGRAPHIC_DATA] Surgery Do you work at this practice? Click here t…" at bounding box center [806, 275] width 394 height 240
copy h2 "[GEOGRAPHIC_DATA] Surgery"
click at [805, 324] on link "[STREET_ADDRESS][PERSON_NAME]" at bounding box center [862, 333] width 175 height 18
drag, startPoint x: 789, startPoint y: 294, endPoint x: 838, endPoint y: 321, distance: 56.3
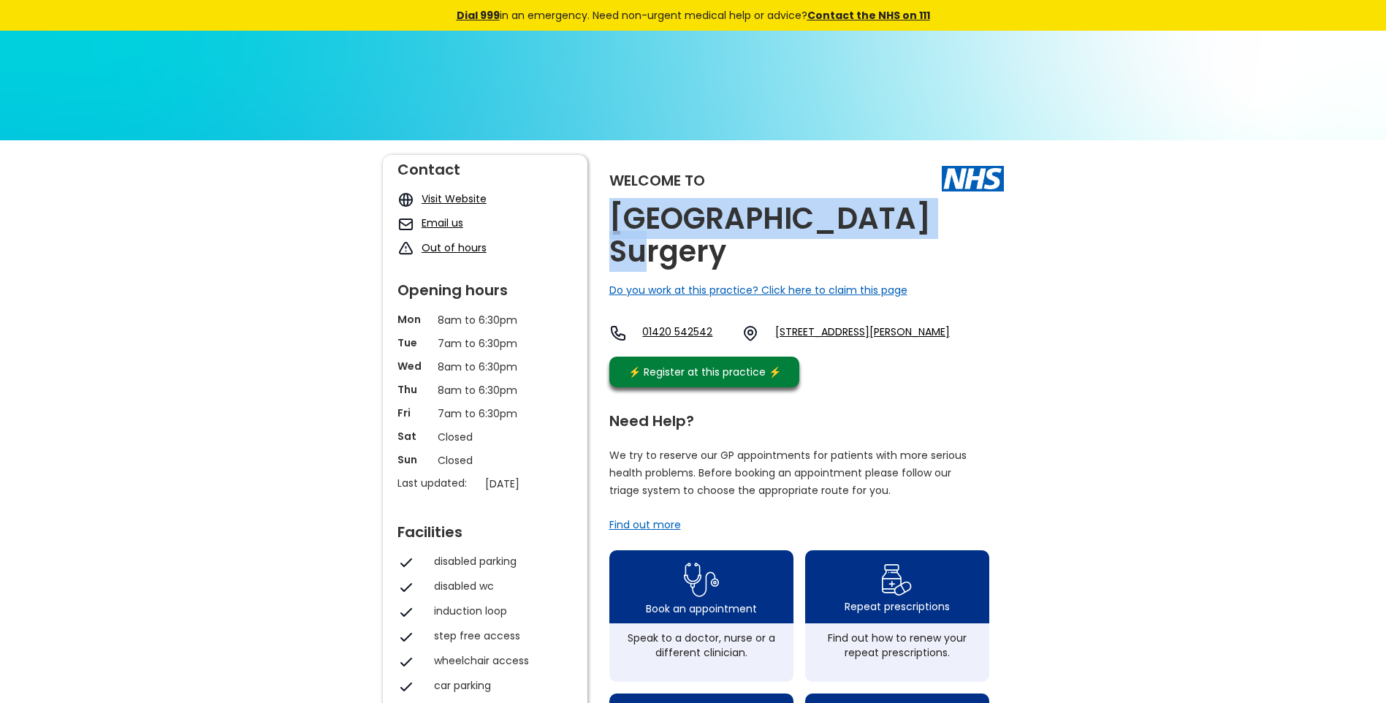
click at [838, 324] on div "01420 [STREET_ADDRESS][PERSON_NAME]" at bounding box center [779, 336] width 340 height 25
copy link "[STREET_ADDRESS][PERSON_NAME]"
